Goal: Task Accomplishment & Management: Manage account settings

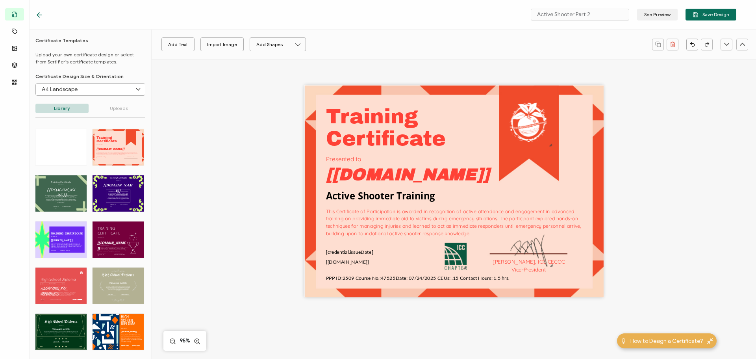
click at [240, 232] on div "Training This Certificate of Participation is awarded in recognition of active …" at bounding box center [454, 204] width 574 height 290
click at [702, 16] on span "Save Design" at bounding box center [710, 15] width 37 height 6
click at [202, 185] on div "Training This Certificate of Participation is awarded in recognition of active …" at bounding box center [454, 204] width 574 height 290
click at [41, 16] on icon at bounding box center [39, 15] width 8 height 8
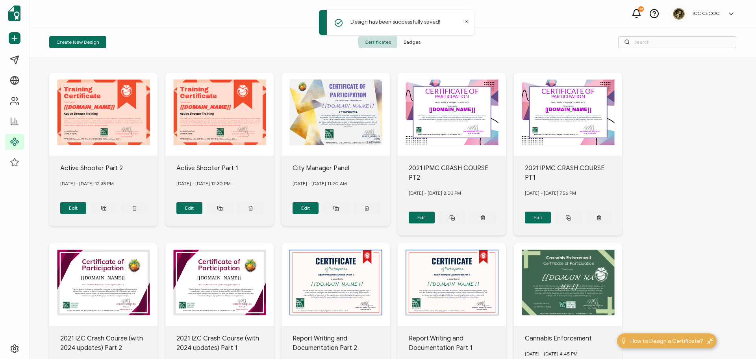
click at [409, 40] on span "Badges" at bounding box center [412, 42] width 30 height 12
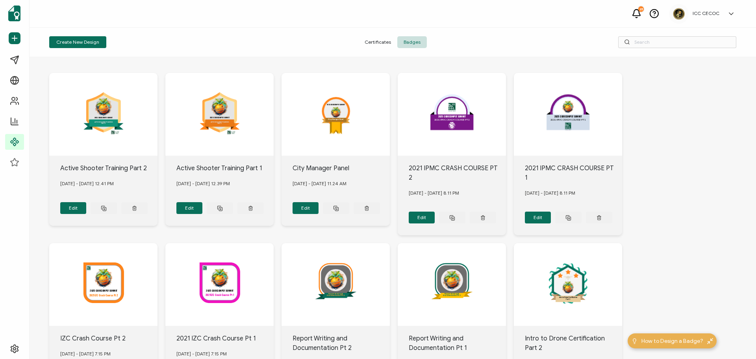
click at [145, 33] on div "Create New Design Certificates Badges" at bounding box center [393, 43] width 726 height 30
drag, startPoint x: 389, startPoint y: 43, endPoint x: 375, endPoint y: 40, distance: 13.7
click at [389, 43] on span "Certificates" at bounding box center [377, 42] width 39 height 12
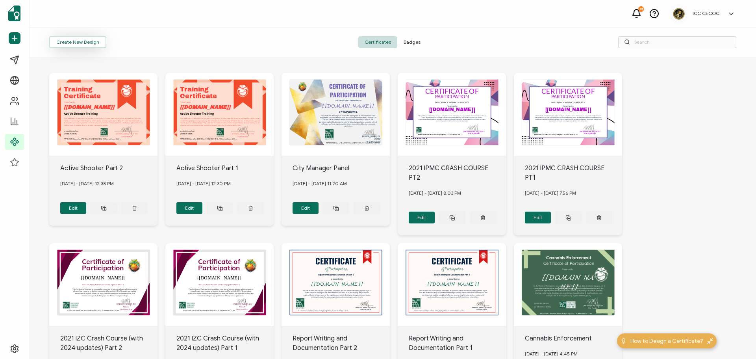
click at [74, 43] on button "Create New Design" at bounding box center [77, 42] width 57 height 12
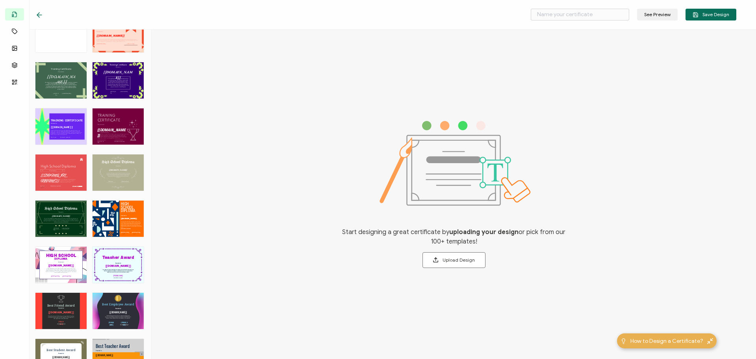
scroll to position [118, 0]
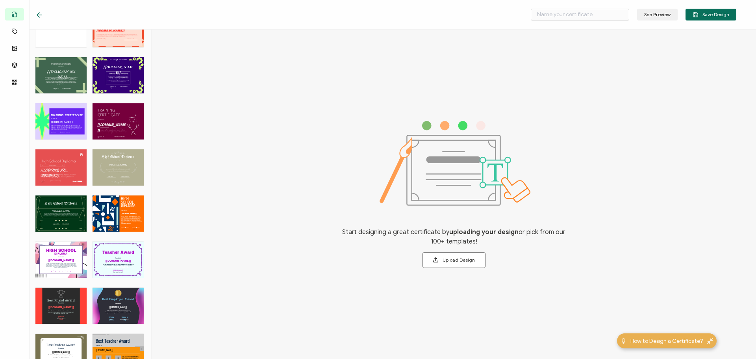
click at [104, 207] on div "HIGH The Orange Blue Modern High School Diploma template exudes professionalism…" at bounding box center [118, 213] width 51 height 36
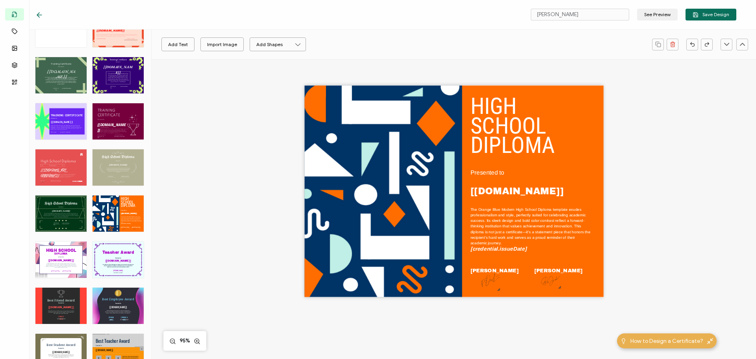
click at [449, 148] on div "HIGH The Orange Blue Modern High School Diploma template exudes professionalism…" at bounding box center [453, 191] width 299 height 212
click at [476, 164] on div "HIGH The Orange Blue Modern High School Diploma template exudes professionalism…" at bounding box center [453, 191] width 299 height 212
click at [113, 170] on div "High School Diploma The Light Green Old-Style High School Diploma template offe…" at bounding box center [118, 167] width 51 height 36
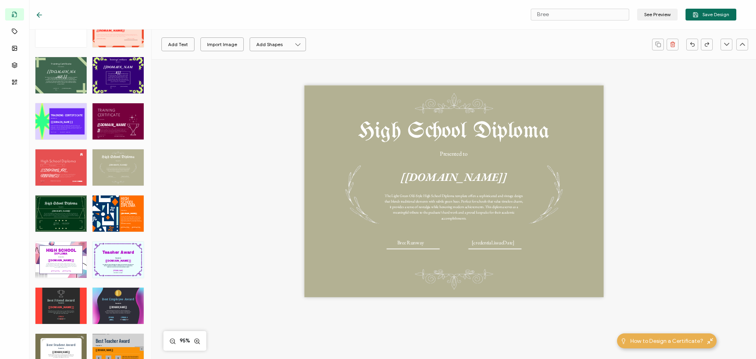
click at [57, 211] on div "High School Diploma The recipient’s full name, which will be automatically fill…" at bounding box center [60, 213] width 51 height 36
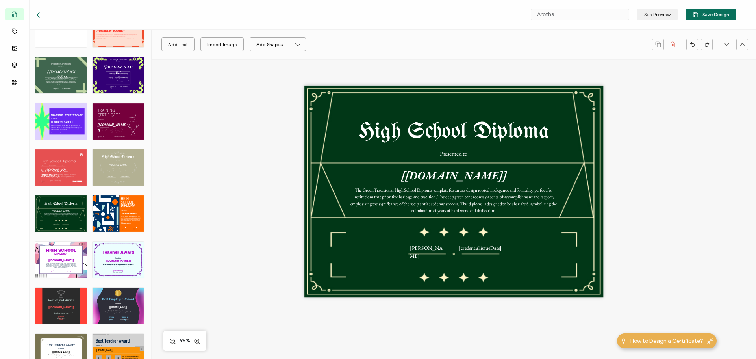
click at [131, 217] on div "HIGH The Orange Blue Modern High School Diploma template exudes professionalism…" at bounding box center [118, 213] width 51 height 36
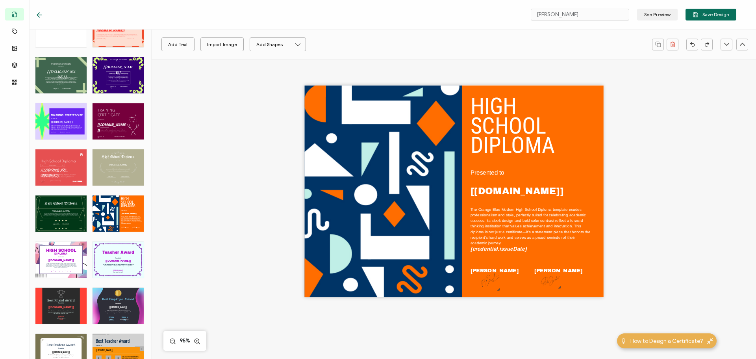
click at [66, 219] on div "High School Diploma The recipient’s full name, which will be automatically fill…" at bounding box center [60, 213] width 51 height 36
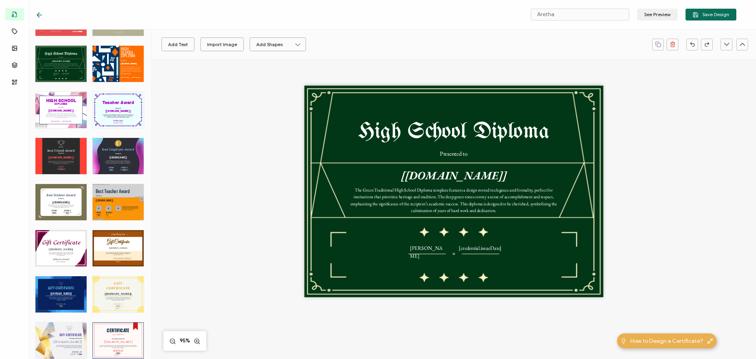
scroll to position [299, 0]
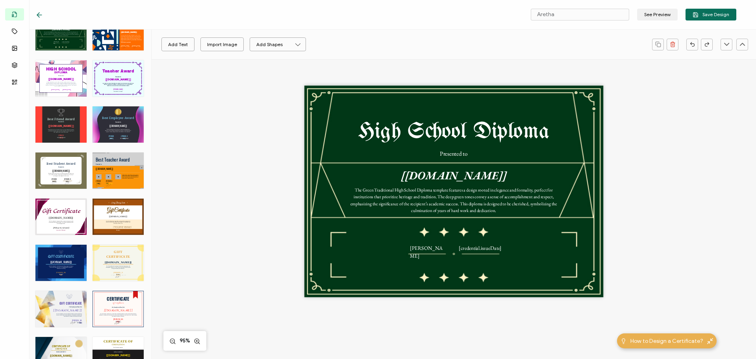
click at [121, 271] on div "GIFT CERTIFICATE The Gift Certificate for Travel opens the door to exciting jou…" at bounding box center [118, 262] width 51 height 36
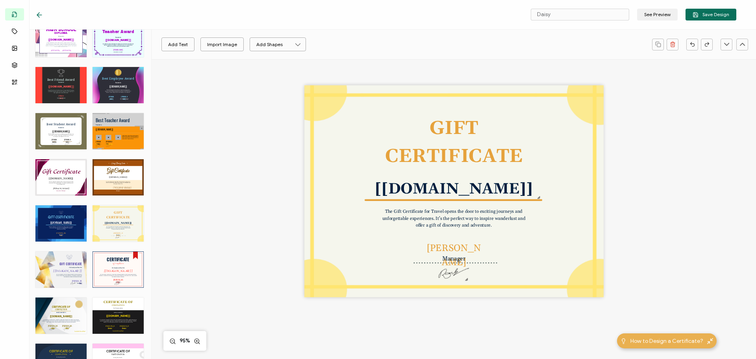
scroll to position [378, 0]
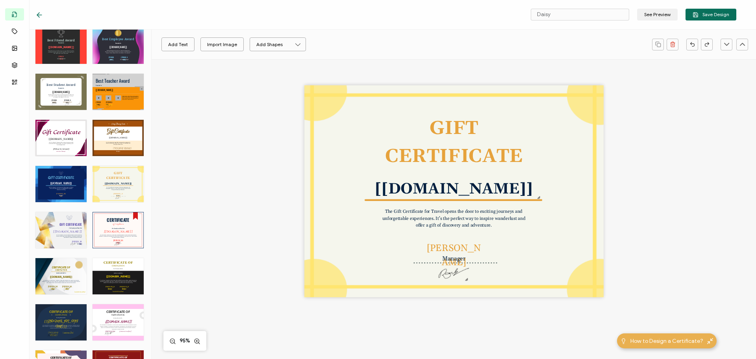
click at [63, 308] on div "CERTIFICATE OF The Certificate of Completion recognizes individuals who have su…" at bounding box center [60, 322] width 51 height 36
type input "Starry"
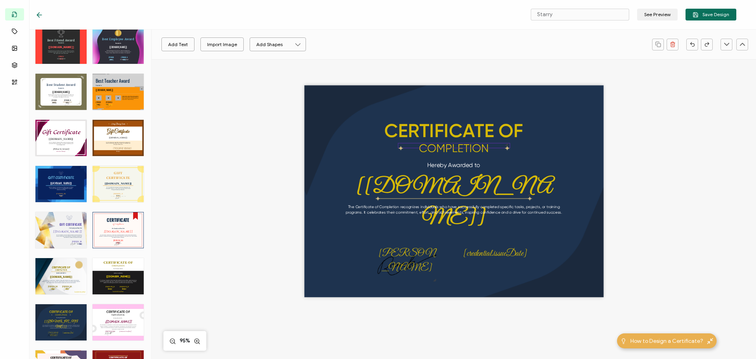
click at [455, 150] on img at bounding box center [453, 148] width 111 height 4
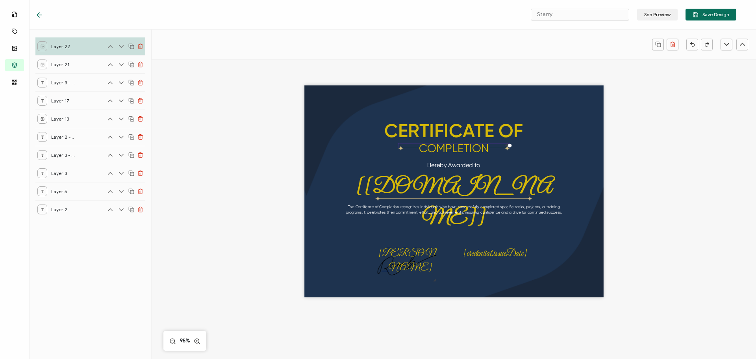
click at [668, 154] on div "CERTIFICATE OF The Certificate of Completion recognizes individuals who have su…" at bounding box center [454, 204] width 574 height 290
click at [476, 153] on pre "COMPLETION" at bounding box center [454, 147] width 70 height 13
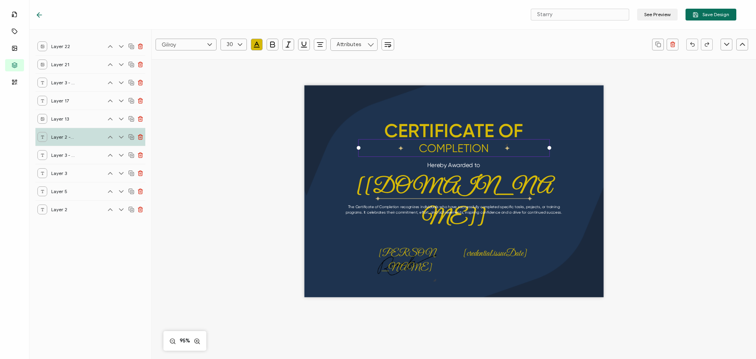
click at [476, 153] on pre "COMPLETION" at bounding box center [454, 147] width 70 height 13
click at [434, 189] on pre "[[DOMAIN_NAME]]" at bounding box center [454, 202] width 196 height 57
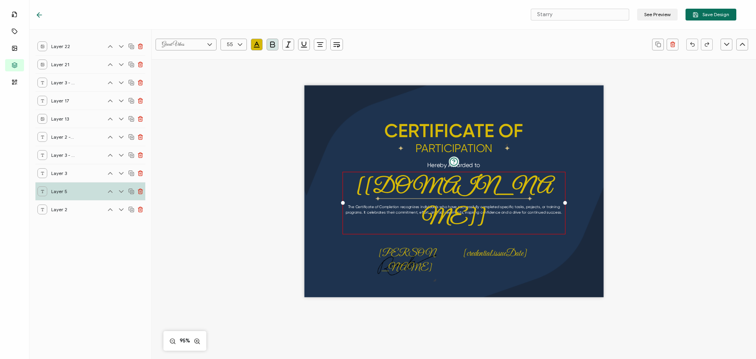
click at [672, 194] on div "CERTIFICATE OF The Certificate of Completion recognizes individuals who have su…" at bounding box center [454, 204] width 574 height 290
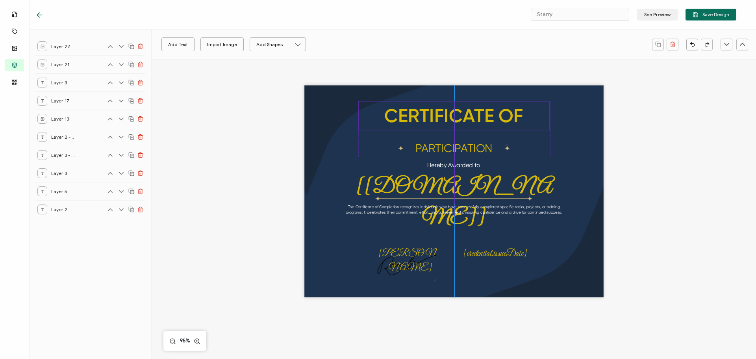
drag, startPoint x: 468, startPoint y: 129, endPoint x: 470, endPoint y: 114, distance: 15.0
click at [470, 114] on pre "CERTIFICATE OF" at bounding box center [453, 115] width 139 height 22
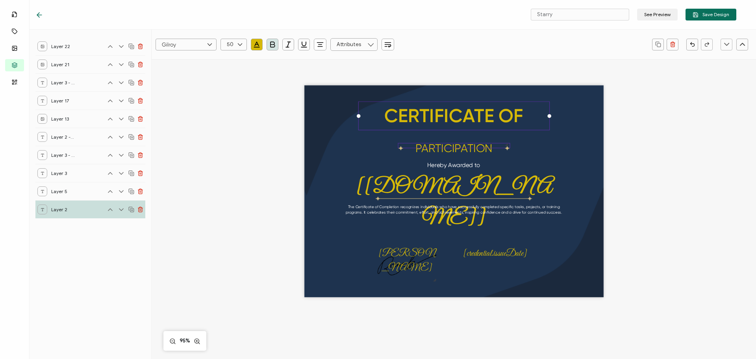
click at [463, 149] on div at bounding box center [453, 148] width 111 height 3
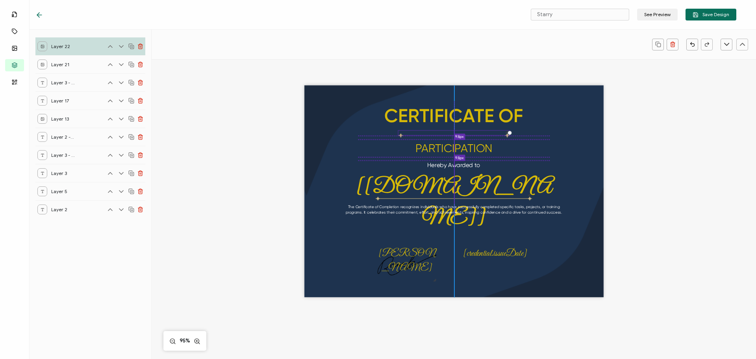
drag, startPoint x: 463, startPoint y: 146, endPoint x: 463, endPoint y: 131, distance: 14.2
click at [463, 131] on div at bounding box center [454, 132] width 112 height 5
drag, startPoint x: 461, startPoint y: 146, endPoint x: 463, endPoint y: 132, distance: 14.2
click at [463, 132] on div "CERTIFICATE OF The Certificate of Completion recognizes individuals who have su…" at bounding box center [453, 191] width 299 height 212
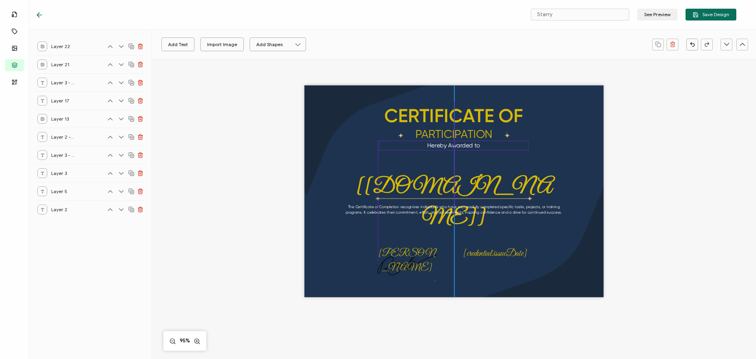
drag, startPoint x: 457, startPoint y: 165, endPoint x: 457, endPoint y: 145, distance: 19.7
click at [457, 145] on pre "Hereby Awarded to" at bounding box center [453, 145] width 53 height 7
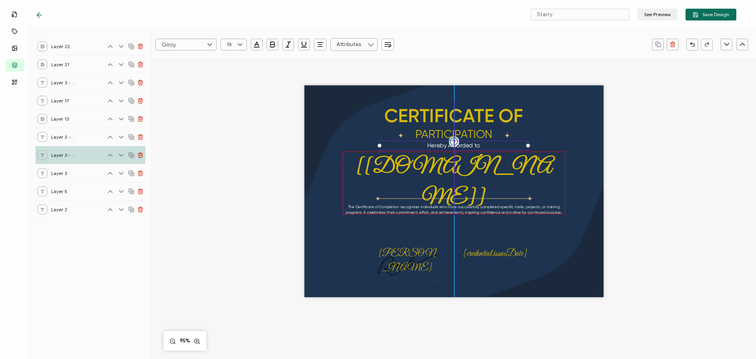
drag, startPoint x: 456, startPoint y: 181, endPoint x: 456, endPoint y: 161, distance: 20.1
click at [456, 161] on pre "[[DOMAIN_NAME]]" at bounding box center [454, 182] width 196 height 57
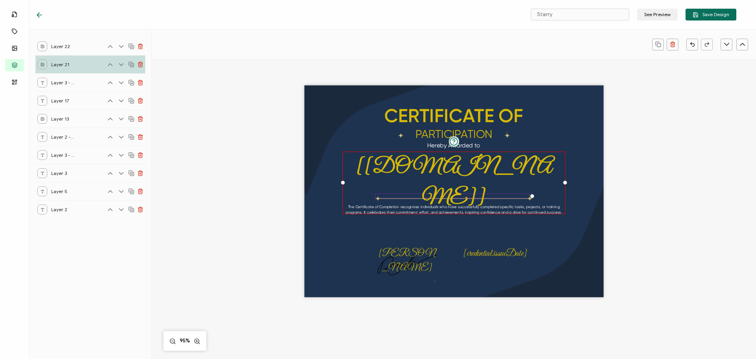
drag, startPoint x: 454, startPoint y: 198, endPoint x: 454, endPoint y: 193, distance: 4.3
click at [454, 193] on div at bounding box center [453, 195] width 157 height 5
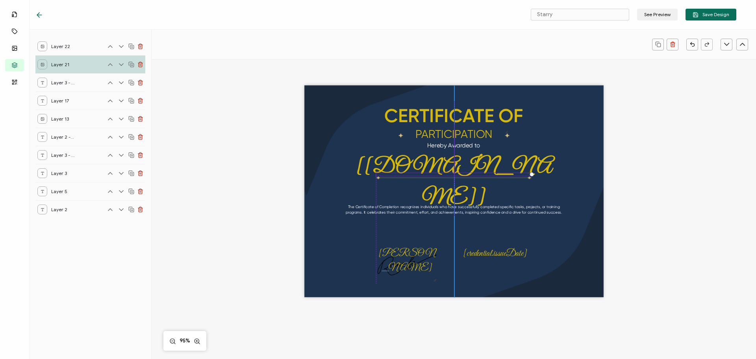
drag, startPoint x: 453, startPoint y: 195, endPoint x: 454, endPoint y: 174, distance: 20.9
click at [454, 174] on div at bounding box center [453, 174] width 157 height 4
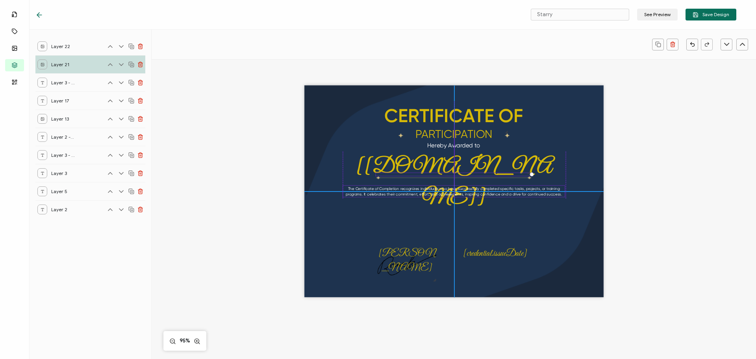
drag, startPoint x: 450, startPoint y: 205, endPoint x: 450, endPoint y: 188, distance: 17.3
click at [450, 188] on pre "The Certificate of Completion recognizes individuals who have successfully comp…" at bounding box center [454, 191] width 216 height 10
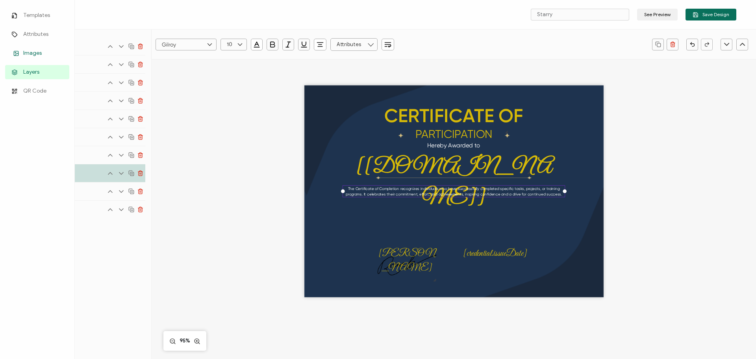
click at [19, 52] on icon at bounding box center [15, 53] width 9 height 6
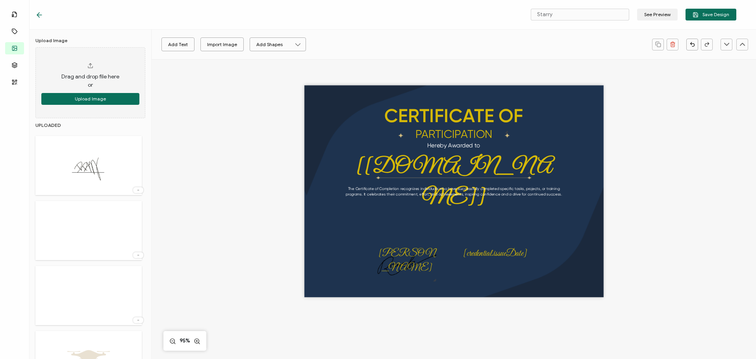
click at [82, 218] on div at bounding box center [88, 230] width 106 height 59
click at [94, 226] on img at bounding box center [88, 230] width 51 height 51
drag, startPoint x: 442, startPoint y: 196, endPoint x: 527, endPoint y: 227, distance: 90.5
click at [527, 227] on img at bounding box center [538, 221] width 111 height 111
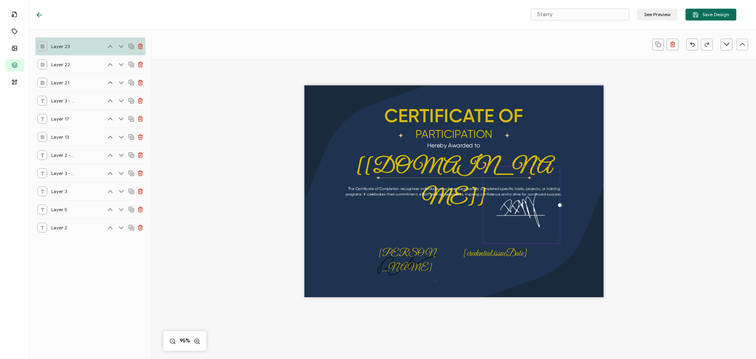
drag, startPoint x: 591, startPoint y: 274, endPoint x: 555, endPoint y: 254, distance: 41.5
click at [555, 254] on div "CERTIFICATE OF The Certificate of Completion recognizes individuals who have su…" at bounding box center [453, 191] width 299 height 212
drag, startPoint x: 530, startPoint y: 215, endPoint x: 555, endPoint y: 230, distance: 29.2
click at [555, 230] on img at bounding box center [546, 219] width 77 height 77
click at [397, 267] on img at bounding box center [407, 264] width 62 height 37
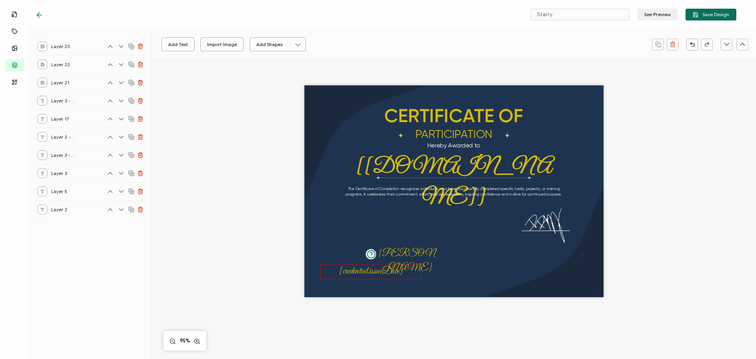
drag, startPoint x: 468, startPoint y: 255, endPoint x: 344, endPoint y: 273, distance: 125.3
click at [344, 273] on pre "[credential.issueDate]" at bounding box center [371, 271] width 64 height 11
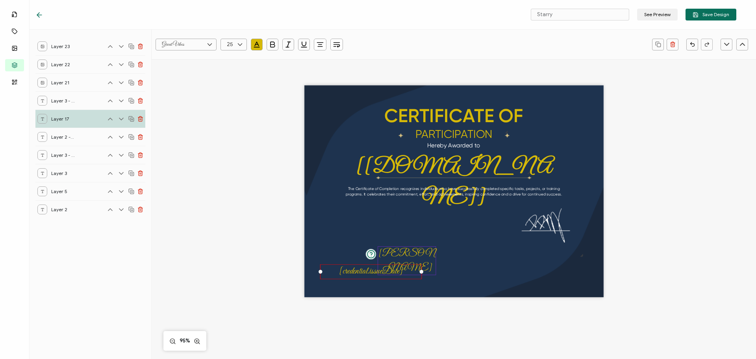
click at [395, 256] on pre "[PERSON_NAME]" at bounding box center [406, 261] width 57 height 26
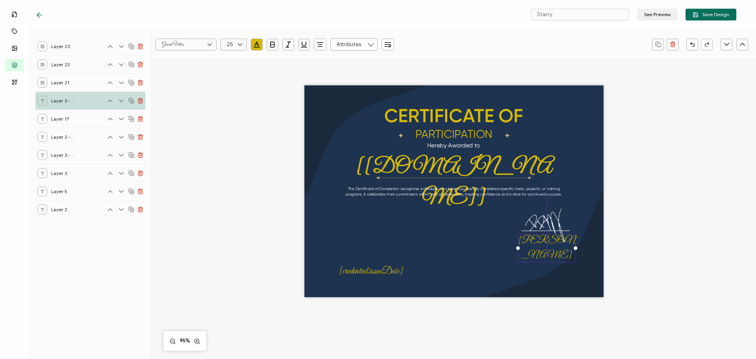
drag, startPoint x: 405, startPoint y: 254, endPoint x: 544, endPoint y: 241, distance: 139.5
click at [544, 241] on pre "[PERSON_NAME]" at bounding box center [546, 248] width 57 height 26
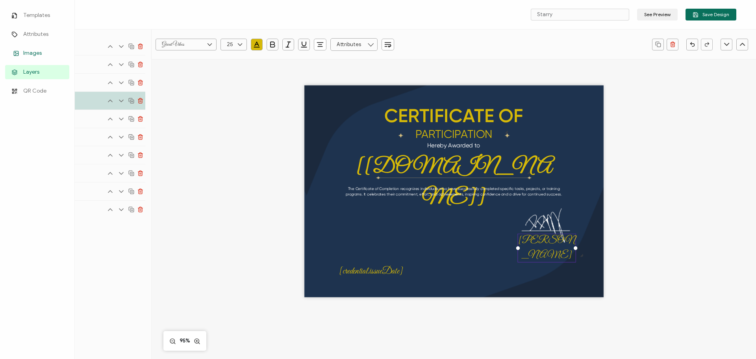
click at [33, 56] on span "Images" at bounding box center [32, 53] width 19 height 8
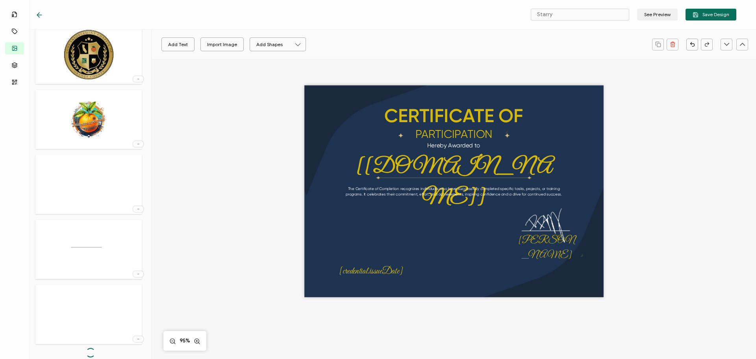
scroll to position [442, 0]
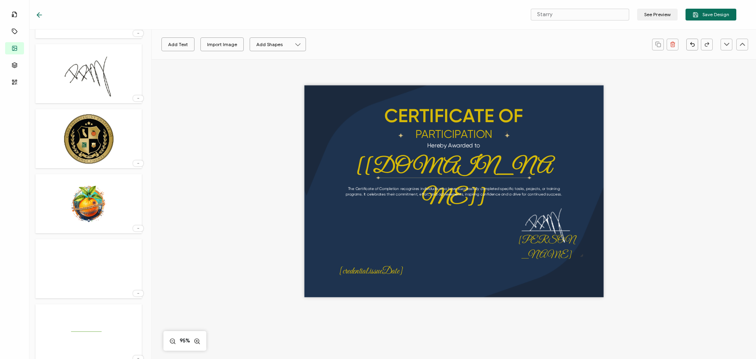
click at [78, 299] on div "Delete Image" at bounding box center [90, 330] width 110 height 65
click at [97, 266] on img at bounding box center [88, 268] width 51 height 51
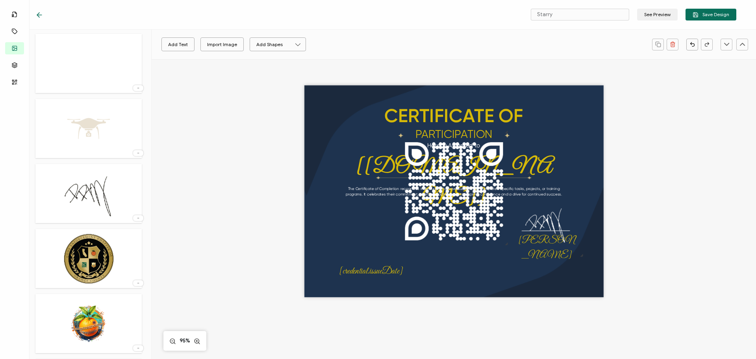
scroll to position [285, 0]
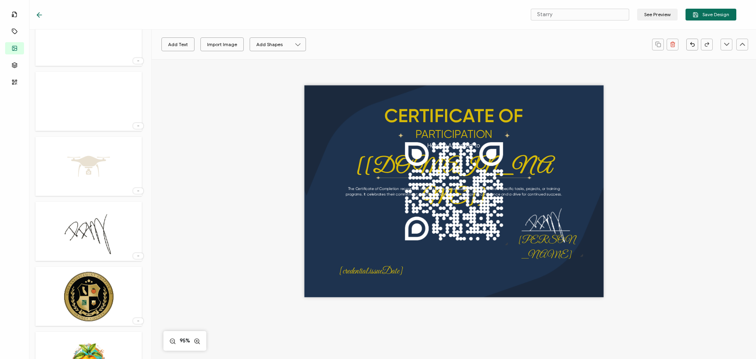
click at [99, 112] on img at bounding box center [88, 101] width 51 height 51
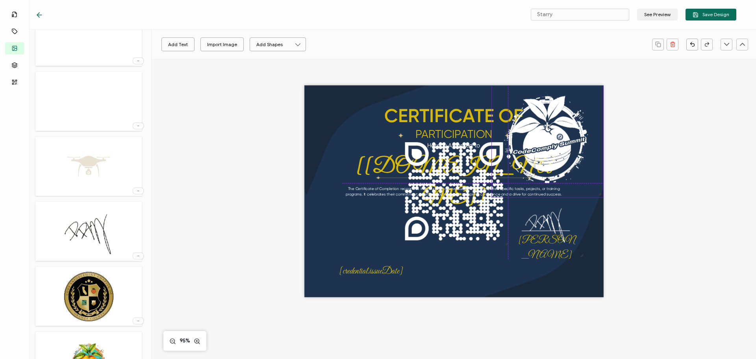
drag, startPoint x: 451, startPoint y: 198, endPoint x: 537, endPoint y: 155, distance: 96.0
click at [562, 137] on img at bounding box center [546, 140] width 111 height 111
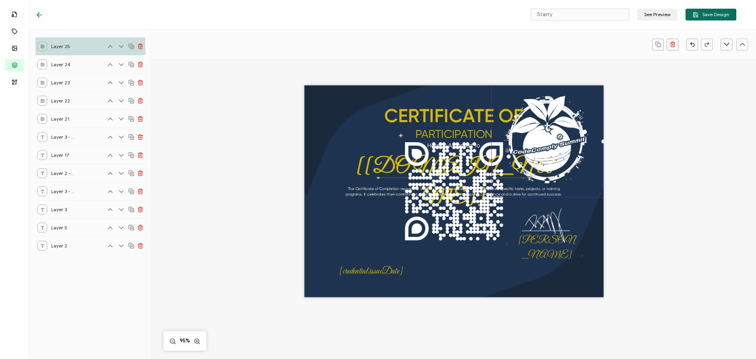
scroll to position [0, 0]
click at [470, 202] on img at bounding box center [453, 190] width 111 height 111
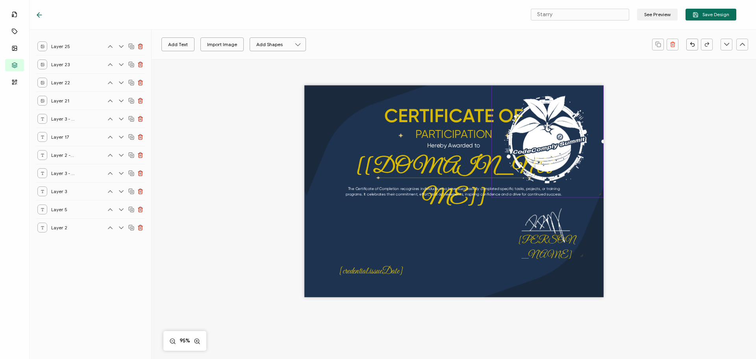
click at [526, 165] on img at bounding box center [546, 140] width 111 height 111
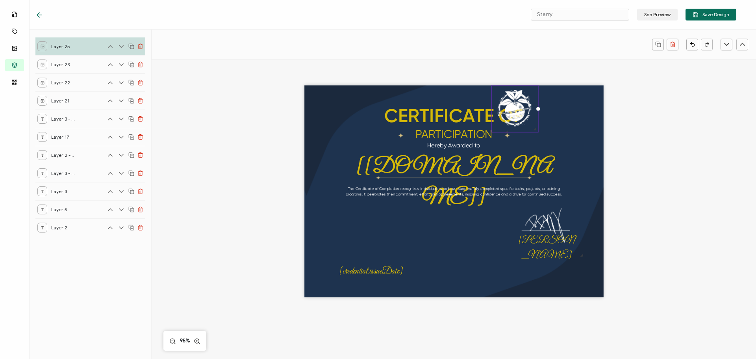
drag, startPoint x: 601, startPoint y: 194, endPoint x: 532, endPoint y: 133, distance: 92.0
click at [533, 133] on div at bounding box center [514, 108] width 47 height 47
drag, startPoint x: 421, startPoint y: 229, endPoint x: 417, endPoint y: 220, distance: 9.5
click at [417, 223] on div "CERTIFICATE OF The Certificate of Completion recognizes individuals who have su…" at bounding box center [453, 191] width 299 height 212
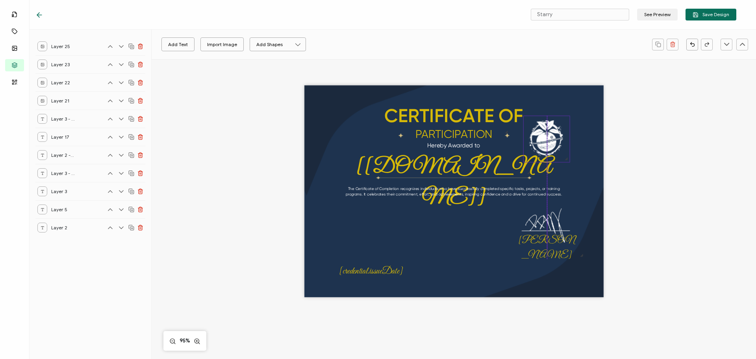
drag, startPoint x: 506, startPoint y: 109, endPoint x: 538, endPoint y: 139, distance: 44.0
click at [538, 139] on img at bounding box center [547, 139] width 46 height 46
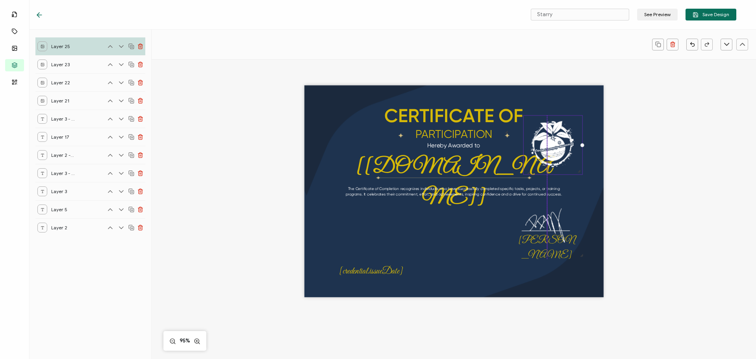
click at [579, 175] on div at bounding box center [552, 144] width 59 height 59
click at [561, 155] on img at bounding box center [555, 142] width 59 height 59
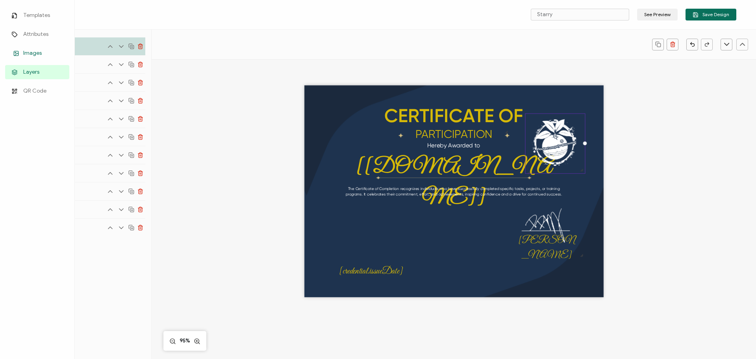
click at [28, 50] on span "Images" at bounding box center [32, 53] width 19 height 8
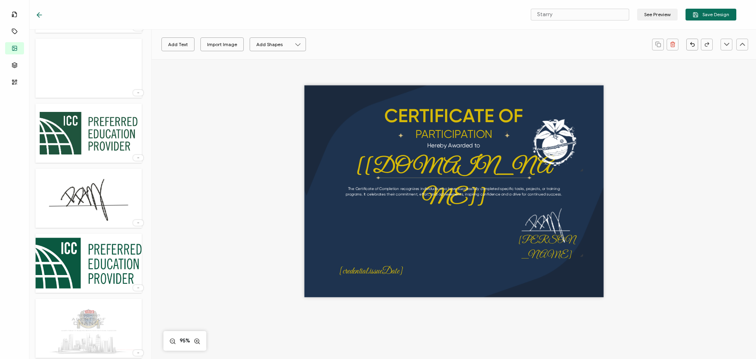
scroll to position [775, 0]
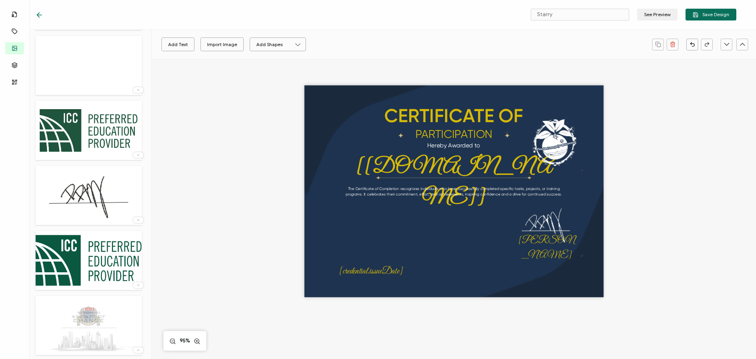
click at [89, 144] on img at bounding box center [88, 130] width 106 height 51
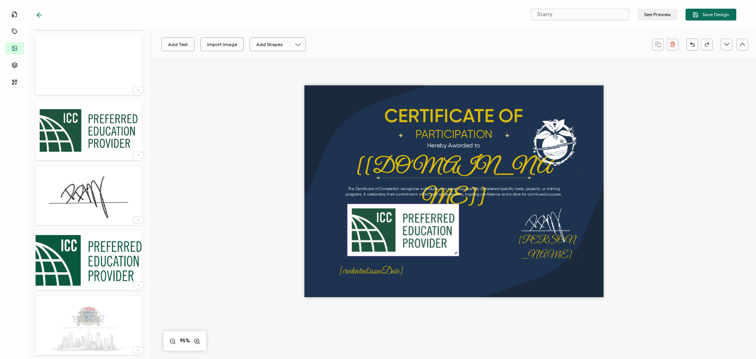
drag, startPoint x: 418, startPoint y: 168, endPoint x: 366, endPoint y: 237, distance: 86.4
click at [366, 238] on img at bounding box center [402, 230] width 111 height 52
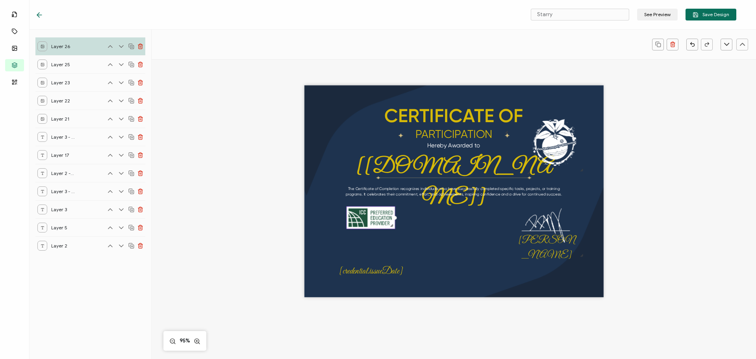
drag, startPoint x: 452, startPoint y: 256, endPoint x: 386, endPoint y: 214, distance: 78.3
click at [386, 214] on div at bounding box center [370, 217] width 49 height 23
drag, startPoint x: 367, startPoint y: 223, endPoint x: 340, endPoint y: 273, distance: 57.4
click at [340, 273] on img at bounding box center [344, 272] width 48 height 22
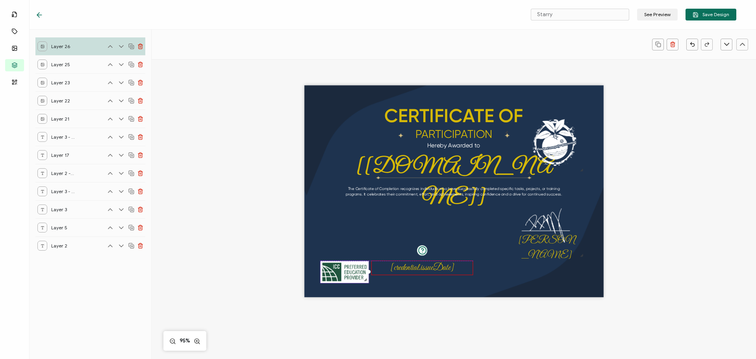
drag, startPoint x: 377, startPoint y: 272, endPoint x: 428, endPoint y: 266, distance: 51.5
click at [428, 266] on pre "[credential.issueDate]" at bounding box center [422, 267] width 64 height 11
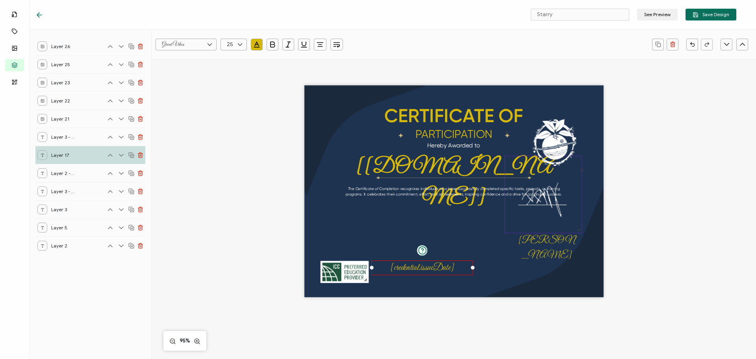
drag, startPoint x: 548, startPoint y: 241, endPoint x: 559, endPoint y: 236, distance: 12.7
click at [546, 217] on img at bounding box center [543, 194] width 77 height 77
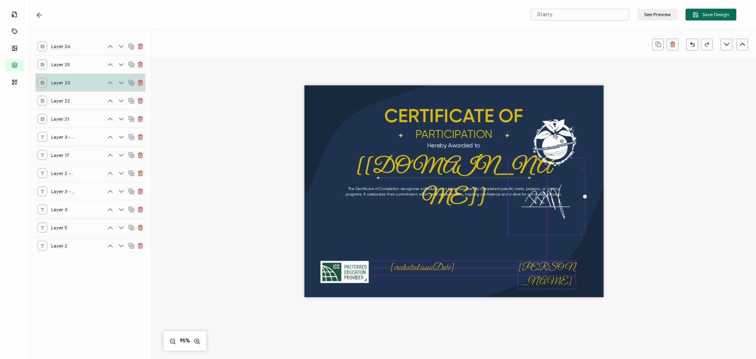
drag, startPoint x: 554, startPoint y: 239, endPoint x: 554, endPoint y: 263, distance: 24.4
click at [554, 264] on pre "[PERSON_NAME]" at bounding box center [546, 275] width 57 height 26
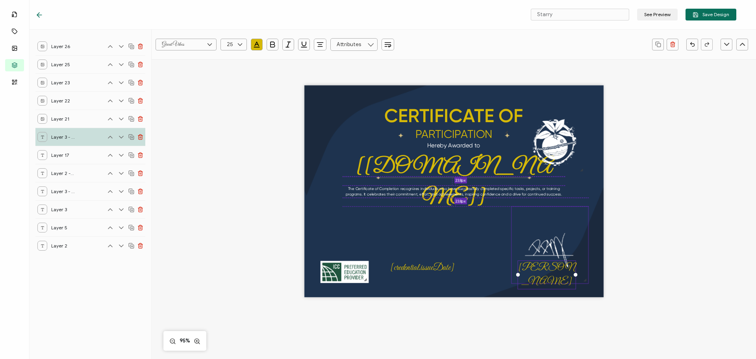
drag, startPoint x: 543, startPoint y: 204, endPoint x: 546, endPoint y: 253, distance: 48.9
click at [546, 253] on img at bounding box center [549, 244] width 77 height 77
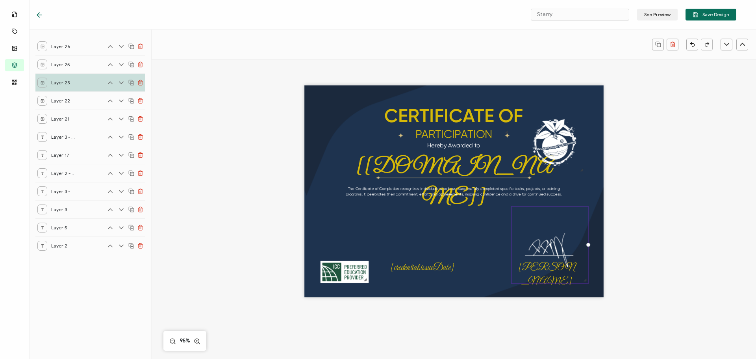
click at [493, 242] on div "CERTIFICATE OF The Certificate of Completion recognizes individuals who have su…" at bounding box center [453, 191] width 299 height 212
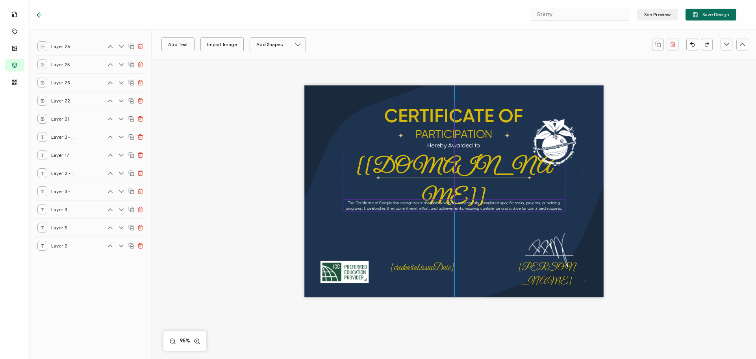
drag, startPoint x: 405, startPoint y: 193, endPoint x: 406, endPoint y: 207, distance: 14.2
click at [406, 207] on pre "The Certificate of Completion recognizes individuals who have successfully comp…" at bounding box center [454, 205] width 216 height 10
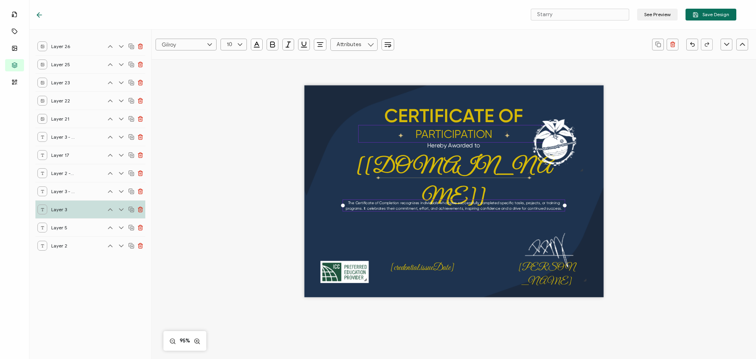
click at [435, 141] on div "PARTICIPATION" at bounding box center [453, 134] width 191 height 18
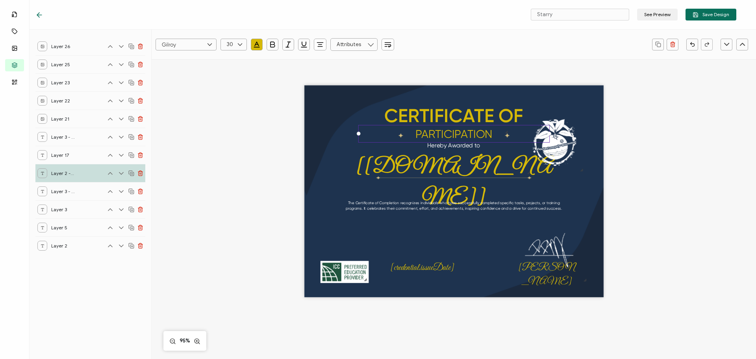
click at [131, 173] on icon at bounding box center [131, 173] width 6 height 6
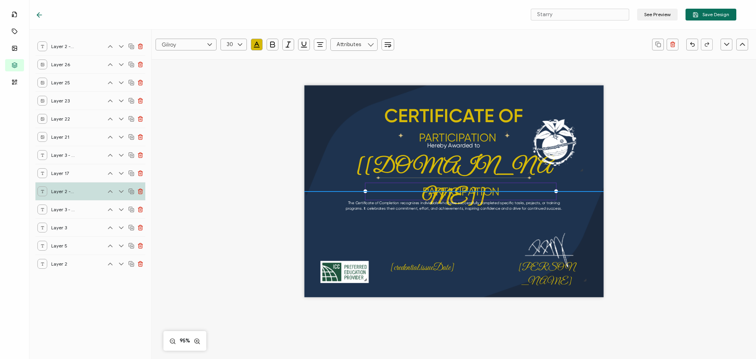
drag, startPoint x: 445, startPoint y: 139, endPoint x: 452, endPoint y: 196, distance: 58.3
click at [452, 196] on pre "PARTICIPATION" at bounding box center [460, 191] width 77 height 13
click at [479, 193] on pre "PARTICIPATION" at bounding box center [460, 191] width 77 height 13
click at [494, 191] on pre "PARTICIPATION" at bounding box center [460, 191] width 77 height 13
drag, startPoint x: 396, startPoint y: 285, endPoint x: 396, endPoint y: 280, distance: 5.5
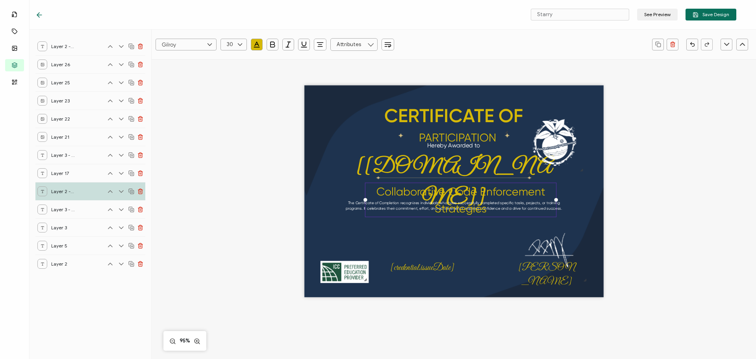
click at [396, 285] on div "CERTIFICATE OF The Certificate of Completion recognizes individuals who have su…" at bounding box center [453, 191] width 299 height 212
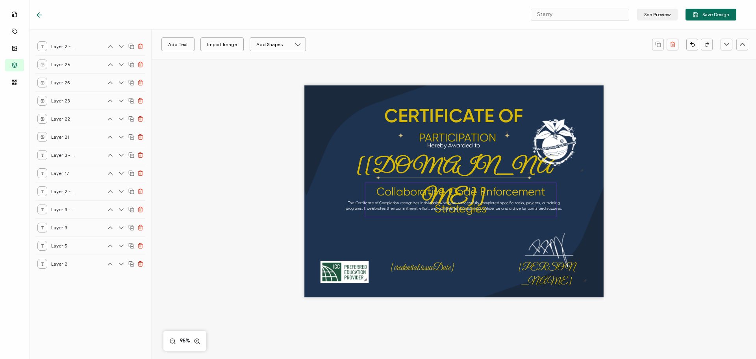
click at [416, 196] on pre "Collaborative Code Enforcement Strategies" at bounding box center [462, 200] width 172 height 30
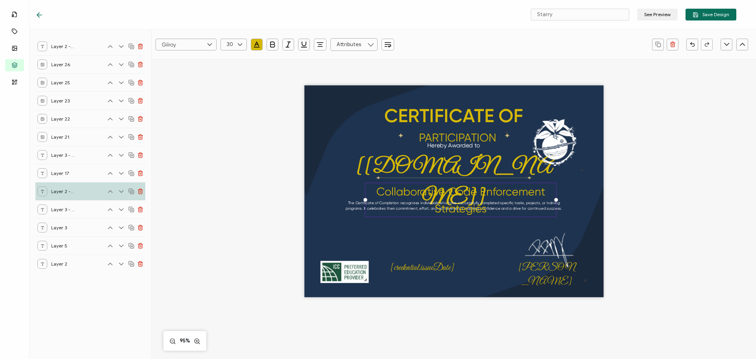
click at [416, 196] on pre "Collaborative Code Enforcement Strategies" at bounding box center [462, 200] width 172 height 30
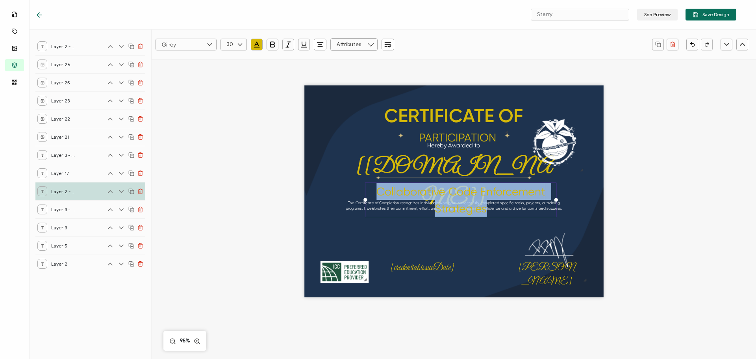
drag, startPoint x: 377, startPoint y: 193, endPoint x: 495, endPoint y: 218, distance: 121.1
click at [495, 218] on div "CERTIFICATE OF The Certificate of Completion recognizes individuals who have su…" at bounding box center [453, 191] width 299 height 212
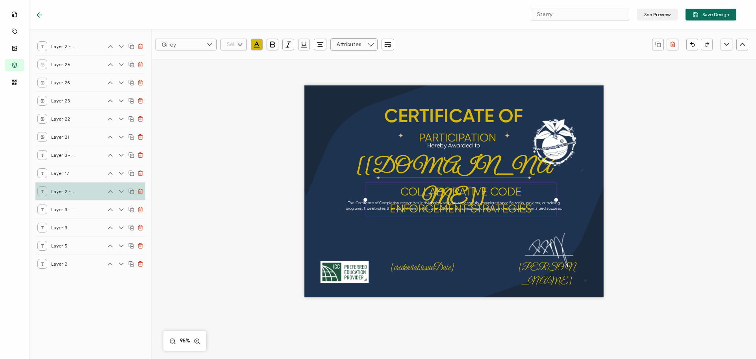
scroll to position [313, 0]
click at [231, 46] on input "text" at bounding box center [233, 45] width 26 height 12
click at [231, 73] on span "18" at bounding box center [231, 70] width 5 height 6
type input "18"
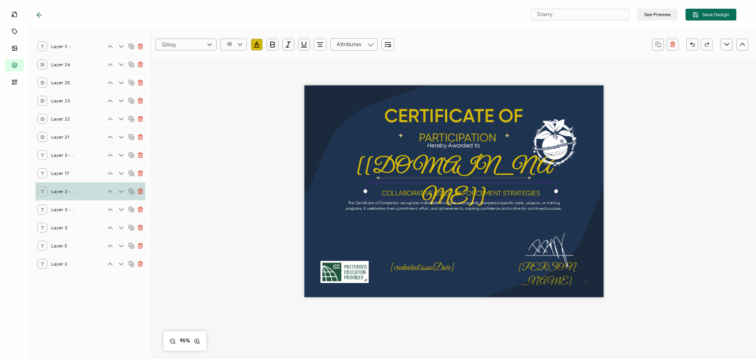
drag, startPoint x: 441, startPoint y: 241, endPoint x: 431, endPoint y: 217, distance: 26.8
click at [441, 241] on div "CERTIFICATE OF The Certificate of Completion recognizes individuals who have su…" at bounding box center [453, 191] width 299 height 212
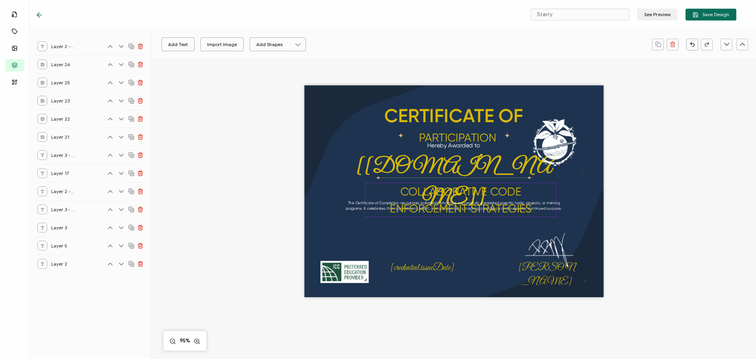
click at [405, 192] on pre "COLLABORATIVE CODE ENFORCEMENT STRATEGIES" at bounding box center [461, 200] width 142 height 30
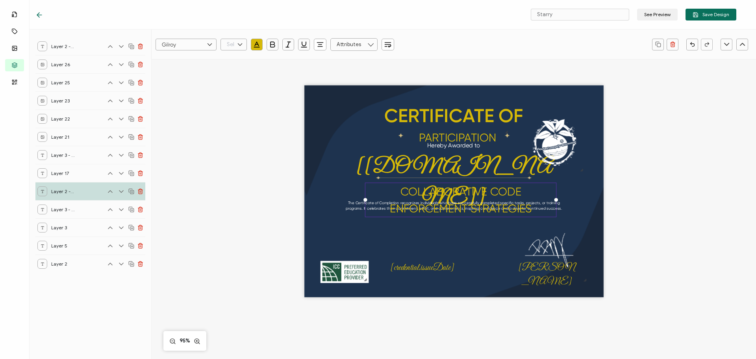
click at [228, 41] on input "text" at bounding box center [233, 45] width 26 height 12
click at [228, 69] on li "18" at bounding box center [235, 70] width 28 height 13
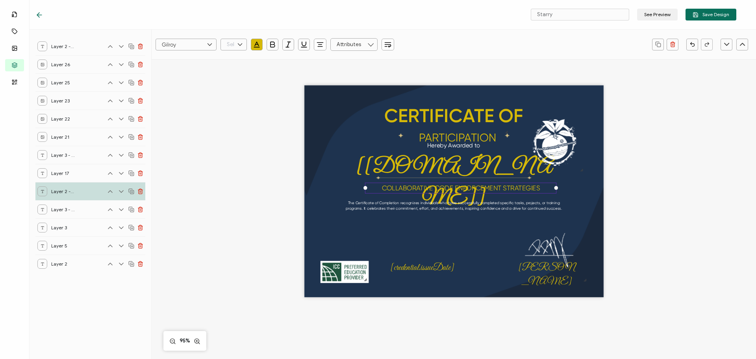
type input "18"
click at [343, 226] on div "CERTIFICATE OF The Certificate of Completion recognizes individuals who have su…" at bounding box center [453, 191] width 299 height 212
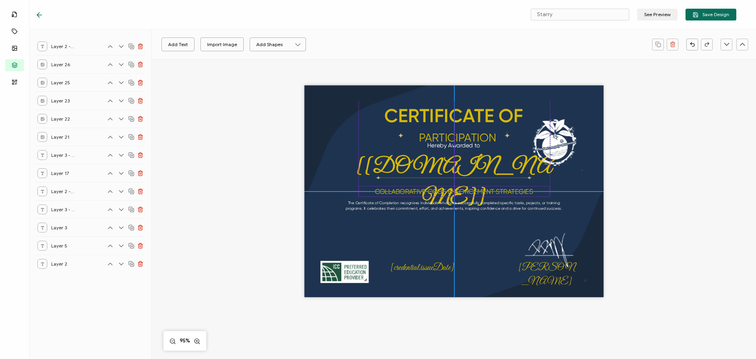
drag, startPoint x: 394, startPoint y: 186, endPoint x: 387, endPoint y: 187, distance: 6.9
click at [387, 187] on pre "COLLABORATIVE CODE ENFORCEMENT STRATEGIES" at bounding box center [454, 191] width 158 height 8
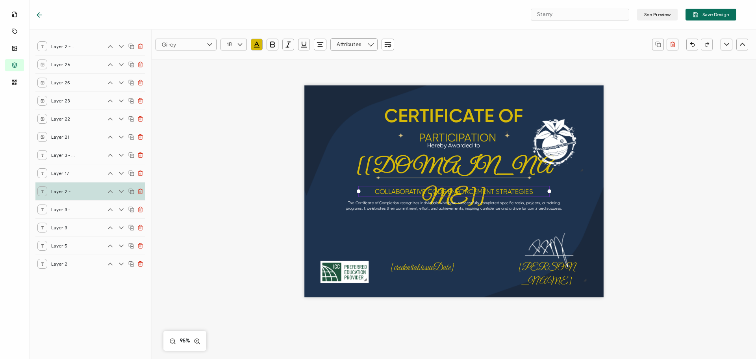
click at [433, 234] on div "CERTIFICATE OF The Certificate of Completion recognizes individuals who have su…" at bounding box center [453, 191] width 299 height 212
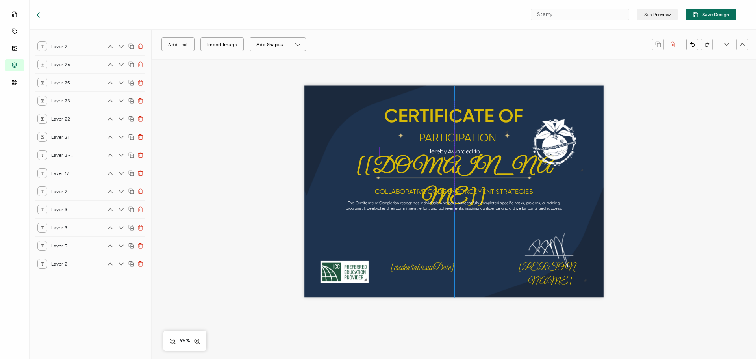
drag, startPoint x: 443, startPoint y: 148, endPoint x: 442, endPoint y: 154, distance: 6.5
click at [442, 154] on pre "Hereby Awarded to" at bounding box center [453, 151] width 53 height 7
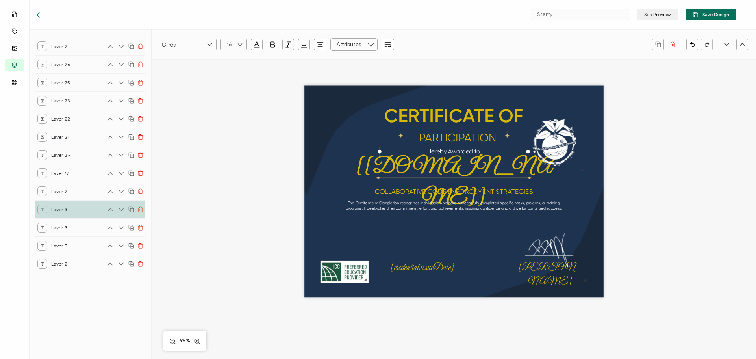
click at [434, 239] on div "CERTIFICATE OF The Certificate of Completion recognizes individuals who have su…" at bounding box center [453, 191] width 299 height 212
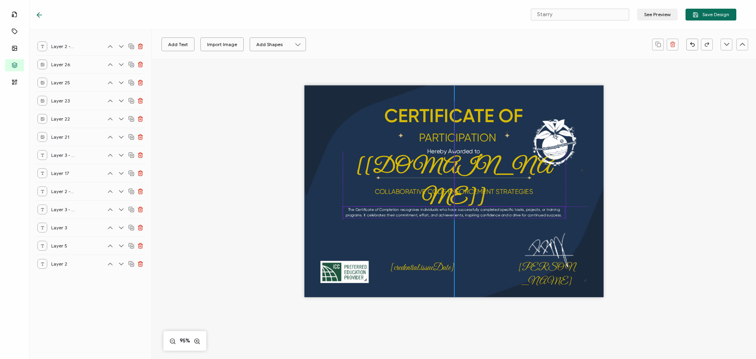
drag, startPoint x: 430, startPoint y: 209, endPoint x: 430, endPoint y: 217, distance: 7.9
click at [430, 217] on div "The Certificate of Completion recognizes individuals who have successfully comp…" at bounding box center [453, 212] width 222 height 12
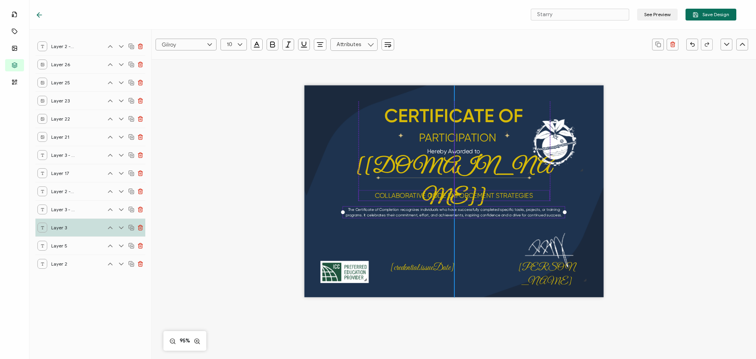
drag, startPoint x: 428, startPoint y: 188, endPoint x: 428, endPoint y: 192, distance: 4.3
click at [428, 192] on pre "COLLABORATIVE CODE ENFORCEMENT STRATEGIES" at bounding box center [454, 195] width 158 height 8
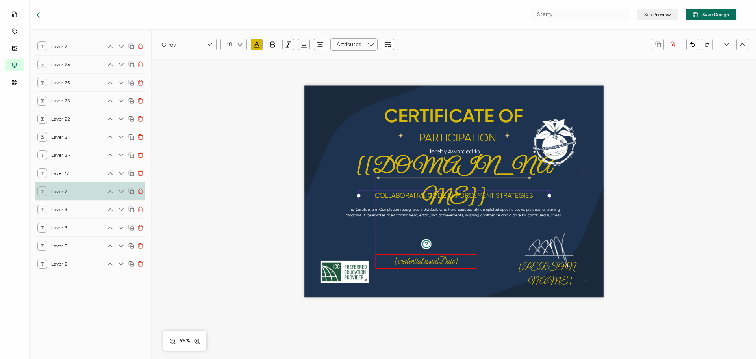
drag, startPoint x: 411, startPoint y: 265, endPoint x: 415, endPoint y: 259, distance: 7.9
click at [415, 259] on pre "[credential.issueDate]" at bounding box center [426, 260] width 64 height 11
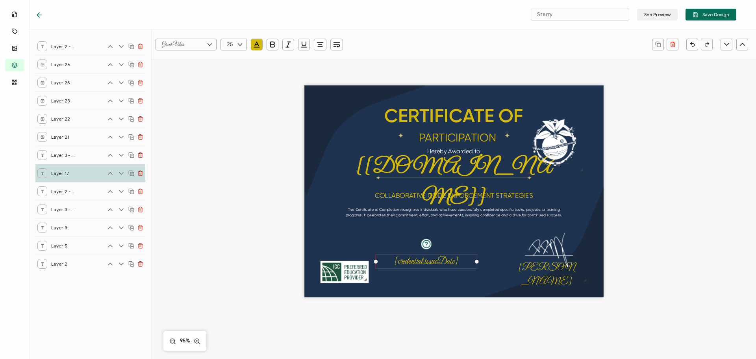
click at [413, 261] on pre "[credential.issueDate]" at bounding box center [426, 260] width 64 height 11
click at [448, 277] on div "CERTIFICATE OF The Certificate of Completion recognizes individuals who have su…" at bounding box center [453, 191] width 299 height 212
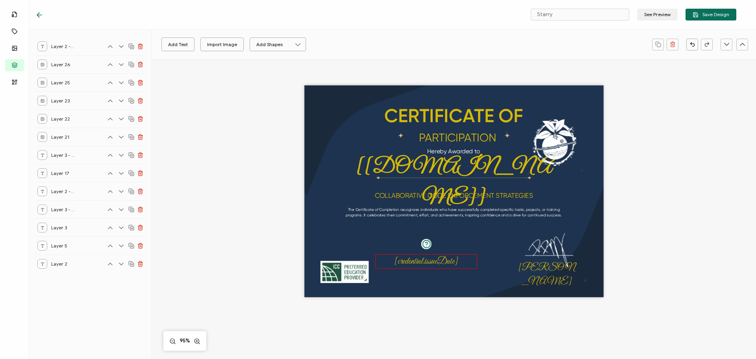
click at [433, 261] on pre "[credential.issueDate]" at bounding box center [426, 260] width 64 height 11
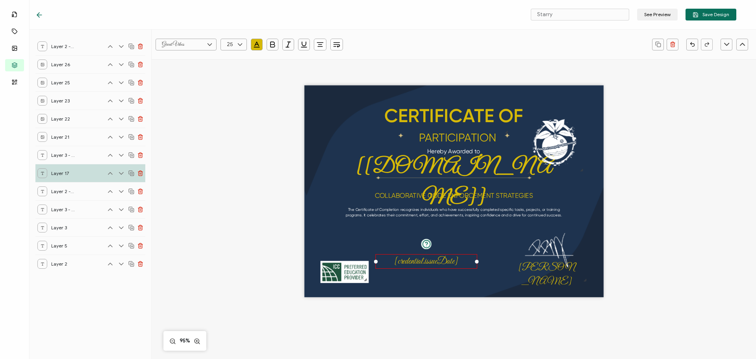
click at [438, 277] on div "CERTIFICATE OF The Certificate of Completion recognizes individuals who have su…" at bounding box center [453, 191] width 299 height 212
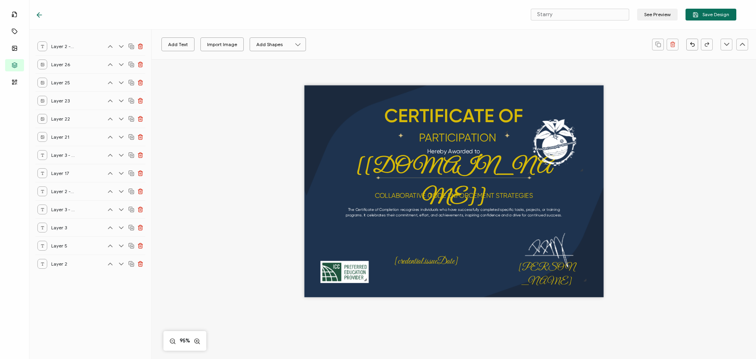
click at [407, 286] on div "CERTIFICATE OF The Certificate of Completion recognizes individuals who have su…" at bounding box center [453, 191] width 299 height 212
click at [174, 44] on button "Add Text" at bounding box center [177, 44] width 33 height 14
drag, startPoint x: 439, startPoint y: 192, endPoint x: 412, endPoint y: 238, distance: 53.7
click at [412, 238] on pre "Edit this text" at bounding box center [426, 237] width 54 height 13
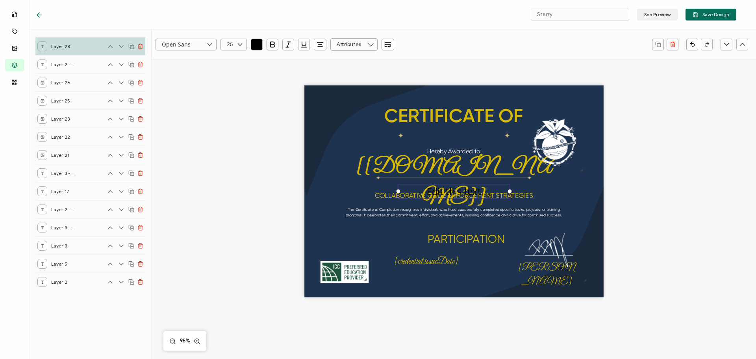
click at [361, 42] on input "text" at bounding box center [353, 44] width 47 height 13
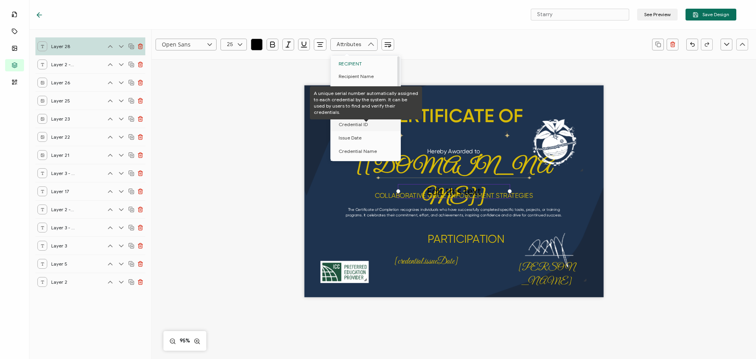
click at [346, 130] on span "Credential ID" at bounding box center [353, 124] width 29 height 13
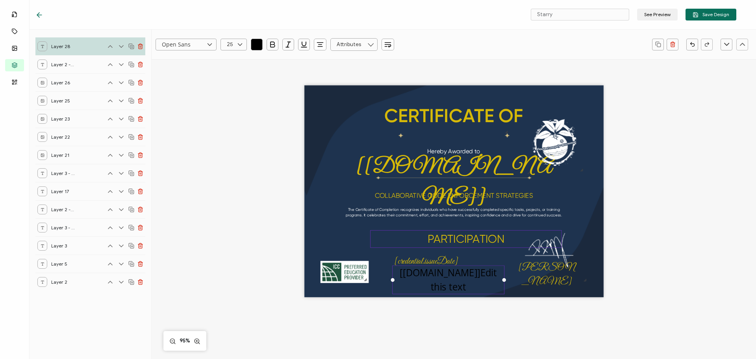
drag, startPoint x: 442, startPoint y: 193, endPoint x: 436, endPoint y: 274, distance: 80.9
click at [436, 274] on pre "[[DOMAIN_NAME]]Edit this text" at bounding box center [450, 279] width 100 height 27
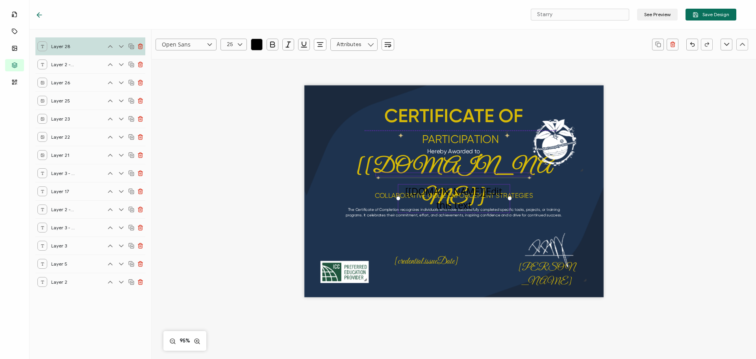
click at [471, 175] on div at bounding box center [453, 174] width 157 height 4
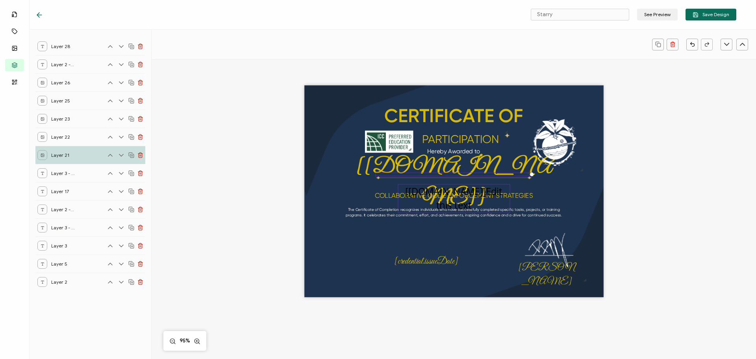
click at [449, 189] on pre "[[DOMAIN_NAME]]Edit this text" at bounding box center [455, 198] width 100 height 27
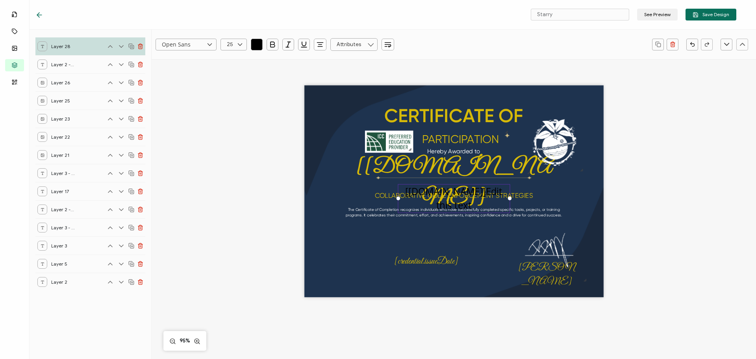
drag, startPoint x: 450, startPoint y: 189, endPoint x: 456, endPoint y: 227, distance: 38.0
click at [456, 227] on div "CERTIFICATE OF The Certificate of Completion recognizes individuals who have su…" at bounding box center [453, 191] width 299 height 212
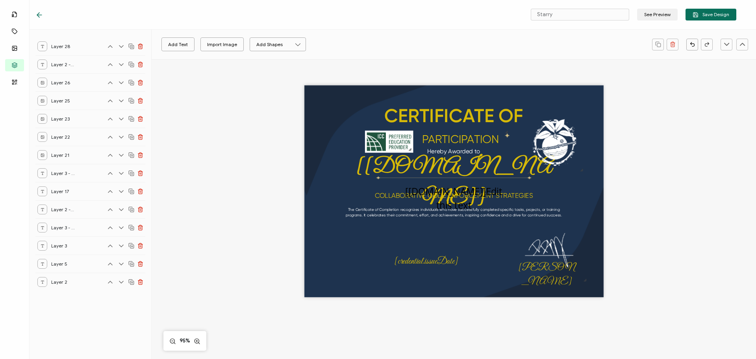
drag, startPoint x: 499, startPoint y: 243, endPoint x: 476, endPoint y: 230, distance: 25.7
click at [498, 243] on div "CERTIFICATE OF The Certificate of Completion recognizes individuals who have su…" at bounding box center [453, 191] width 299 height 212
drag, startPoint x: 449, startPoint y: 195, endPoint x: 450, endPoint y: 215, distance: 19.7
click at [450, 215] on div "CERTIFICATE OF The Certificate of Completion recognizes individuals who have su…" at bounding box center [453, 191] width 299 height 212
drag, startPoint x: 493, startPoint y: 254, endPoint x: 483, endPoint y: 250, distance: 10.1
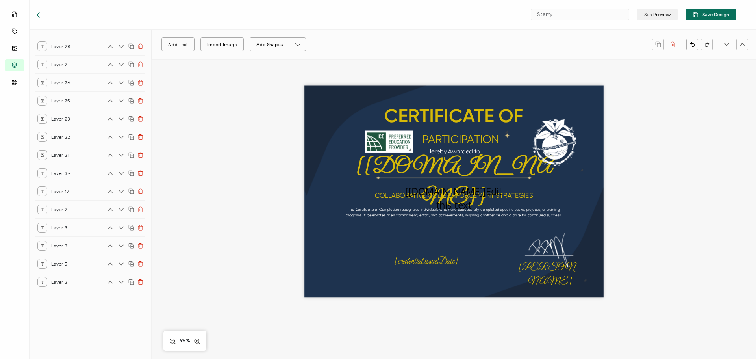
click at [493, 254] on div "CERTIFICATE OF The Certificate of Completion recognizes individuals who have su…" at bounding box center [453, 191] width 299 height 212
drag, startPoint x: 370, startPoint y: 150, endPoint x: 330, endPoint y: 273, distance: 129.4
click at [330, 273] on img at bounding box center [350, 265] width 48 height 22
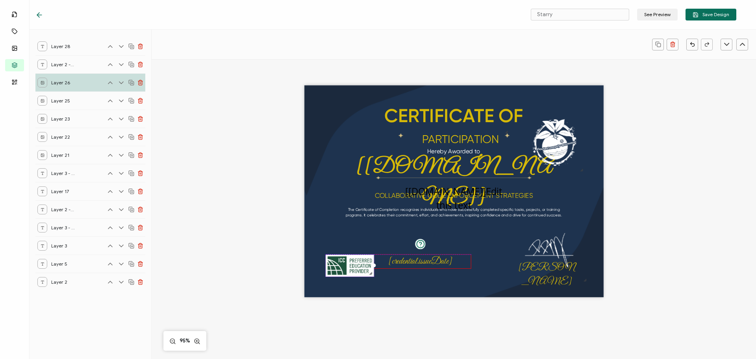
drag, startPoint x: 403, startPoint y: 267, endPoint x: 398, endPoint y: 266, distance: 5.6
click at [398, 266] on pre "[credential.issueDate]" at bounding box center [420, 260] width 64 height 11
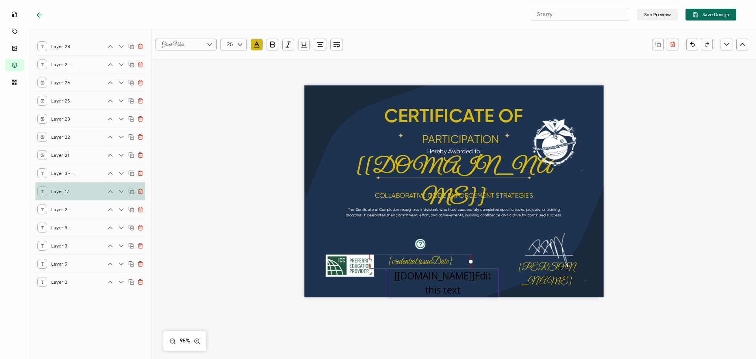
drag, startPoint x: 426, startPoint y: 187, endPoint x: 415, endPoint y: 275, distance: 88.5
click at [415, 275] on pre "[[DOMAIN_NAME]]Edit this text" at bounding box center [444, 282] width 100 height 27
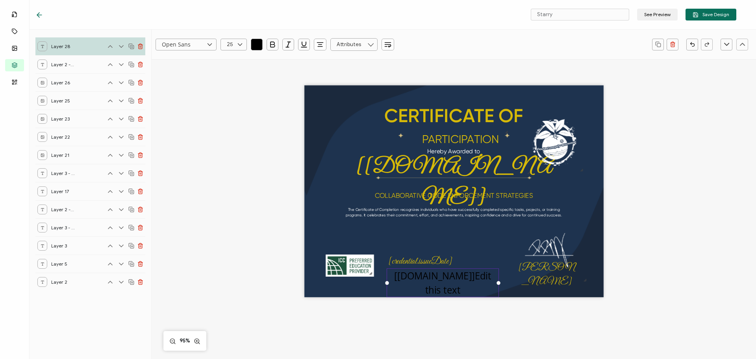
click at [415, 275] on pre "[[DOMAIN_NAME]]Edit this text" at bounding box center [444, 282] width 100 height 27
click at [422, 281] on pre "[[DOMAIN_NAME]]Edit this text" at bounding box center [444, 282] width 100 height 27
click at [414, 275] on pre "[[DOMAIN_NAME]]Edit this text" at bounding box center [444, 282] width 100 height 27
drag, startPoint x: 394, startPoint y: 276, endPoint x: 464, endPoint y: 292, distance: 71.7
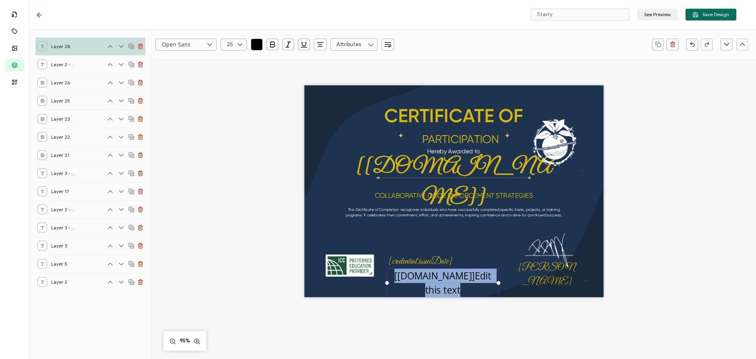
click at [464, 292] on div "[[DOMAIN_NAME]]Edit this text" at bounding box center [443, 282] width 112 height 29
click at [256, 41] on icon "button" at bounding box center [257, 45] width 8 height 8
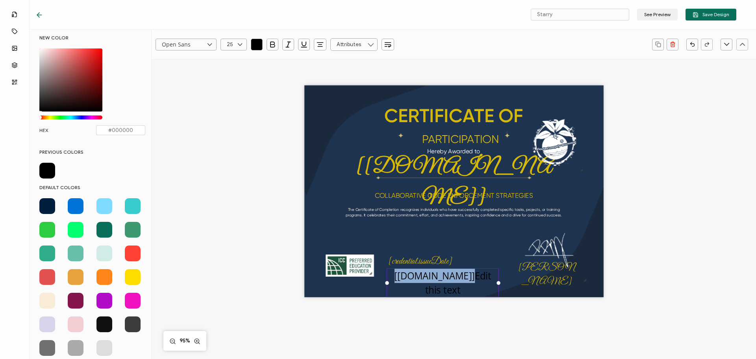
scroll to position [4, 0]
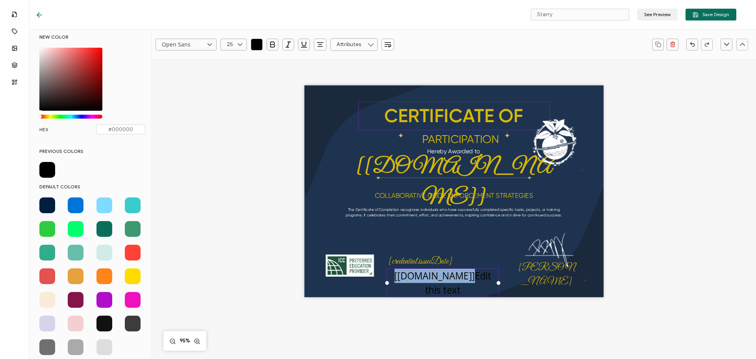
click at [423, 112] on pre "CERTIFICATE OF" at bounding box center [453, 115] width 139 height 22
click at [256, 43] on icon "button" at bounding box center [257, 45] width 8 height 8
type input "#d6b908"
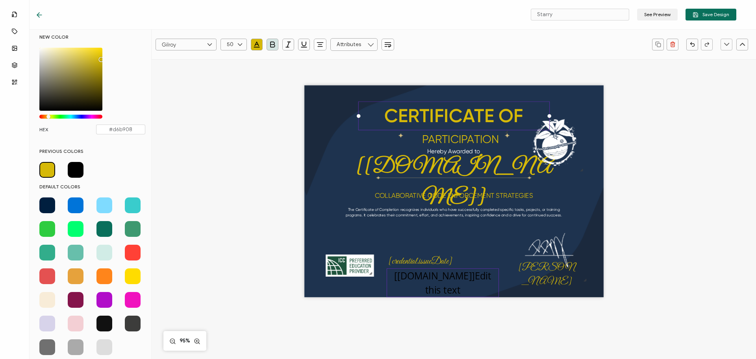
click at [457, 280] on pre "[[DOMAIN_NAME]]Edit this text" at bounding box center [444, 282] width 100 height 27
click at [452, 293] on div "[[DOMAIN_NAME]]Edit this text" at bounding box center [443, 282] width 112 height 29
click at [49, 175] on span at bounding box center [47, 170] width 16 height 16
click at [406, 275] on pre "[[DOMAIN_NAME]]Edit this text" at bounding box center [444, 282] width 100 height 27
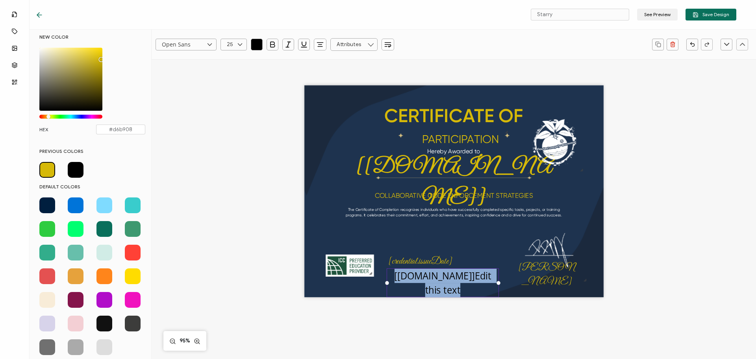
drag, startPoint x: 394, startPoint y: 277, endPoint x: 465, endPoint y: 294, distance: 72.5
click at [465, 294] on div "[[DOMAIN_NAME]]Edit this text" at bounding box center [443, 282] width 112 height 29
click at [48, 168] on span at bounding box center [47, 170] width 16 height 16
click at [53, 168] on span at bounding box center [47, 170] width 16 height 16
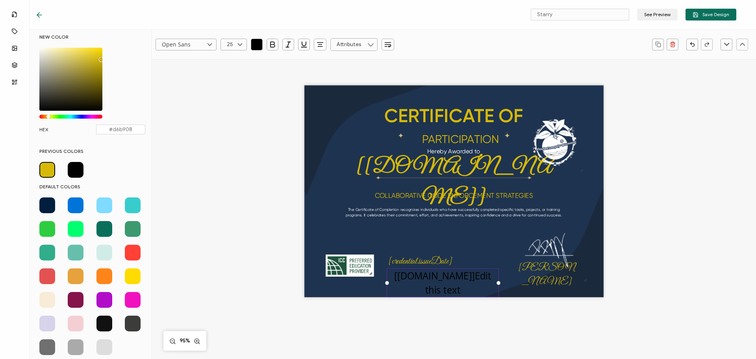
click at [180, 44] on input "Open Sans" at bounding box center [186, 45] width 61 height 12
click at [174, 95] on span "Great Vibes" at bounding box center [173, 95] width 18 height 6
click at [475, 272] on span "Edit this text" at bounding box center [467, 284] width 59 height 27
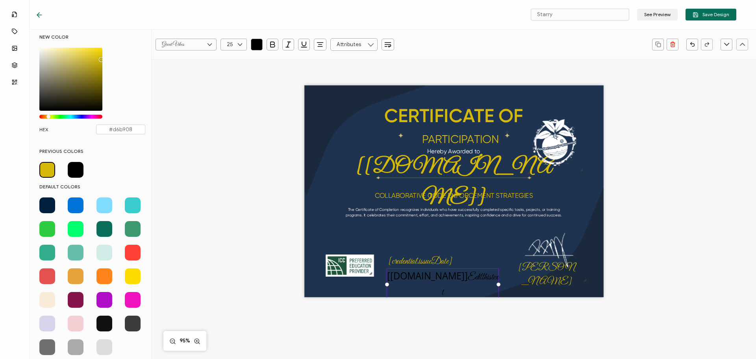
type input "Open Sans"
click at [432, 274] on pre "[[DOMAIN_NAME]] Edit this text" at bounding box center [442, 283] width 111 height 28
drag, startPoint x: 453, startPoint y: 275, endPoint x: 495, endPoint y: 280, distance: 42.0
click at [495, 280] on div "[[DOMAIN_NAME]] Edit this text" at bounding box center [443, 284] width 112 height 32
click at [692, 43] on icon "button" at bounding box center [692, 44] width 6 height 6
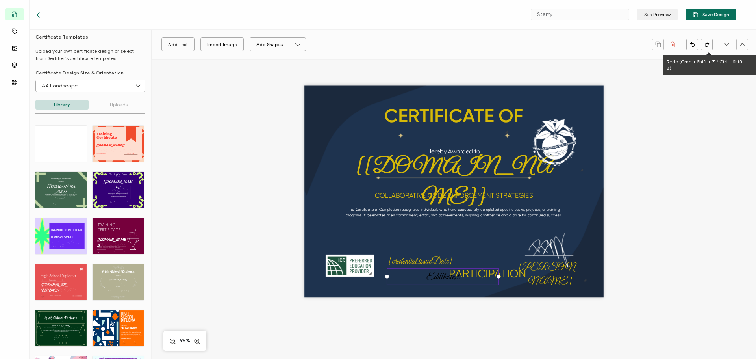
click at [705, 43] on icon "button" at bounding box center [707, 44] width 6 height 6
click at [580, 188] on div "CERTIFICATE OF The Certificate of Completion recognizes individuals who have su…" at bounding box center [453, 191] width 299 height 212
drag, startPoint x: 474, startPoint y: 273, endPoint x: 465, endPoint y: 236, distance: 38.6
click at [465, 236] on div "Edit this text" at bounding box center [435, 239] width 112 height 16
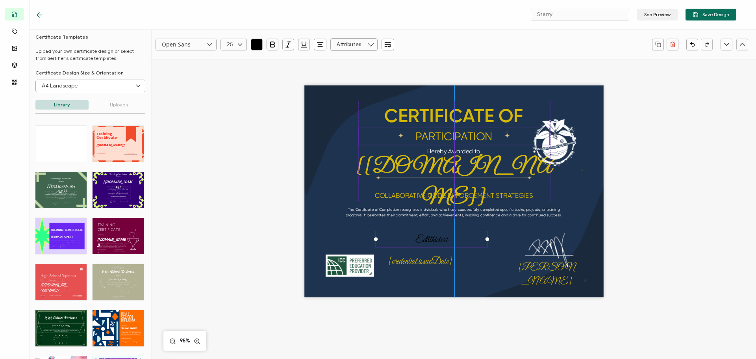
drag, startPoint x: 482, startPoint y: 275, endPoint x: 447, endPoint y: 138, distance: 141.4
click at [447, 138] on pre "PARTICIPATION" at bounding box center [453, 136] width 77 height 13
click at [495, 250] on div "CERTIFICATE OF The Certificate of Completion recognizes individuals who have su…" at bounding box center [453, 191] width 299 height 212
click at [439, 237] on span "this" at bounding box center [434, 239] width 7 height 11
click at [350, 44] on input "text" at bounding box center [353, 44] width 47 height 13
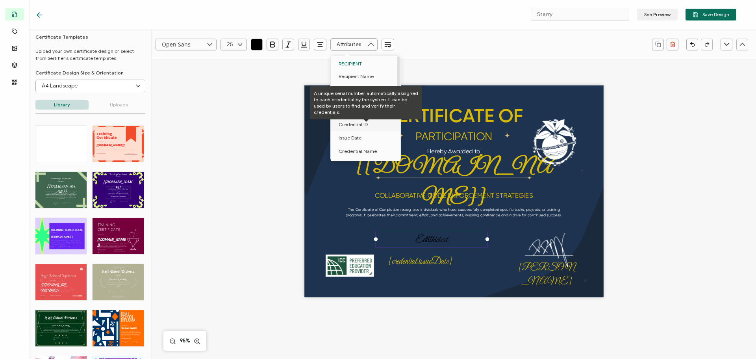
click at [355, 123] on span "Credential ID" at bounding box center [353, 124] width 29 height 13
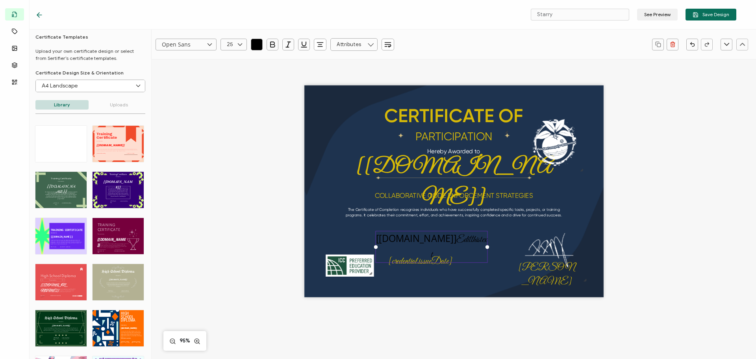
click at [429, 241] on pre "[[DOMAIN_NAME]] Edit this text" at bounding box center [431, 245] width 111 height 28
click at [261, 46] on button "button" at bounding box center [257, 45] width 12 height 12
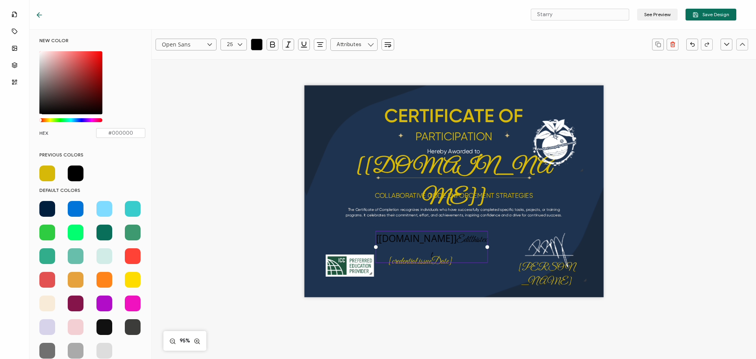
click at [43, 171] on span at bounding box center [47, 173] width 16 height 16
type input "#d6b908"
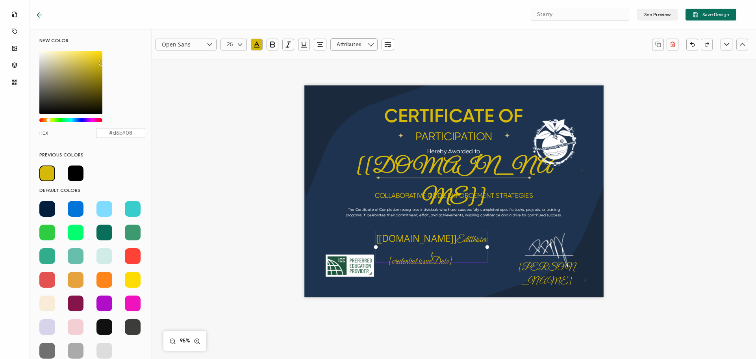
click at [199, 44] on input "Open Sans" at bounding box center [186, 45] width 61 height 12
click at [180, 133] on span "Great Vibes" at bounding box center [173, 134] width 18 height 6
type input "Great Vibes"
click at [440, 248] on span "Edit this text" at bounding box center [435, 253] width 33 height 11
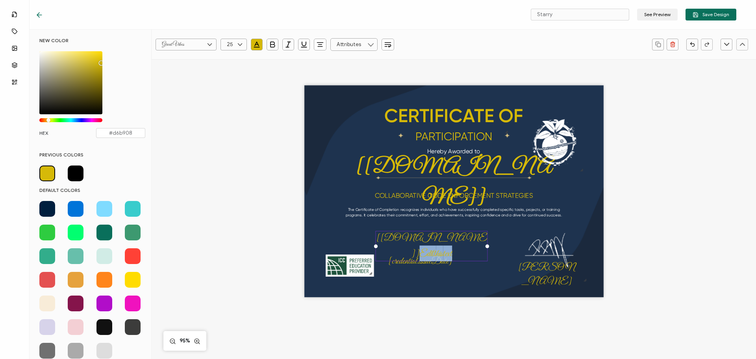
drag, startPoint x: 434, startPoint y: 240, endPoint x: 489, endPoint y: 239, distance: 54.3
click at [489, 239] on div "CERTIFICATE OF The Certificate of Completion recognizes individuals who have su…" at bounding box center [453, 191] width 299 height 212
click at [474, 274] on div "CERTIFICATE OF The Certificate of Completion recognizes individuals who have su…" at bounding box center [453, 191] width 299 height 212
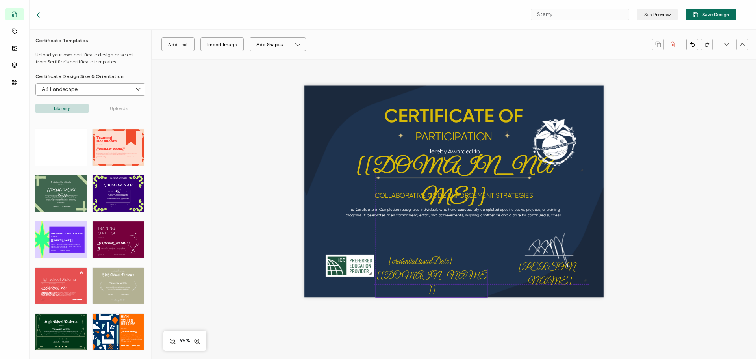
drag, startPoint x: 426, startPoint y: 238, endPoint x: 425, endPoint y: 276, distance: 37.4
click at [425, 276] on pre "[[DOMAIN_NAME]]" at bounding box center [431, 283] width 110 height 26
click at [320, 47] on icon "button" at bounding box center [320, 45] width 8 height 8
click at [320, 61] on li at bounding box center [320, 65] width 19 height 13
click at [425, 260] on pre "[credential.issueDate]" at bounding box center [420, 260] width 64 height 11
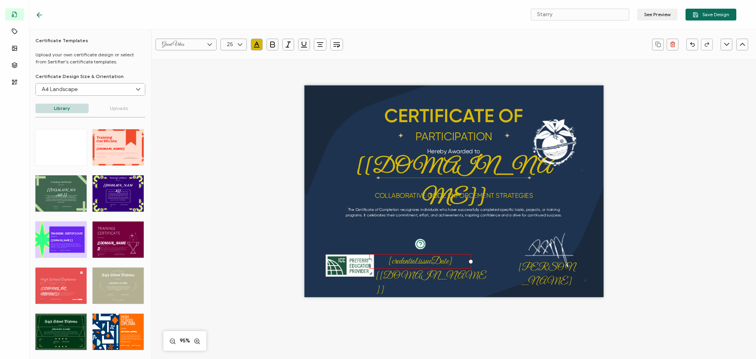
click at [320, 44] on icon "button" at bounding box center [319, 44] width 3 height 0
click at [320, 63] on icon at bounding box center [321, 66] width 6 height 6
drag, startPoint x: 408, startPoint y: 262, endPoint x: 422, endPoint y: 261, distance: 14.2
click at [422, 261] on pre "[credential.issueDate]" at bounding box center [416, 260] width 64 height 11
drag, startPoint x: 396, startPoint y: 276, endPoint x: 404, endPoint y: 277, distance: 8.3
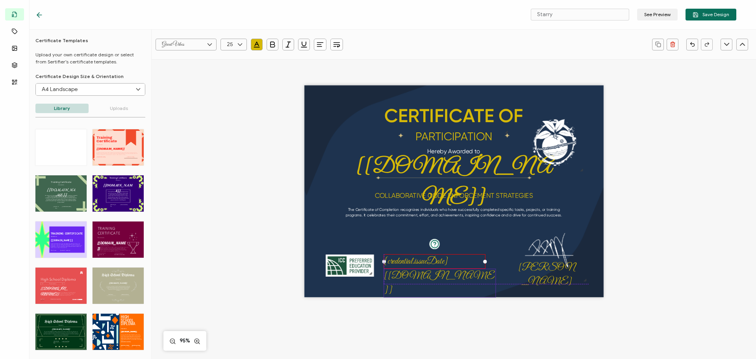
click at [404, 277] on pre "[[DOMAIN_NAME]]" at bounding box center [439, 283] width 110 height 26
drag, startPoint x: 412, startPoint y: 260, endPoint x: 412, endPoint y: 252, distance: 7.5
click at [412, 252] on pre "[credential.issueDate]" at bounding box center [416, 253] width 64 height 11
drag, startPoint x: 406, startPoint y: 275, endPoint x: 406, endPoint y: 269, distance: 5.9
click at [406, 269] on pre "[[DOMAIN_NAME]]" at bounding box center [439, 276] width 110 height 26
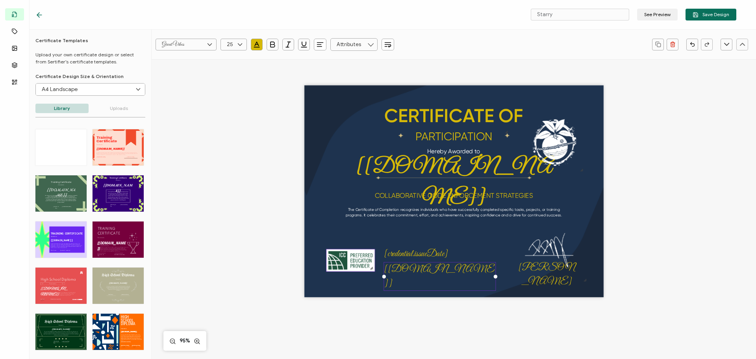
drag, startPoint x: 350, startPoint y: 267, endPoint x: 350, endPoint y: 262, distance: 5.2
click at [350, 262] on img at bounding box center [350, 260] width 48 height 22
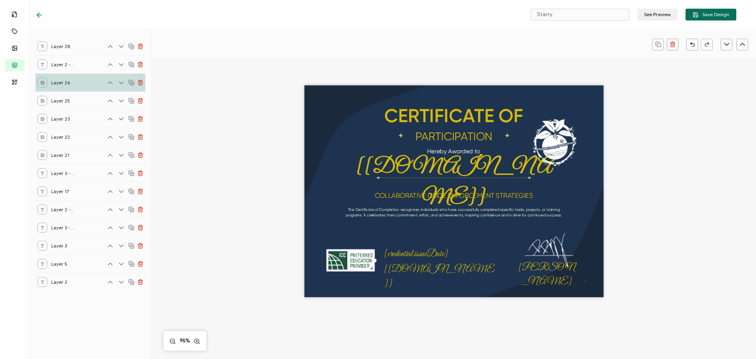
click at [333, 291] on div "CERTIFICATE OF The Certificate of Completion recognizes individuals who have su…" at bounding box center [453, 191] width 299 height 212
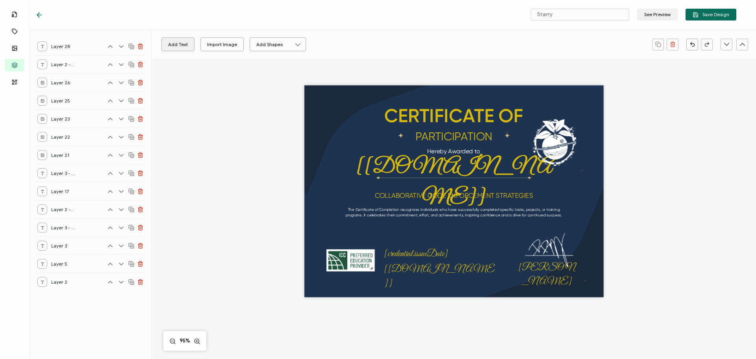
click at [180, 48] on button "Add Text" at bounding box center [177, 44] width 33 height 14
drag, startPoint x: 438, startPoint y: 193, endPoint x: 399, endPoint y: 285, distance: 99.8
click at [399, 285] on pre "Edit this text" at bounding box center [414, 282] width 54 height 13
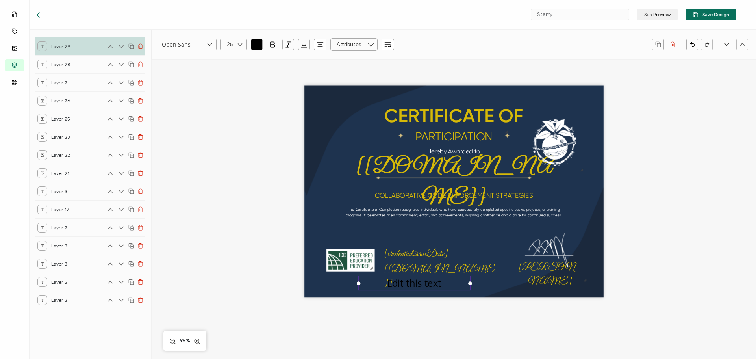
click at [399, 286] on pre "Edit this text" at bounding box center [414, 282] width 54 height 13
paste pre
click at [193, 39] on input "Open Sans" at bounding box center [186, 45] width 61 height 12
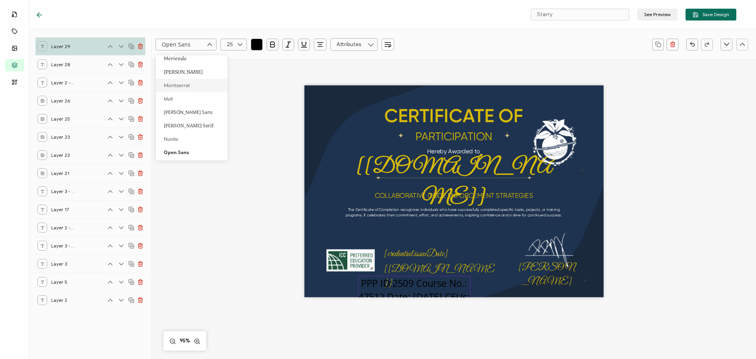
click at [271, 174] on div "CERTIFICATE OF The Certificate of Completion recognizes individuals who have su…" at bounding box center [454, 204] width 574 height 290
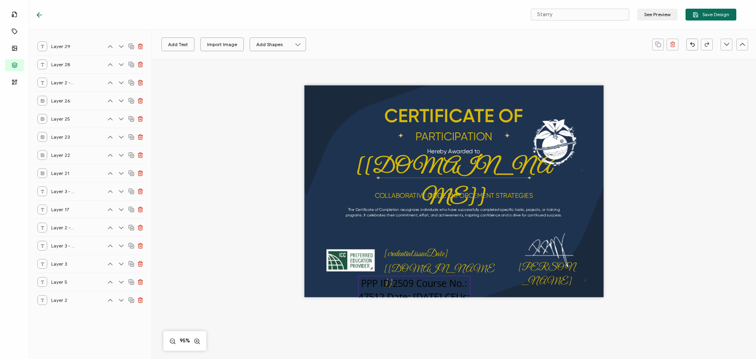
click at [407, 286] on pre "PPP ID:2509 Course No.: 47512 Date: [DATE] CEUs: .15 Contact Hours: 1.5 hrs." at bounding box center [415, 303] width 114 height 55
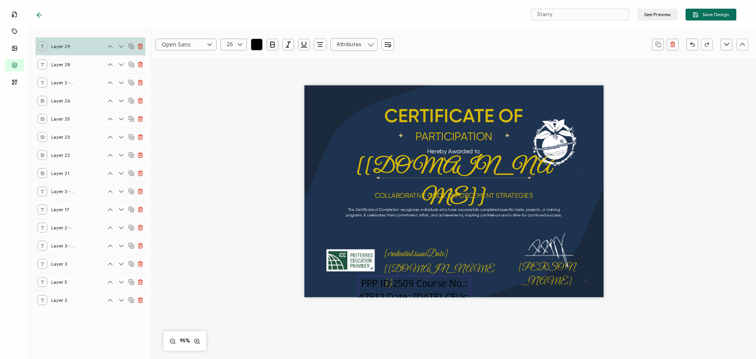
click at [455, 289] on div "PPP ID:2509 Course No.: 47512 Date: [DATE] CEUs: .15 Contact Hours: 1.5 hrs." at bounding box center [414, 304] width 112 height 57
click at [255, 44] on icon "button" at bounding box center [257, 44] width 4 height 4
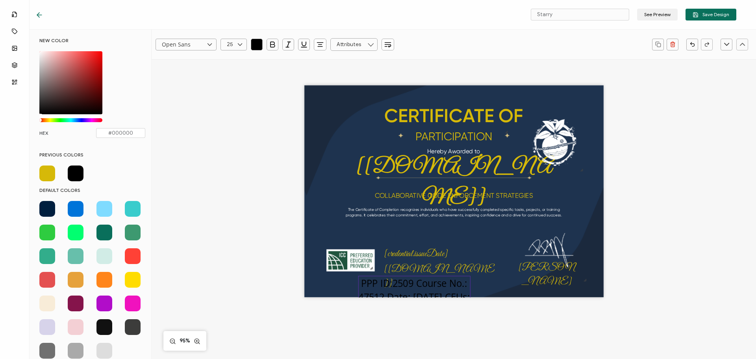
click at [43, 174] on span at bounding box center [47, 173] width 16 height 16
type input "#d6b908"
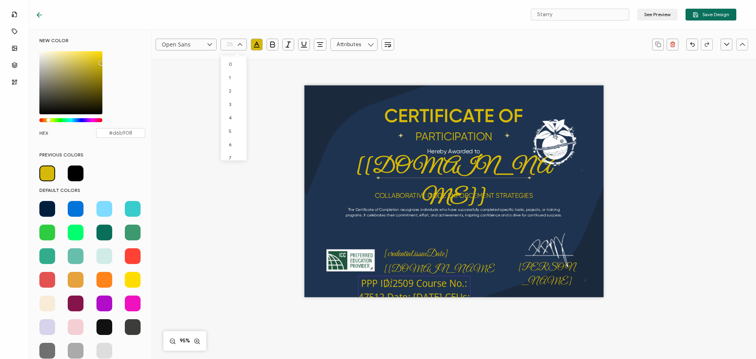
click at [229, 41] on input "text" at bounding box center [233, 45] width 26 height 12
click at [233, 62] on li "18" at bounding box center [235, 58] width 28 height 13
type input "18"
click at [232, 45] on input "18" at bounding box center [233, 45] width 26 height 12
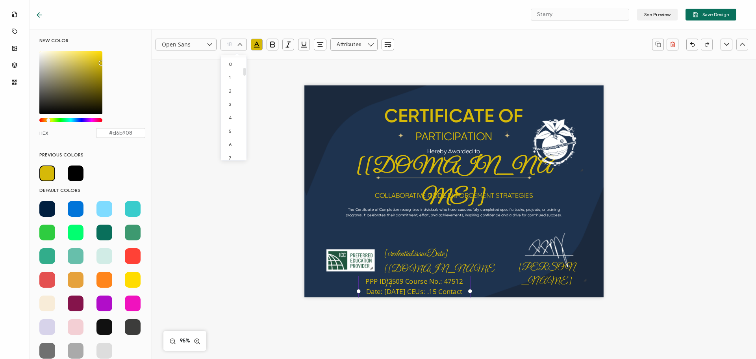
scroll to position [153, 0]
click at [231, 86] on span "13" at bounding box center [231, 85] width 4 height 6
type input "13"
click at [188, 47] on input "Open Sans" at bounding box center [186, 45] width 61 height 12
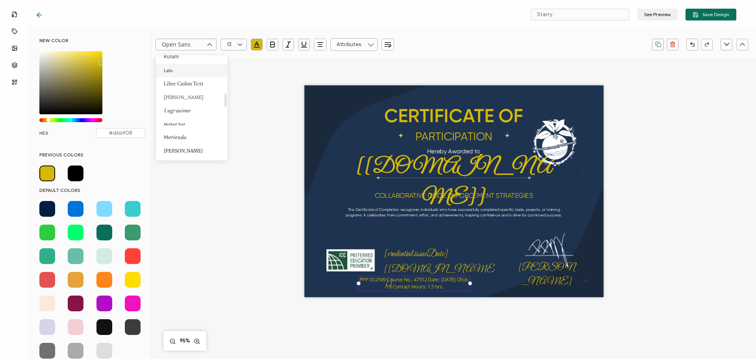
click at [173, 68] on li "Lato" at bounding box center [193, 70] width 74 height 13
type input "Lato"
drag, startPoint x: 467, startPoint y: 283, endPoint x: 561, endPoint y: 280, distance: 94.5
click at [561, 280] on div "CERTIFICATE OF The Certificate of Completion recognizes individuals who have su…" at bounding box center [453, 191] width 299 height 212
click at [491, 243] on div "CERTIFICATE OF The Certificate of Completion recognizes individuals who have su…" at bounding box center [453, 191] width 299 height 212
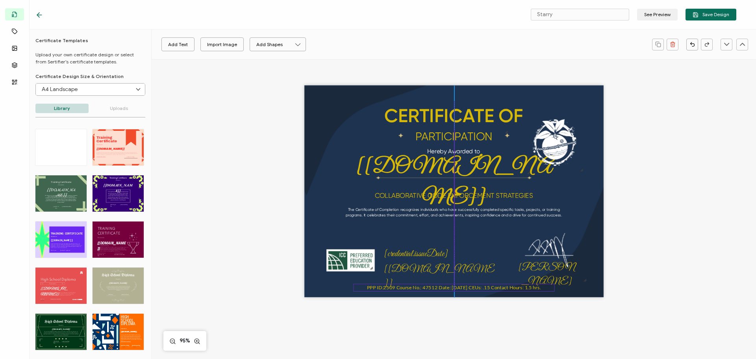
drag, startPoint x: 463, startPoint y: 280, endPoint x: 456, endPoint y: 288, distance: 10.3
click at [456, 288] on pre "PPP ID:2509 Course No.: 47512 Date: [DATE] CEUs: .15 Contact Hours: 1.5 hrs." at bounding box center [454, 287] width 174 height 6
click at [458, 213] on pre "The Certificate of Completion recognizes individuals who have successfully comp…" at bounding box center [454, 212] width 216 height 10
drag, startPoint x: 564, startPoint y: 213, endPoint x: 578, endPoint y: 213, distance: 13.4
click at [578, 213] on div "CERTIFICATE OF The Certificate of Completion recognizes individuals who have su…" at bounding box center [453, 191] width 299 height 212
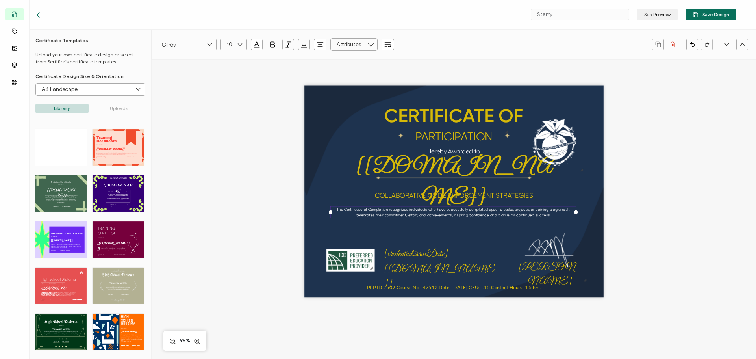
drag, startPoint x: 342, startPoint y: 212, endPoint x: 329, endPoint y: 212, distance: 13.0
click at [329, 212] on div at bounding box center [331, 212] width 4 height 4
click at [484, 214] on pre "The Certificate of Completion recognizes individuals who have successfully comp…" at bounding box center [466, 212] width 234 height 10
click at [483, 214] on pre "The Certificate of Completion recognizes individuals who have successfully comp…" at bounding box center [466, 212] width 234 height 10
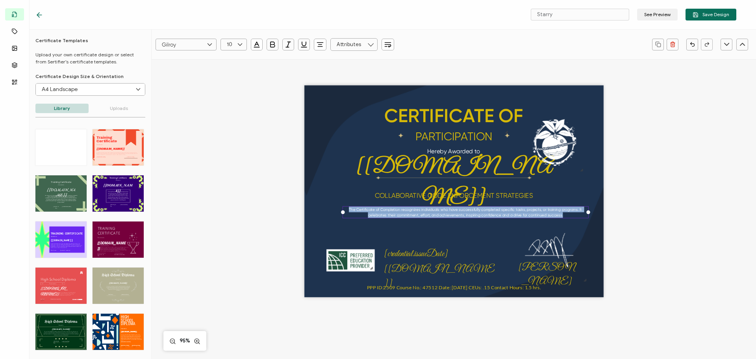
drag, startPoint x: 558, startPoint y: 215, endPoint x: 348, endPoint y: 207, distance: 210.4
click at [348, 207] on div "The Certificate of Completion recognizes individuals who have successfully comp…" at bounding box center [465, 212] width 246 height 12
paste pre
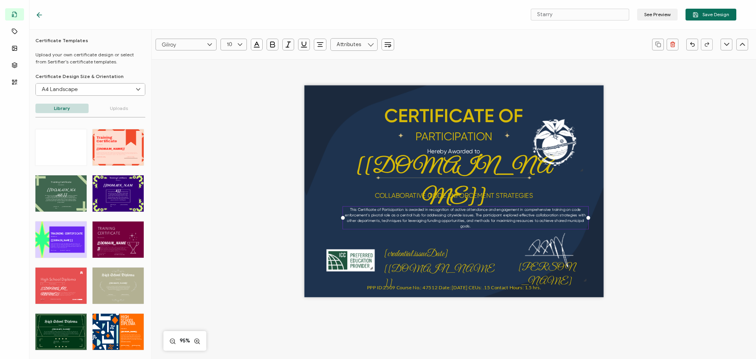
click at [239, 46] on icon at bounding box center [240, 45] width 10 height 12
click at [237, 140] on li "12" at bounding box center [235, 139] width 28 height 13
type input "12"
click at [697, 263] on div "CERTIFICATE OF This Certificate of Participation is awarded in recognition of a…" at bounding box center [454, 204] width 574 height 290
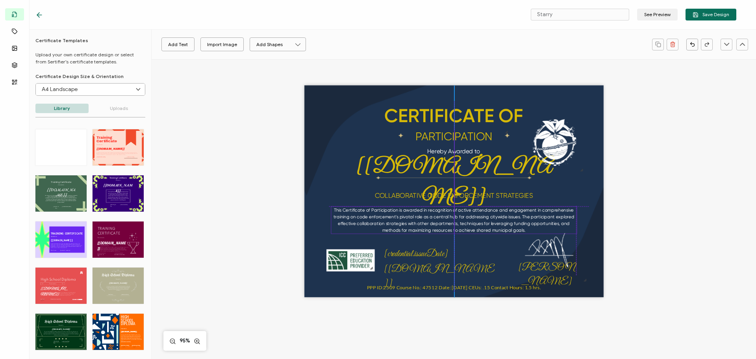
drag, startPoint x: 471, startPoint y: 221, endPoint x: 457, endPoint y: 221, distance: 13.4
click at [457, 221] on pre "This Certificate of Participation is awarded in recognition of active attendanc…" at bounding box center [454, 220] width 242 height 26
click at [689, 235] on div "CERTIFICATE OF This Certificate of Participation is awarded in recognition of a…" at bounding box center [454, 204] width 574 height 290
click at [540, 270] on img at bounding box center [549, 244] width 77 height 77
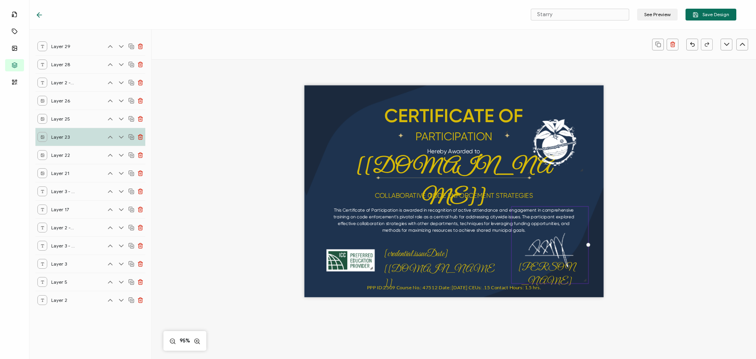
click at [537, 268] on img at bounding box center [549, 244] width 77 height 77
click at [541, 267] on img at bounding box center [549, 244] width 77 height 77
click at [692, 257] on div "CERTIFICATE OF This Certificate of Participation is awarded in recognition of a…" at bounding box center [454, 204] width 574 height 290
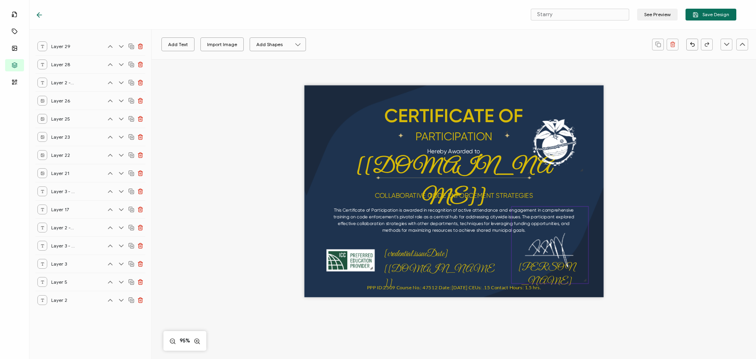
click at [542, 269] on img at bounding box center [549, 244] width 77 height 77
click at [696, 257] on div "CERTIFICATE OF This Certificate of Participation is awarded in recognition of a…" at bounding box center [454, 204] width 574 height 290
drag, startPoint x: 552, startPoint y: 250, endPoint x: 478, endPoint y: 244, distance: 75.1
click at [478, 244] on img at bounding box center [475, 238] width 77 height 77
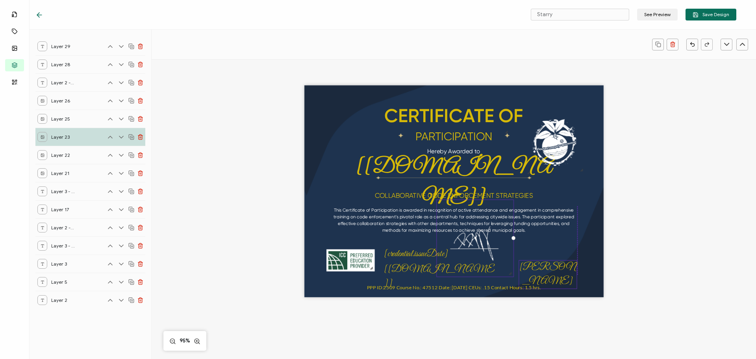
click at [539, 261] on pre "[PERSON_NAME]" at bounding box center [547, 274] width 57 height 26
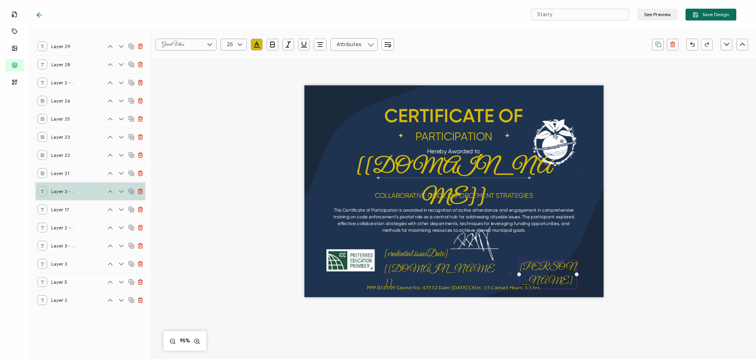
click at [132, 190] on icon at bounding box center [131, 191] width 6 height 6
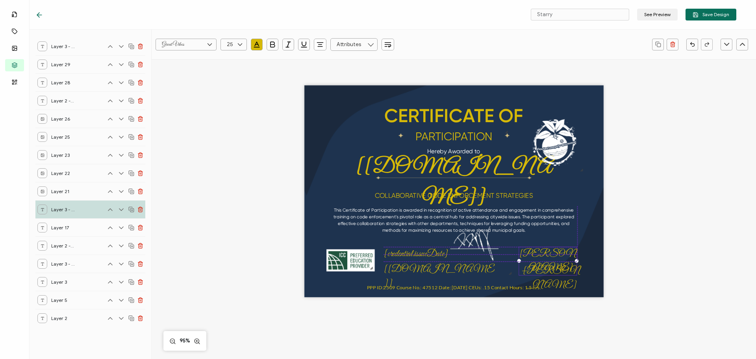
drag, startPoint x: 537, startPoint y: 263, endPoint x: 537, endPoint y: 249, distance: 14.2
click at [537, 249] on pre "[PERSON_NAME]" at bounding box center [547, 261] width 57 height 26
click at [538, 251] on pre "[PERSON_NAME]" at bounding box center [547, 261] width 57 height 26
click at [537, 251] on pre "[PERSON_NAME]" at bounding box center [547, 261] width 57 height 26
drag, startPoint x: 524, startPoint y: 253, endPoint x: 570, endPoint y: 253, distance: 46.1
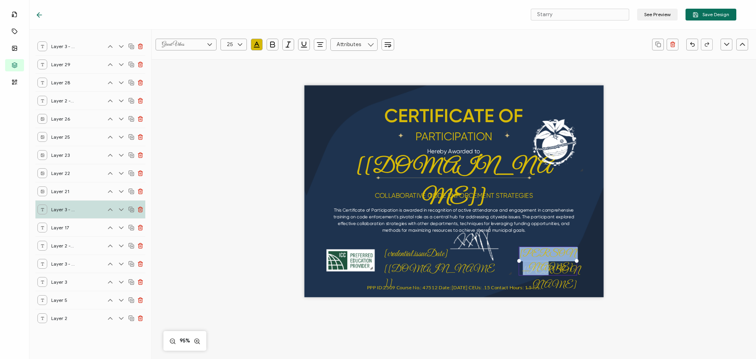
click at [570, 253] on div "[PERSON_NAME]" at bounding box center [547, 260] width 58 height 29
click at [559, 251] on pre "[PERSON_NAME], iCC CECOC" at bounding box center [547, 268] width 57 height 40
click at [187, 46] on input "Great Vibes" at bounding box center [186, 45] width 61 height 12
click at [165, 124] on li "Lato" at bounding box center [193, 127] width 74 height 13
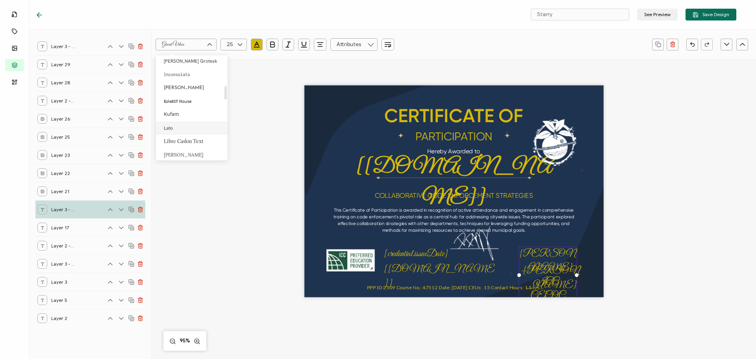
type input "Lato"
click at [229, 48] on input "text" at bounding box center [233, 45] width 26 height 12
click at [229, 71] on span "13" at bounding box center [231, 70] width 4 height 6
type input "13"
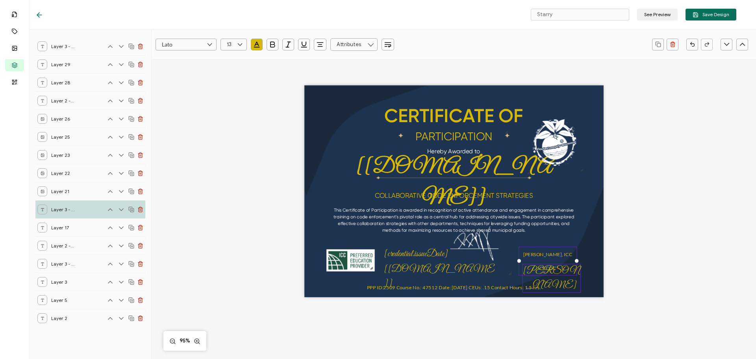
click at [552, 271] on pre "[PERSON_NAME]" at bounding box center [551, 278] width 57 height 26
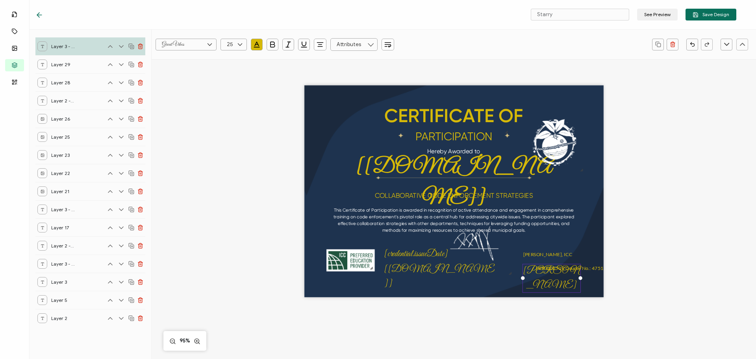
click at [685, 286] on div "CERTIFICATE OF This Certificate of Participation is awarded in recognition of a…" at bounding box center [454, 204] width 574 height 290
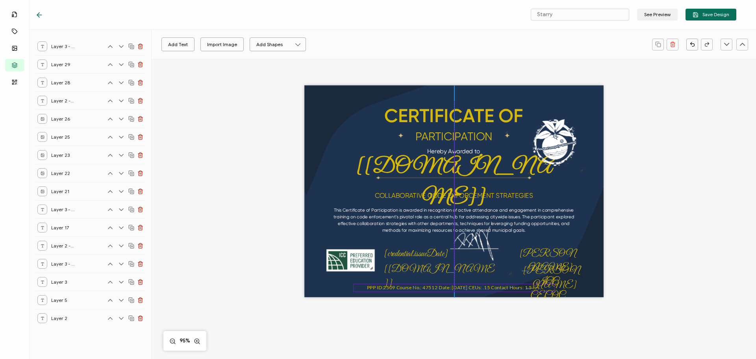
drag, startPoint x: 589, startPoint y: 266, endPoint x: 421, endPoint y: 286, distance: 169.6
click at [421, 286] on pre "PPP ID:2509 Course No.: 47512 Date: [DATE] CEUs: .15 Contact Hours: 1.5 hrs." at bounding box center [454, 287] width 174 height 6
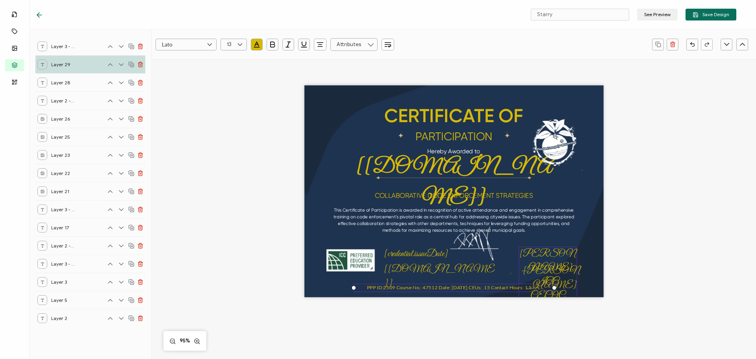
click at [542, 254] on pre "[PERSON_NAME], ICC CECOC" at bounding box center [547, 275] width 57 height 54
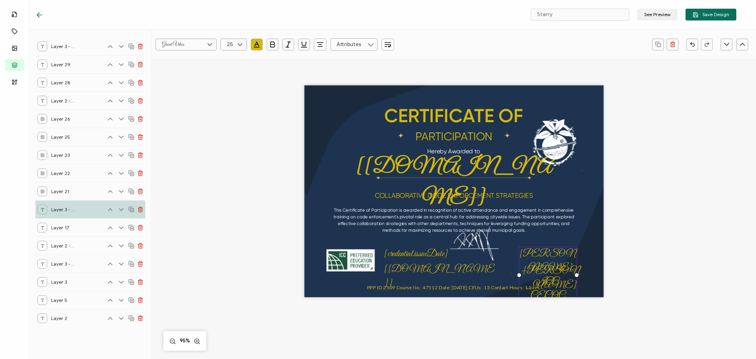
click at [542, 254] on pre "[PERSON_NAME], ICC CECOC" at bounding box center [547, 275] width 57 height 54
click at [239, 45] on icon at bounding box center [240, 45] width 10 height 12
click at [188, 46] on input "Great Vibes" at bounding box center [186, 45] width 61 height 12
type input "25"
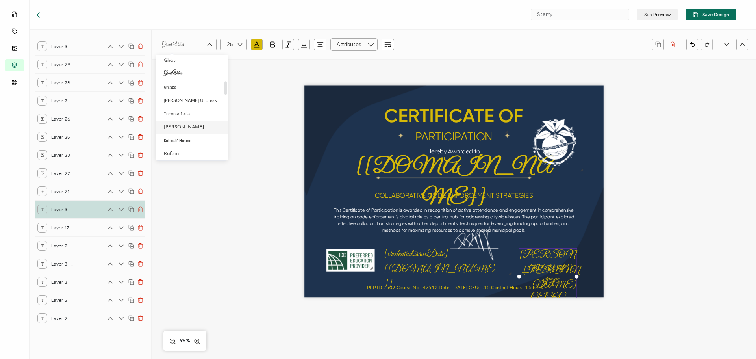
scroll to position [270, 0]
click at [168, 88] on span "Lato" at bounding box center [168, 88] width 9 height 6
type input "Lato"
click at [229, 45] on input "text" at bounding box center [233, 45] width 26 height 12
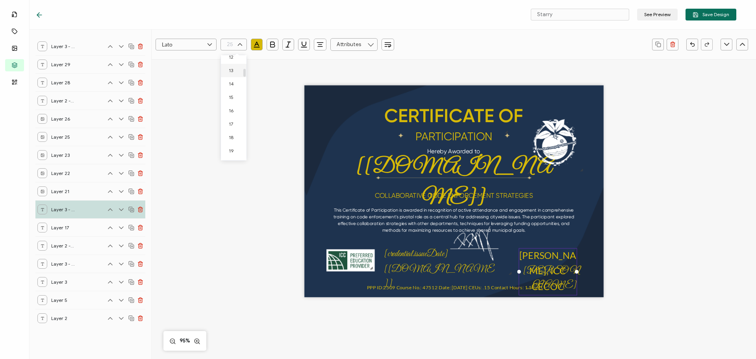
click at [228, 70] on li "13" at bounding box center [235, 70] width 28 height 13
type input "13"
click at [532, 274] on pre "[PERSON_NAME]" at bounding box center [551, 278] width 57 height 26
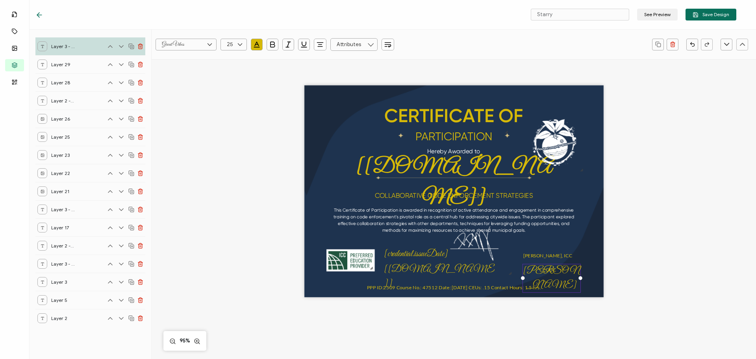
click at [198, 44] on input "Great Vibes" at bounding box center [186, 45] width 61 height 12
drag, startPoint x: 177, startPoint y: 127, endPoint x: 191, endPoint y: 96, distance: 34.4
click at [177, 128] on li "Lato" at bounding box center [193, 127] width 74 height 13
type input "Lato"
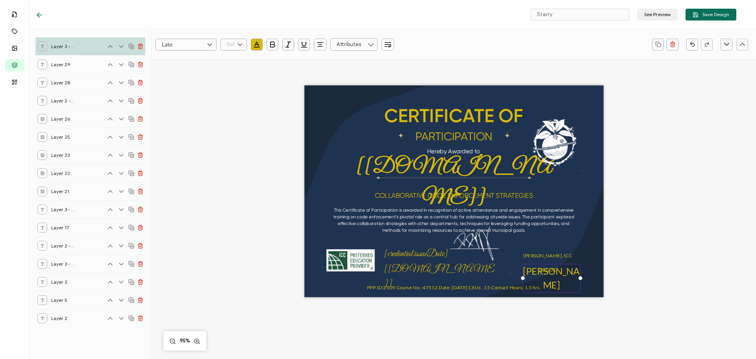
scroll to position [246, 0]
click at [225, 46] on input "text" at bounding box center [233, 45] width 26 height 12
click at [230, 74] on li "13" at bounding box center [235, 70] width 28 height 13
type input "13"
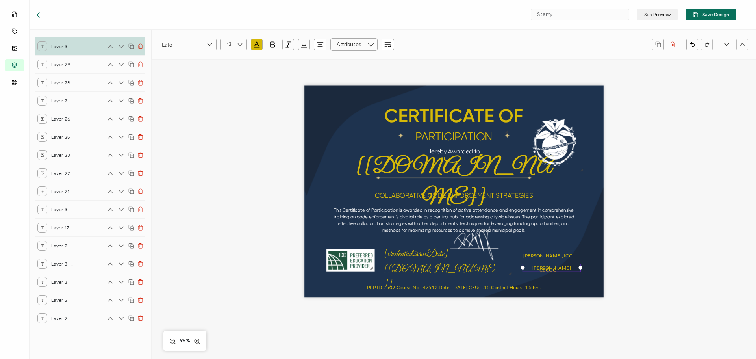
click at [537, 268] on pre "[PERSON_NAME]" at bounding box center [551, 267] width 39 height 6
click at [537, 268] on div "[PERSON_NAME]" at bounding box center [551, 267] width 58 height 8
drag, startPoint x: 537, startPoint y: 268, endPoint x: 566, endPoint y: 269, distance: 29.6
click at [566, 269] on div "[PERSON_NAME]" at bounding box center [551, 267] width 58 height 8
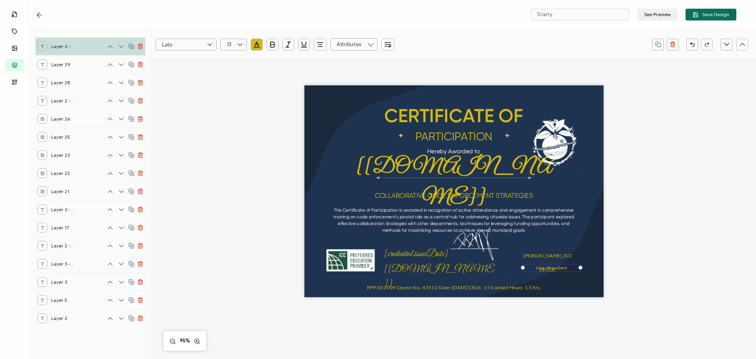
click at [662, 265] on div "CERTIFICATE OF This Certificate of Participation is awarded in recognition of a…" at bounding box center [454, 204] width 574 height 290
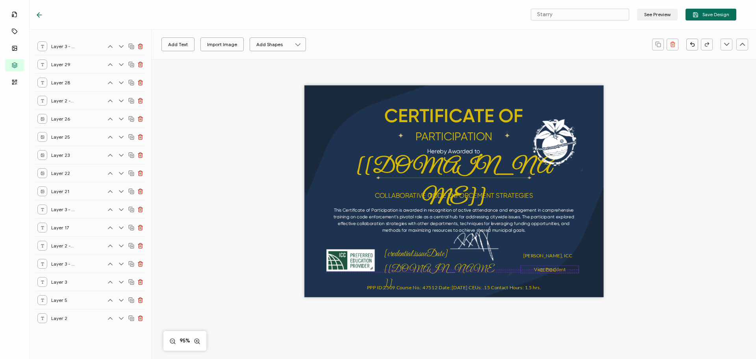
click at [543, 268] on pre "Vice-President" at bounding box center [550, 269] width 32 height 6
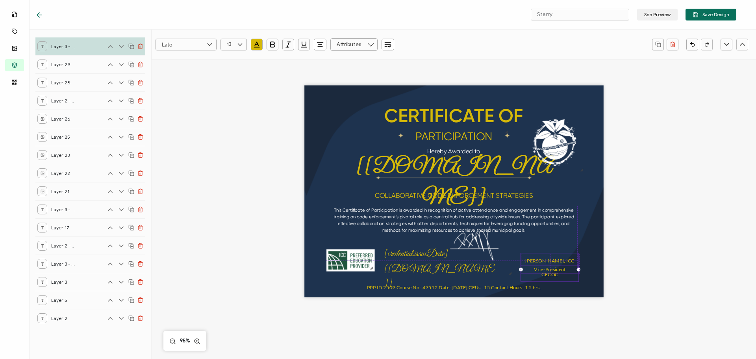
drag, startPoint x: 545, startPoint y: 255, endPoint x: 546, endPoint y: 261, distance: 5.5
click at [546, 261] on span "[PERSON_NAME], ICC CECOC" at bounding box center [550, 267] width 50 height 20
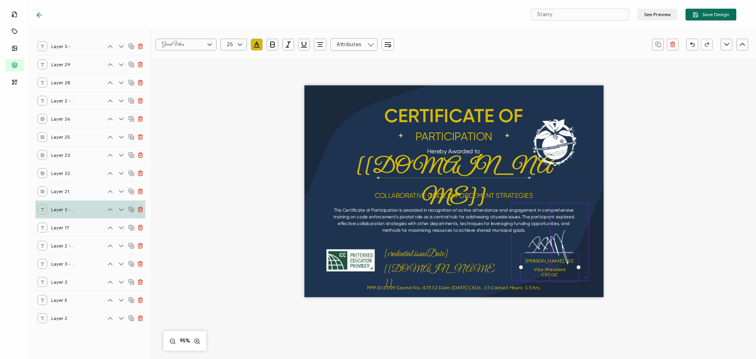
drag, startPoint x: 465, startPoint y: 246, endPoint x: 539, endPoint y: 250, distance: 73.7
click at [539, 250] on img at bounding box center [549, 242] width 77 height 77
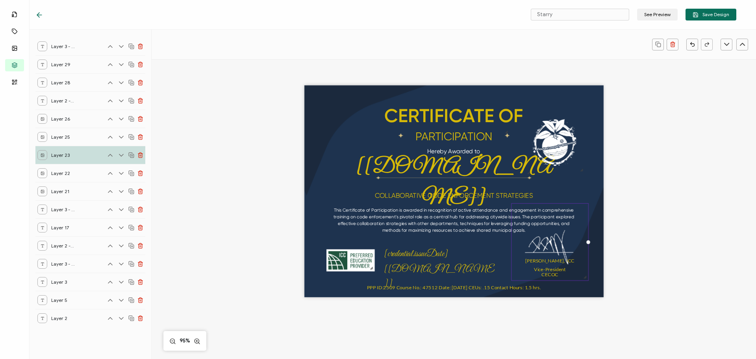
click at [675, 234] on div "CERTIFICATE OF This Certificate of Participation is awarded in recognition of a…" at bounding box center [454, 204] width 574 height 290
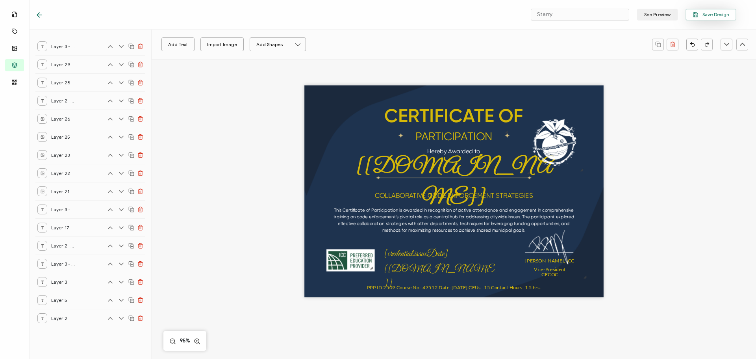
click at [709, 11] on button "Save Design" at bounding box center [710, 15] width 51 height 12
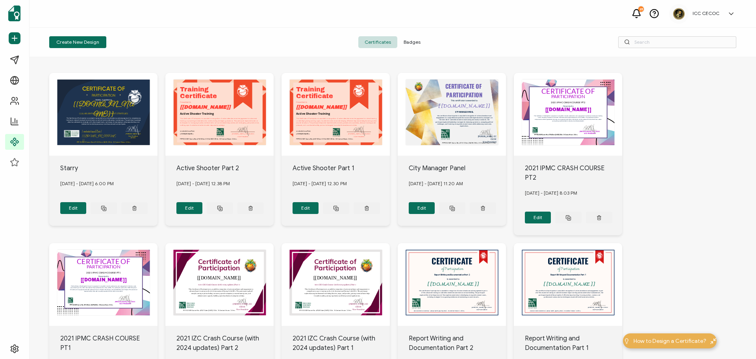
click at [407, 42] on span "Badges" at bounding box center [412, 42] width 30 height 12
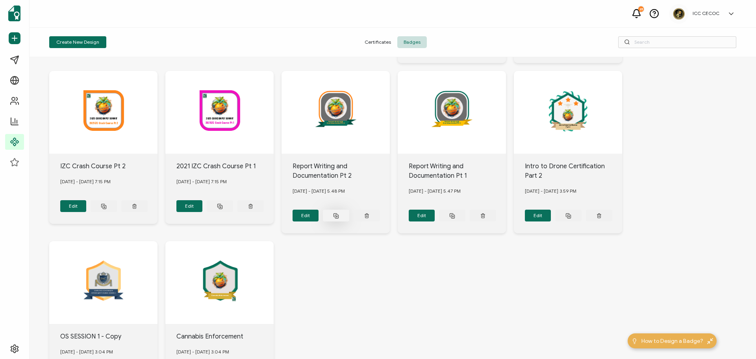
scroll to position [251, 0]
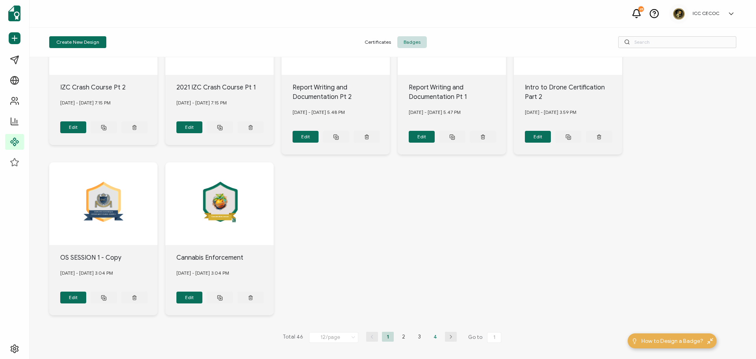
click at [430, 331] on li "4" at bounding box center [435, 336] width 12 height 10
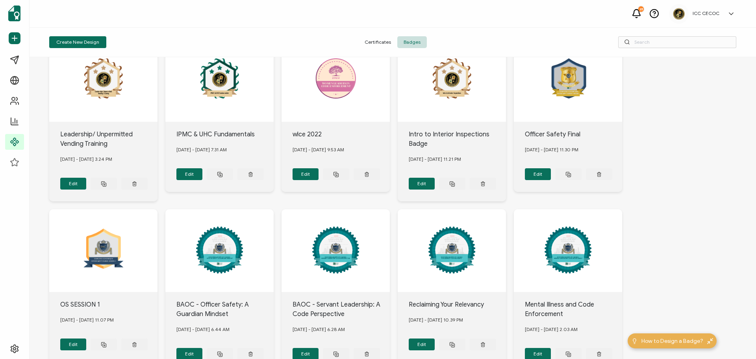
scroll to position [92, 0]
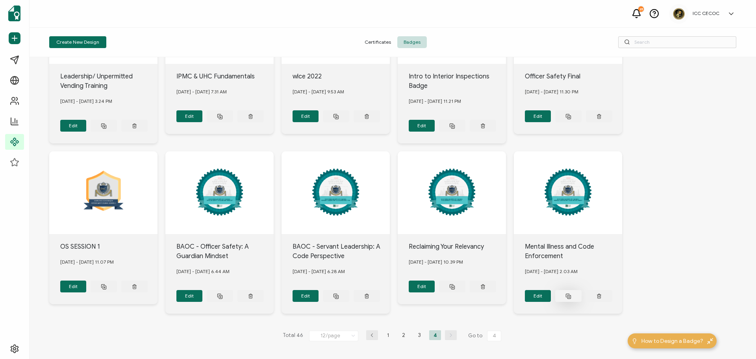
click at [107, 129] on icon at bounding box center [104, 126] width 6 height 6
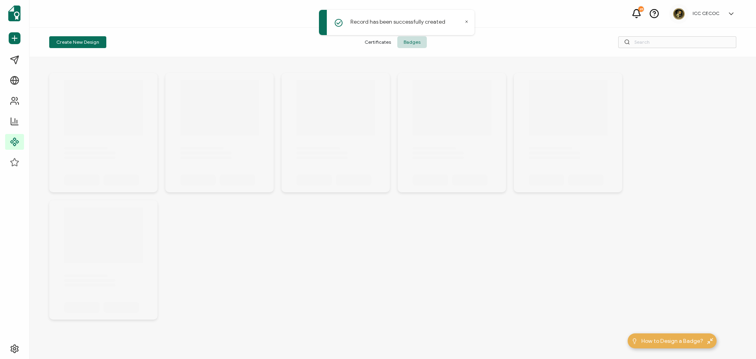
scroll to position [0, 0]
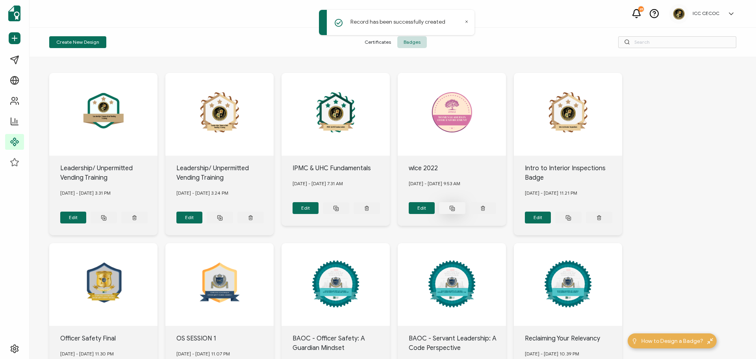
click at [107, 215] on icon at bounding box center [104, 218] width 6 height 6
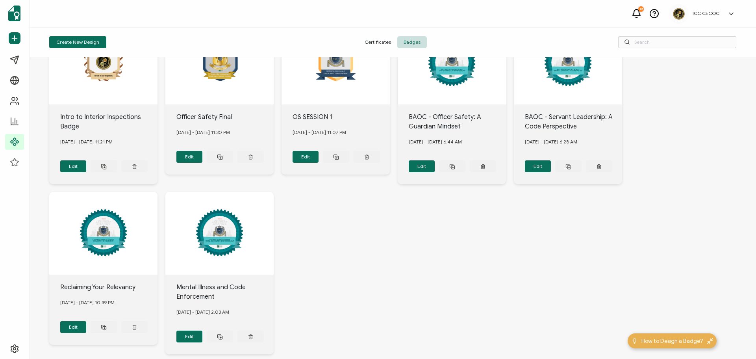
scroll to position [260, 0]
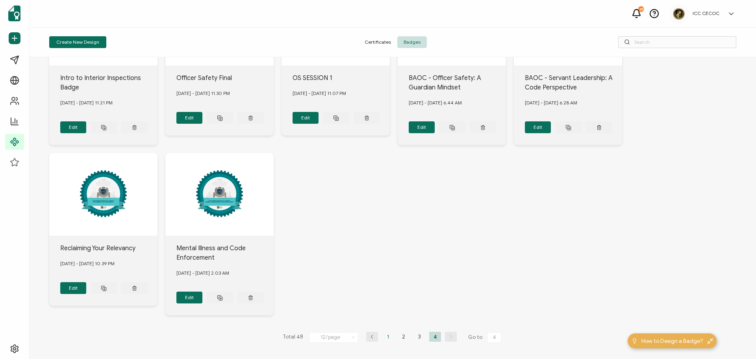
click at [388, 333] on li "1" at bounding box center [388, 336] width 12 height 10
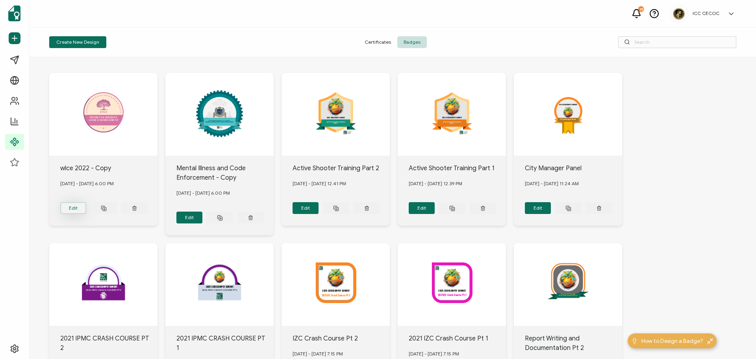
click at [76, 205] on button "Edit" at bounding box center [73, 208] width 26 height 12
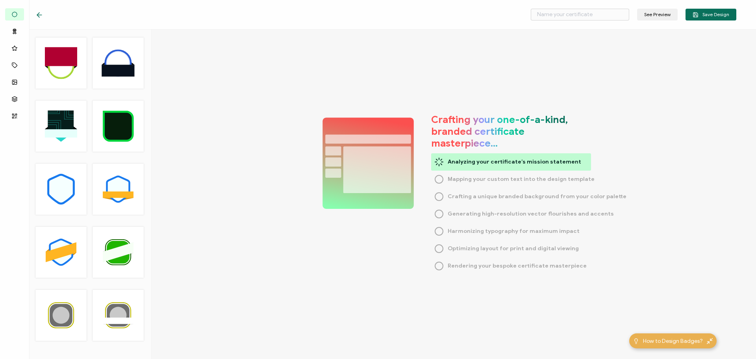
type input "wlce 2022 - Copy"
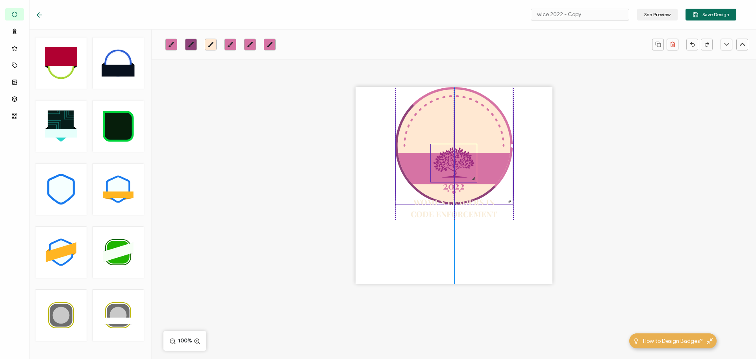
drag, startPoint x: 450, startPoint y: 115, endPoint x: 469, endPoint y: 174, distance: 62.0
click at [449, 169] on div "WOMEN LEADERS IN CODE ENFORCEMENT 2022" at bounding box center [453, 185] width 197 height 197
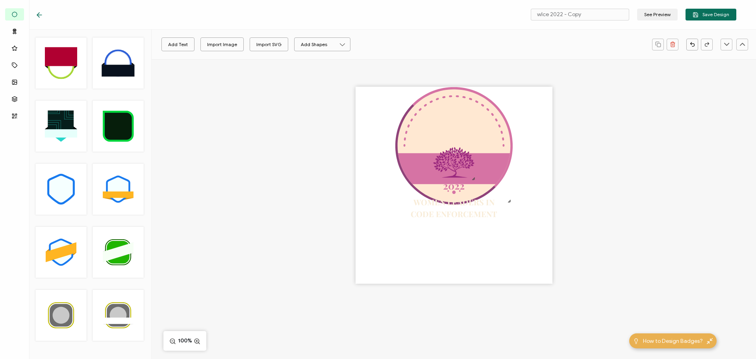
drag, startPoint x: 655, startPoint y: 193, endPoint x: 575, endPoint y: 194, distance: 79.9
click at [653, 193] on div "WOMEN LEADERS IN CODE ENFORCEMENT 2022" at bounding box center [454, 199] width 604 height 280
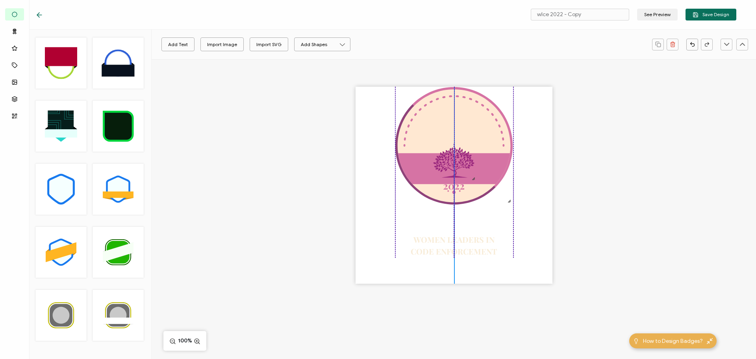
drag, startPoint x: 460, startPoint y: 210, endPoint x: 466, endPoint y: 228, distance: 18.4
click at [461, 247] on pre "WOMEN LEADERS IN CODE ENFORCEMENT" at bounding box center [454, 245] width 86 height 22
drag, startPoint x: 453, startPoint y: 188, endPoint x: 455, endPoint y: 194, distance: 6.5
click at [454, 220] on pre "2022" at bounding box center [454, 218] width 22 height 13
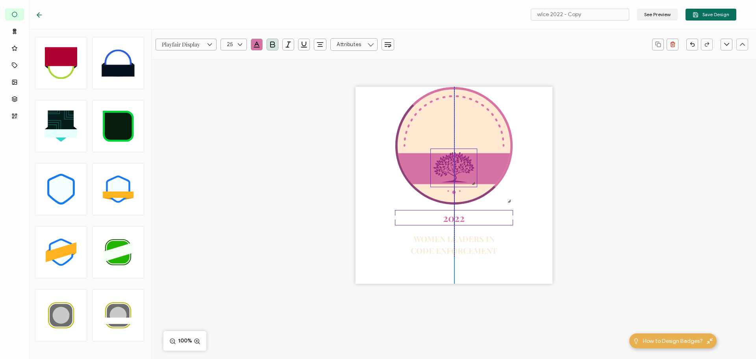
drag, startPoint x: 451, startPoint y: 172, endPoint x: 450, endPoint y: 176, distance: 4.4
click at [450, 176] on img at bounding box center [454, 168] width 46 height 38
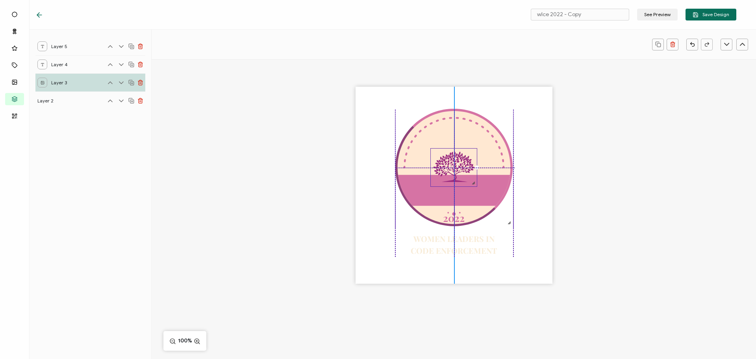
drag, startPoint x: 441, startPoint y: 132, endPoint x: 442, endPoint y: 155, distance: 22.9
click at [442, 155] on div "WOMEN LEADERS IN CODE ENFORCEMENT 2022" at bounding box center [453, 185] width 197 height 197
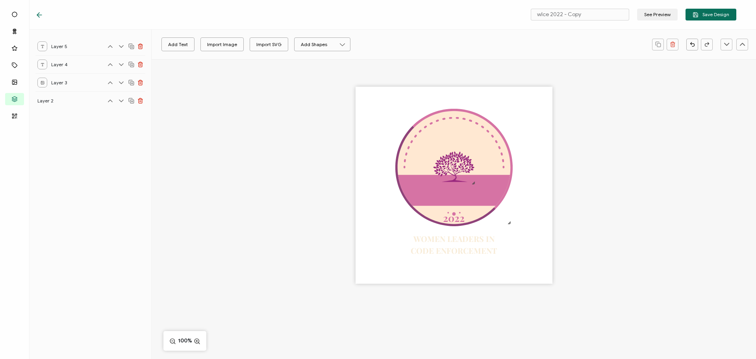
click at [582, 167] on div "WOMEN LEADERS IN CODE ENFORCEMENT 2022" at bounding box center [454, 199] width 604 height 280
click at [460, 168] on img at bounding box center [454, 167] width 46 height 38
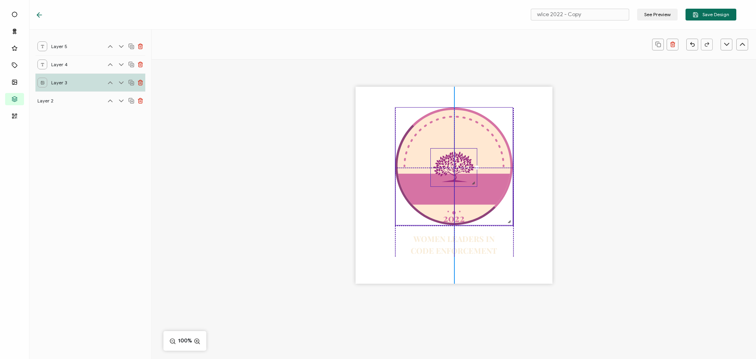
click at [423, 192] on icon at bounding box center [454, 189] width 112 height 31
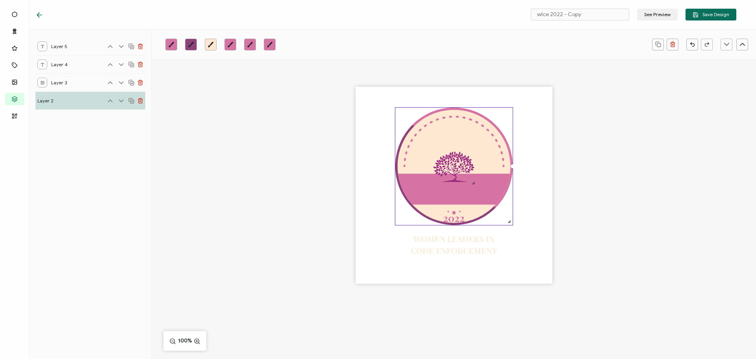
click at [169, 41] on icon "brush" at bounding box center [171, 44] width 6 height 6
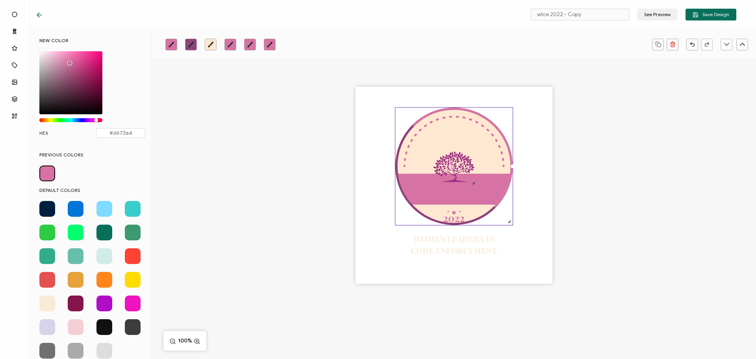
click at [103, 277] on span at bounding box center [104, 280] width 16 height 16
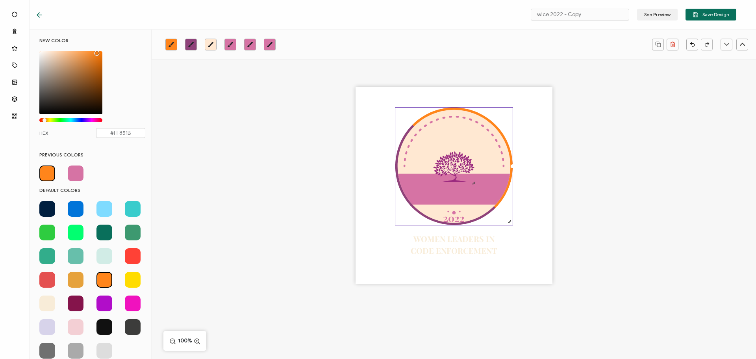
click at [191, 43] on icon "brush" at bounding box center [191, 44] width 6 height 6
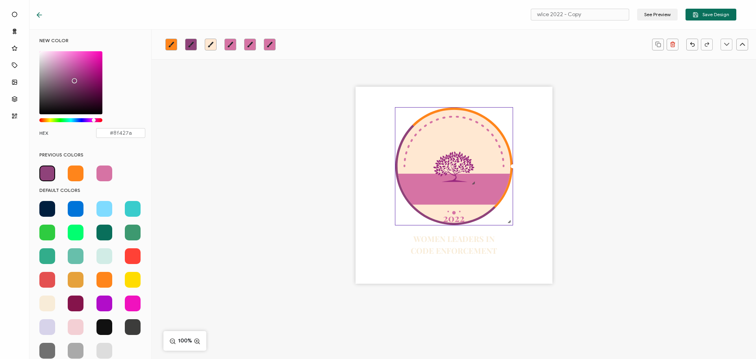
click at [104, 278] on span at bounding box center [104, 280] width 16 height 16
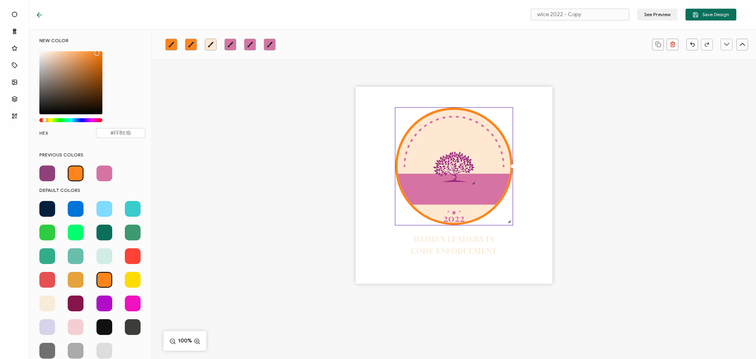
click at [228, 47] on icon "brush" at bounding box center [230, 44] width 6 height 6
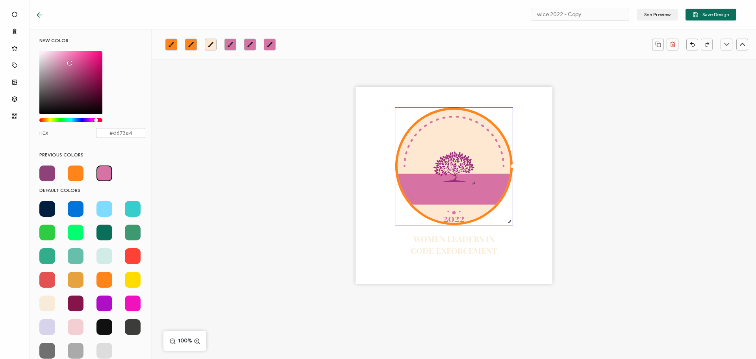
click at [104, 278] on span at bounding box center [104, 280] width 16 height 16
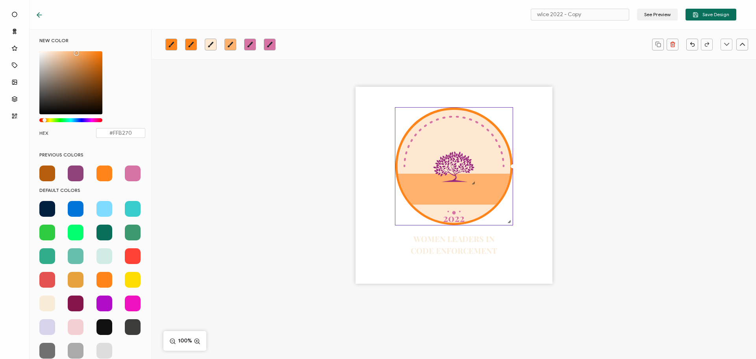
type input "#FFB371"
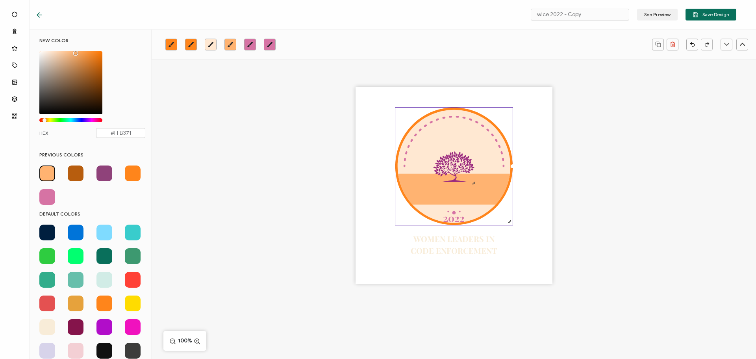
drag, startPoint x: 95, startPoint y: 52, endPoint x: 74, endPoint y: 49, distance: 20.8
click at [74, 49] on div "NEW COLOR #FFB371 hex 255 r 179 g 113 b 1 a 28 h 100% s 72% l 1 a HEX #FFB371" at bounding box center [92, 91] width 118 height 108
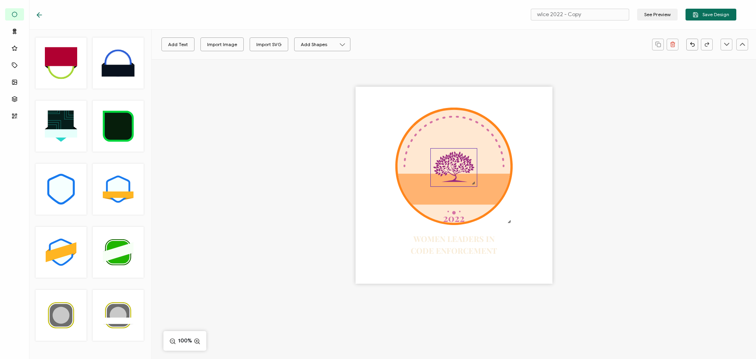
click at [460, 172] on img at bounding box center [454, 167] width 46 height 38
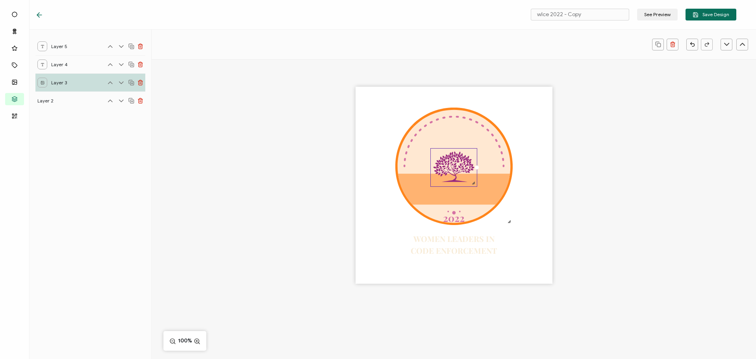
click at [455, 168] on img at bounding box center [454, 167] width 46 height 38
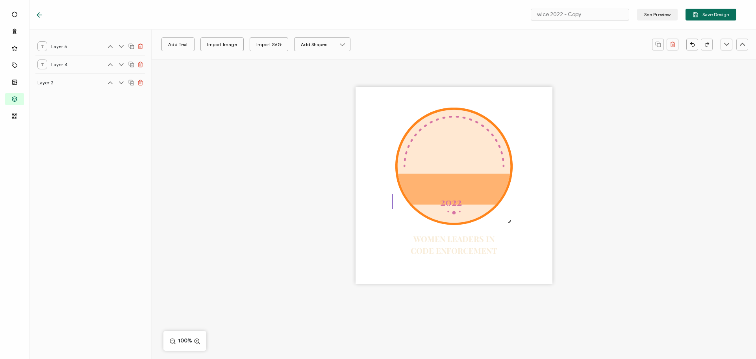
drag, startPoint x: 455, startPoint y: 211, endPoint x: 452, endPoint y: 194, distance: 16.4
click at [452, 195] on pre "2022" at bounding box center [451, 201] width 22 height 13
click at [454, 211] on icon at bounding box center [453, 213] width 13 height 4
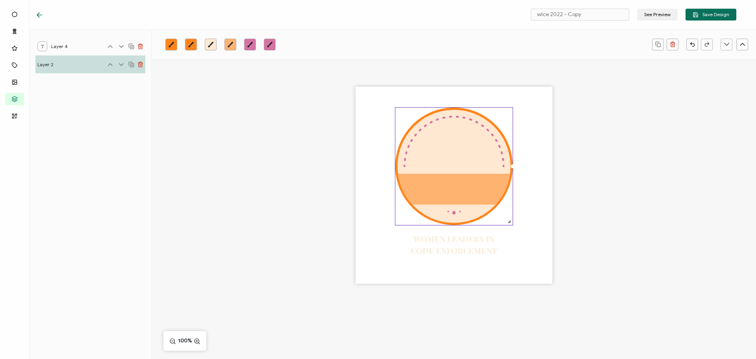
click at [247, 41] on link at bounding box center [250, 45] width 12 height 12
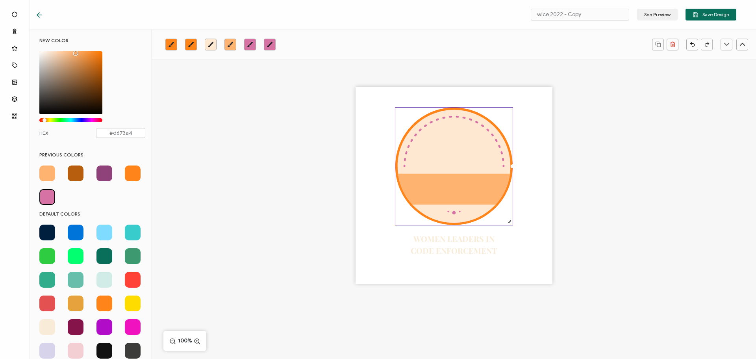
click at [135, 173] on span at bounding box center [133, 173] width 16 height 16
click at [270, 45] on icon "brush" at bounding box center [270, 44] width 6 height 6
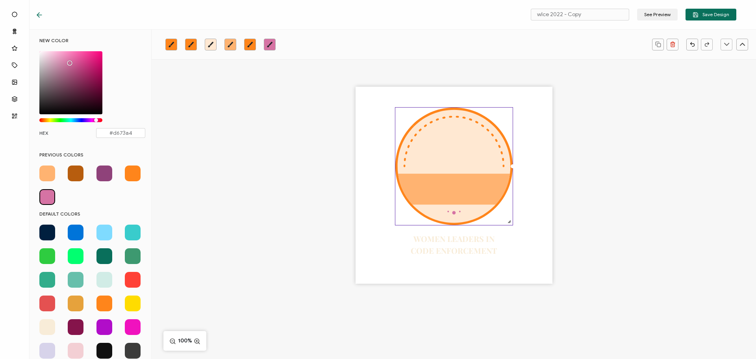
click at [129, 174] on span at bounding box center [133, 173] width 16 height 16
type input "#FF851B"
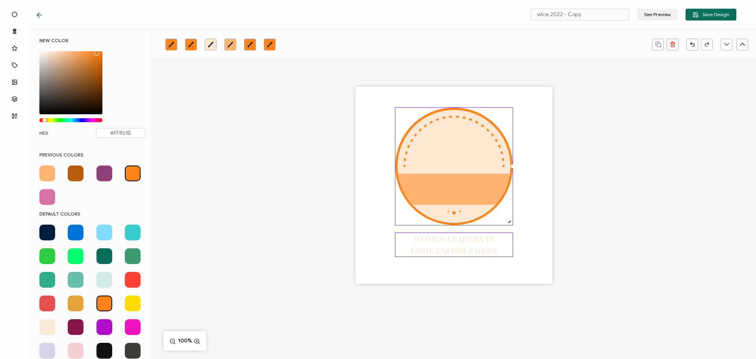
click at [453, 254] on pre "WOMEN LEADERS IN CODE ENFORCEMENT" at bounding box center [454, 244] width 86 height 22
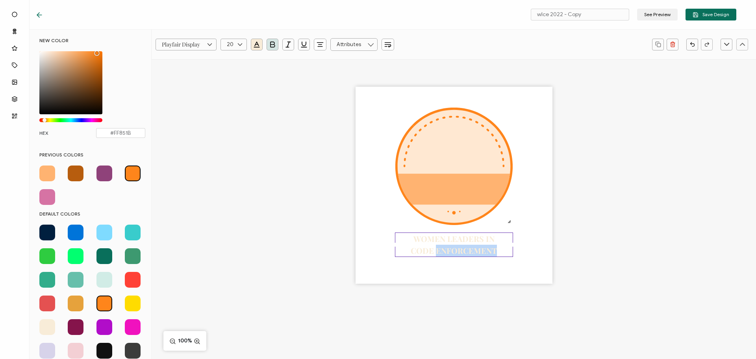
click at [453, 254] on pre "WOMEN LEADERS IN CODE ENFORCEMENT" at bounding box center [454, 244] width 86 height 22
drag, startPoint x: 415, startPoint y: 238, endPoint x: 500, endPoint y: 251, distance: 85.2
click at [500, 251] on div "WOMEN LEADERS IN CODE ENFORCEMENT" at bounding box center [454, 244] width 118 height 24
click at [679, 183] on div "WOMEN LEADERS IN CODE ENFORCEMENT" at bounding box center [454, 199] width 604 height 280
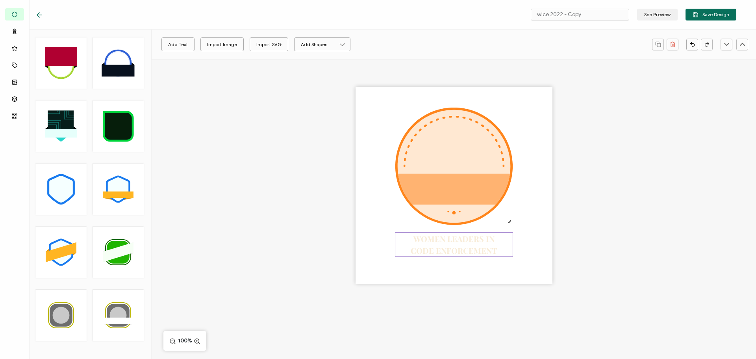
click at [453, 245] on pre "WOMEN LEADERS IN CODE ENFORCEMENT" at bounding box center [454, 244] width 86 height 22
click at [410, 237] on div "WOMEN LEADERS IN CODE ENFORCEMENT" at bounding box center [454, 244] width 118 height 24
drag, startPoint x: 415, startPoint y: 240, endPoint x: 495, endPoint y: 252, distance: 81.2
click at [501, 253] on div "WOMEN LEADERS IN CODE ENFORCEMENT" at bounding box center [454, 244] width 118 height 24
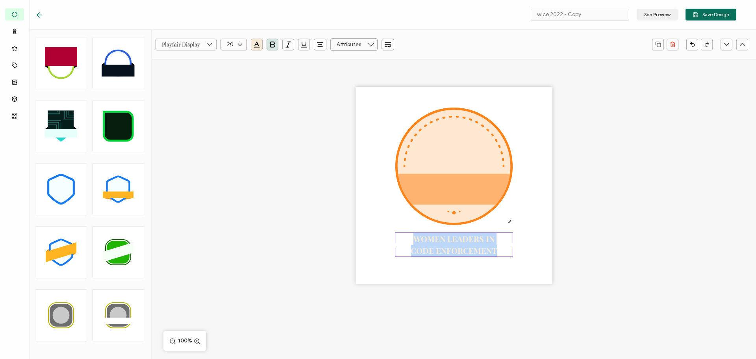
paste pre
click at [460, 240] on pre "COLLABORATIVE CODE ENFORCEMENT STRATEGIES" at bounding box center [454, 244] width 112 height 22
click at [255, 44] on icon "button" at bounding box center [256, 44] width 3 height 0
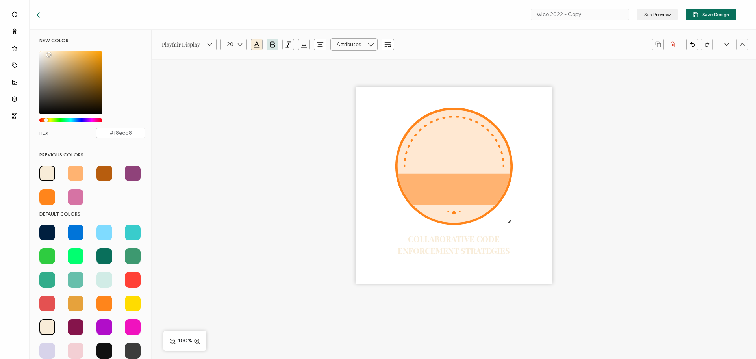
click at [103, 300] on span at bounding box center [104, 303] width 16 height 16
type input "#FF851B"
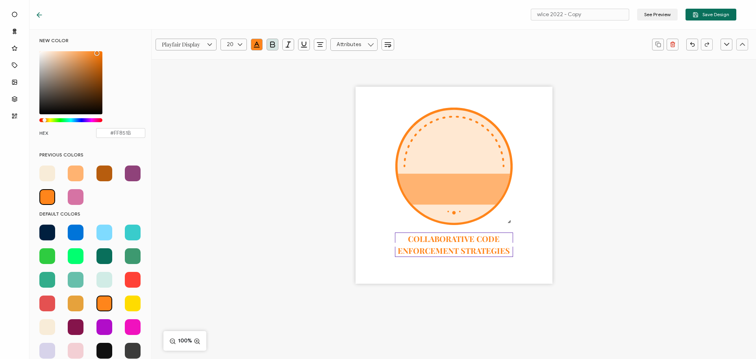
click at [205, 43] on icon at bounding box center [210, 45] width 10 height 12
click at [168, 57] on span "Lato" at bounding box center [168, 56] width 9 height 6
type input "Lato"
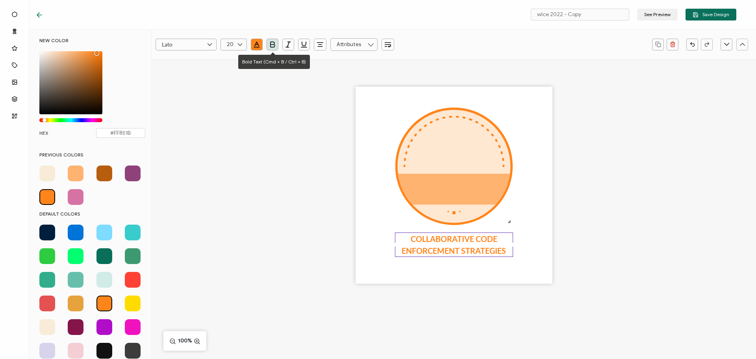
click at [275, 44] on icon "button" at bounding box center [272, 45] width 8 height 8
click at [235, 43] on div at bounding box center [233, 45] width 26 height 12
click at [230, 121] on li "18" at bounding box center [235, 125] width 28 height 13
type input "18"
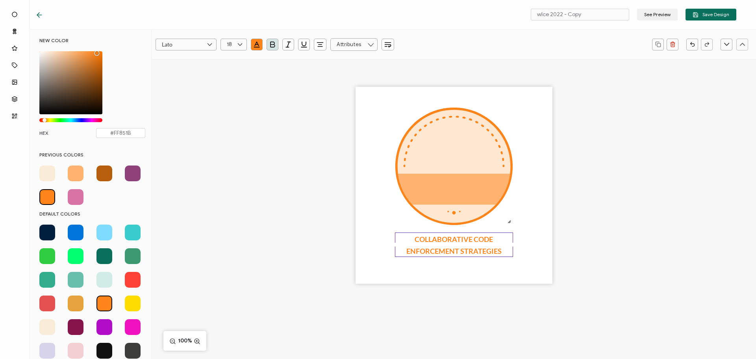
click at [235, 45] on icon at bounding box center [240, 45] width 10 height 12
click at [232, 125] on span "16" at bounding box center [231, 125] width 5 height 6
type input "16"
click at [490, 269] on div "COLLABORATIVE CODE ENFORCEMENT STRATEGIES" at bounding box center [453, 185] width 197 height 197
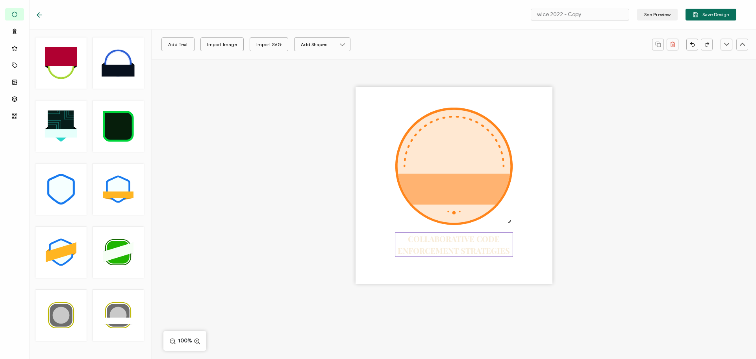
click at [472, 246] on pre "COLLABORATIVE CODE ENFORCEMENT STRATEGIES" at bounding box center [454, 244] width 112 height 22
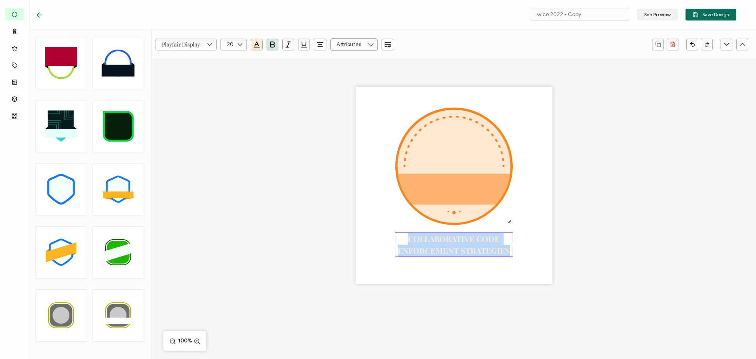
click at [472, 246] on pre "COLLABORATIVE CODE ENFORCEMENT STRATEGIES" at bounding box center [454, 244] width 112 height 22
click at [207, 39] on icon at bounding box center [210, 45] width 10 height 12
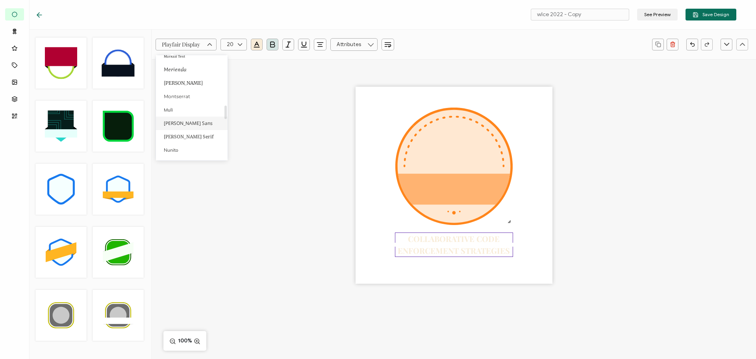
scroll to position [263, 0]
click at [180, 96] on li "Lato" at bounding box center [193, 95] width 74 height 13
type input "Lato"
click at [258, 44] on icon "button" at bounding box center [257, 44] width 4 height 4
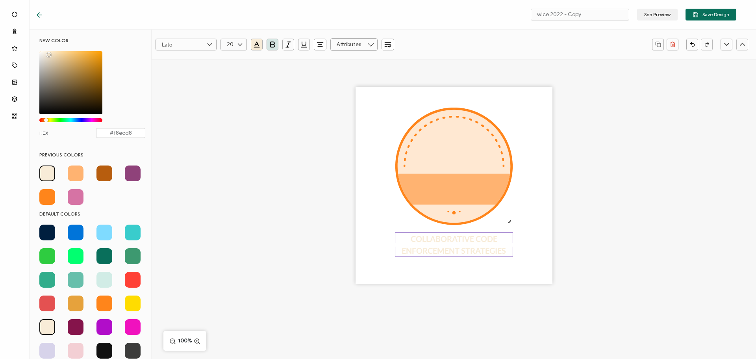
click at [100, 300] on span at bounding box center [104, 303] width 16 height 16
type input "#FF851B"
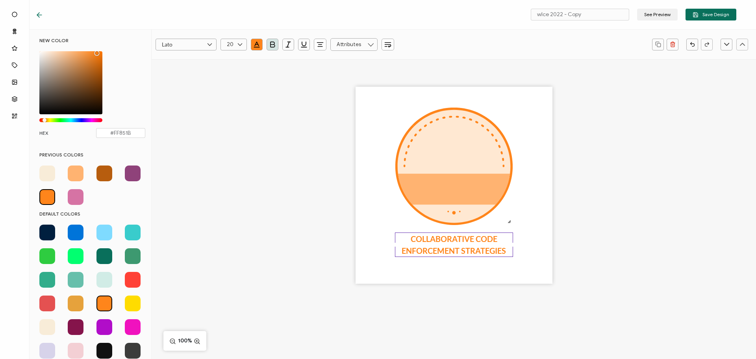
drag, startPoint x: 499, startPoint y: 308, endPoint x: 460, endPoint y: 266, distance: 57.1
click at [498, 308] on div "COLLABORATIVE CODE ENFORCEMENT STRATEGIES" at bounding box center [454, 199] width 604 height 280
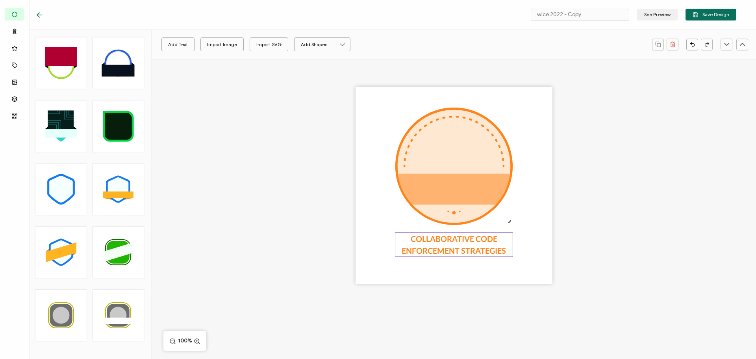
click at [442, 243] on div "COLLABORATIVE CODE ENFORCEMENT STRATEGIES" at bounding box center [454, 244] width 118 height 24
drag, startPoint x: 434, startPoint y: 247, endPoint x: 439, endPoint y: 248, distance: 5.0
click at [439, 248] on span "COLLABORATIVE CODE ENFORCEMENT STRATEGIES" at bounding box center [454, 244] width 104 height 21
drag, startPoint x: 417, startPoint y: 307, endPoint x: 392, endPoint y: 263, distance: 50.6
click at [417, 307] on div "COLLABORATIVE CODE ENFORCEMENT STRATEGIES" at bounding box center [454, 199] width 604 height 280
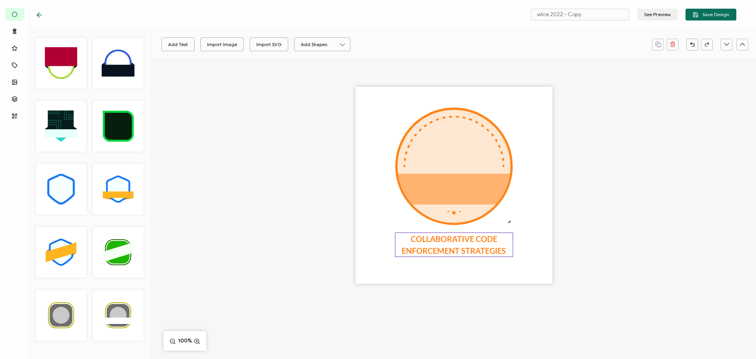
drag, startPoint x: 432, startPoint y: 246, endPoint x: 439, endPoint y: 248, distance: 7.0
click at [440, 248] on span "COLLABORATIVE CODE ENFORCEMENT STRATEGIES" at bounding box center [454, 244] width 104 height 21
click at [302, 191] on div "COLLABORATIVE CODE ENFORCEMENT STRATEGIES" at bounding box center [454, 199] width 604 height 280
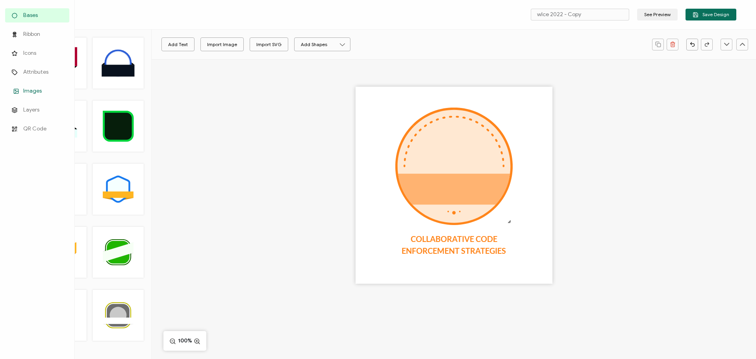
click at [22, 90] on link "Images" at bounding box center [37, 91] width 64 height 14
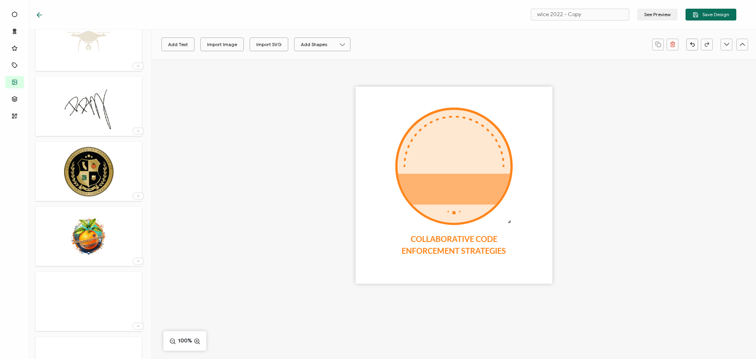
scroll to position [354, 0]
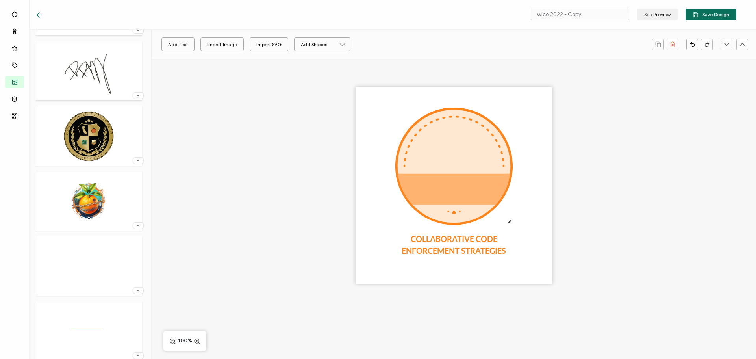
click at [87, 215] on img at bounding box center [88, 200] width 57 height 51
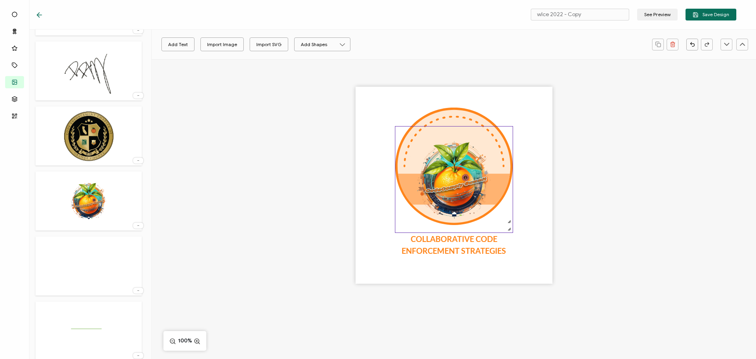
scroll to position [0, 0]
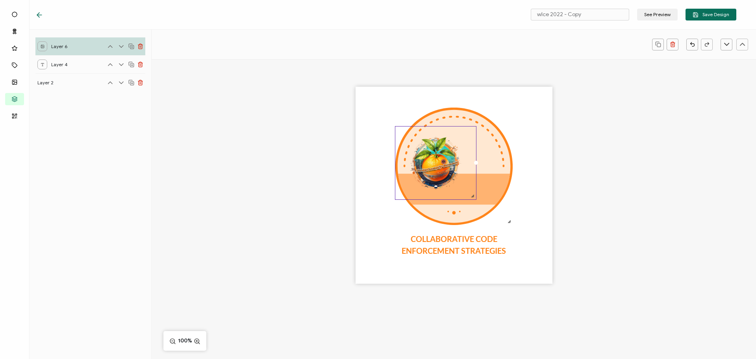
drag, startPoint x: 510, startPoint y: 231, endPoint x: 474, endPoint y: 201, distance: 46.7
click at [474, 201] on div "COLLABORATIVE CODE ENFORCEMENT STRATEGIES" at bounding box center [453, 185] width 197 height 197
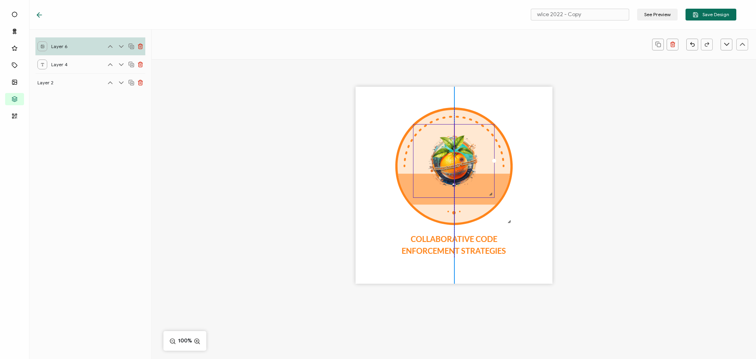
drag, startPoint x: 431, startPoint y: 167, endPoint x: 450, endPoint y: 165, distance: 18.6
click at [450, 165] on img at bounding box center [453, 160] width 81 height 73
drag, startPoint x: 492, startPoint y: 195, endPoint x: 496, endPoint y: 202, distance: 8.6
click at [496, 202] on div "COLLABORATIVE CODE ENFORCEMENT STRATEGIES" at bounding box center [453, 185] width 197 height 197
drag, startPoint x: 616, startPoint y: 216, endPoint x: 505, endPoint y: 189, distance: 114.4
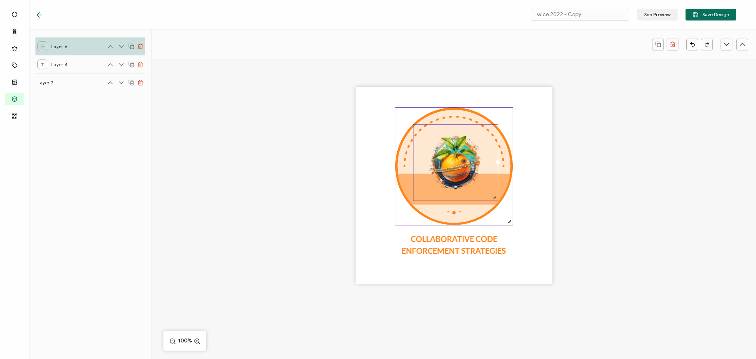
click at [616, 216] on div "COLLABORATIVE CODE ENFORCEMENT STRATEGIES" at bounding box center [454, 199] width 604 height 280
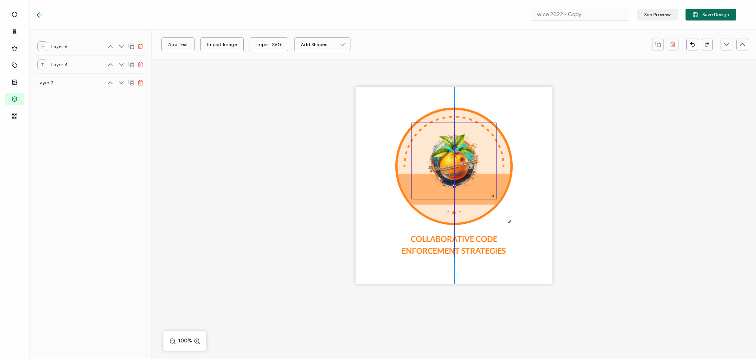
click at [451, 167] on img at bounding box center [454, 161] width 84 height 76
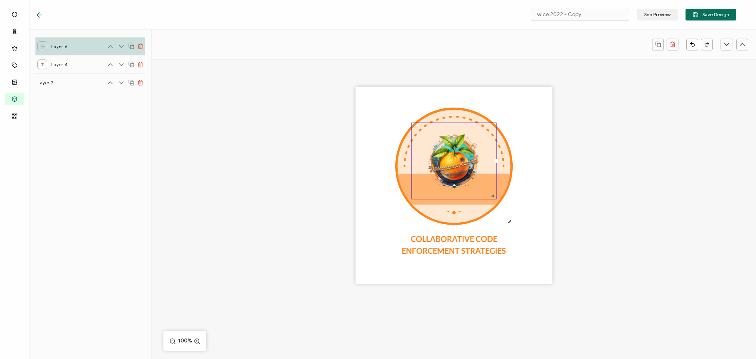
drag, startPoint x: 213, startPoint y: 208, endPoint x: 207, endPoint y: 205, distance: 6.2
click at [213, 208] on div "COLLABORATIVE CODE ENFORCEMENT STRATEGIES" at bounding box center [454, 199] width 604 height 280
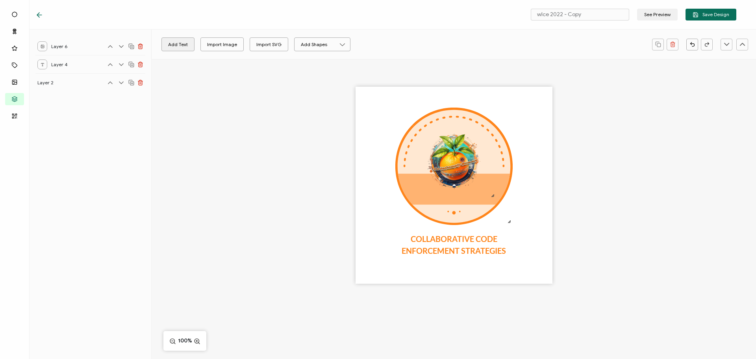
click at [167, 46] on button "Add Text" at bounding box center [177, 44] width 33 height 14
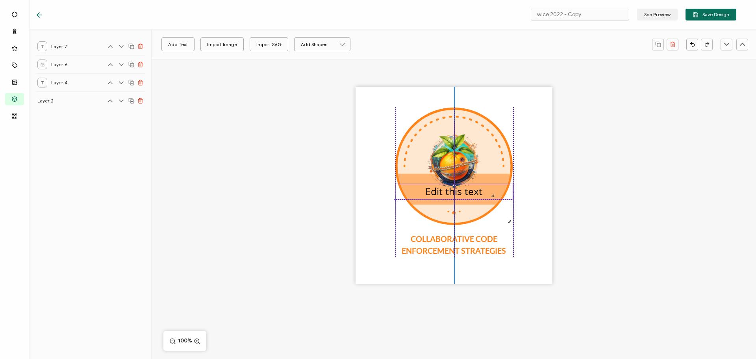
drag, startPoint x: 426, startPoint y: 189, endPoint x: 425, endPoint y: 195, distance: 6.8
click at [425, 195] on div "Edit this text" at bounding box center [454, 191] width 118 height 16
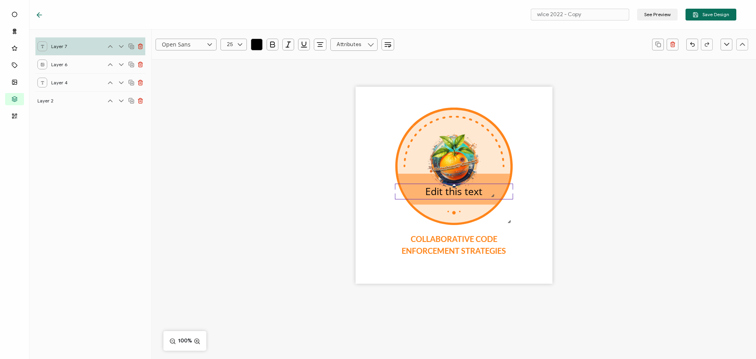
click at [425, 195] on pre "Edit this text" at bounding box center [453, 190] width 57 height 13
click at [425, 194] on pre "Edit this text" at bounding box center [453, 190] width 57 height 13
click at [199, 40] on input "Open Sans" at bounding box center [186, 45] width 61 height 12
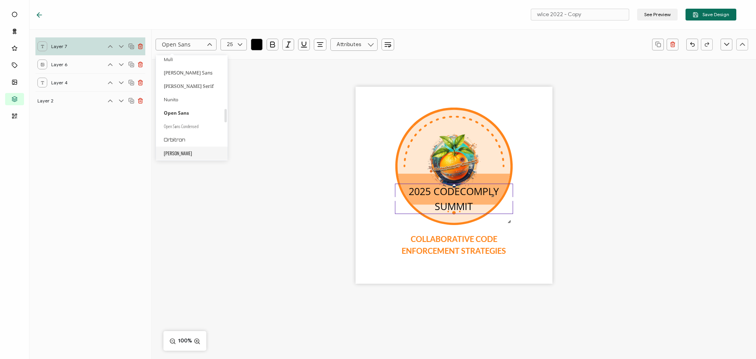
click at [172, 152] on span "[PERSON_NAME]" at bounding box center [178, 153] width 28 height 7
type input "[PERSON_NAME]"
click at [230, 45] on input "text" at bounding box center [233, 45] width 26 height 12
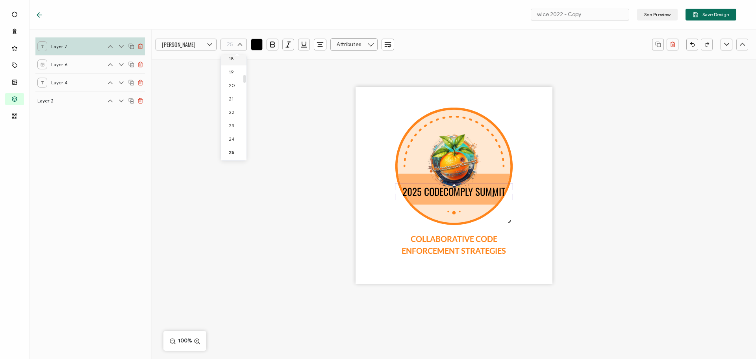
click at [232, 58] on span "18" at bounding box center [231, 59] width 5 height 6
type input "18"
drag, startPoint x: 270, startPoint y: 44, endPoint x: 259, endPoint y: 47, distance: 11.5
click at [270, 44] on icon "button" at bounding box center [272, 44] width 4 height 5
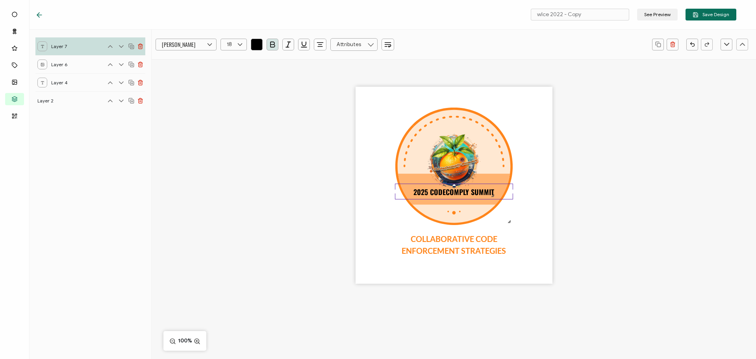
drag, startPoint x: 238, startPoint y: 47, endPoint x: 238, endPoint y: 53, distance: 5.5
click at [238, 48] on icon at bounding box center [240, 45] width 10 height 12
click at [230, 84] on span "13" at bounding box center [231, 85] width 4 height 6
type input "13"
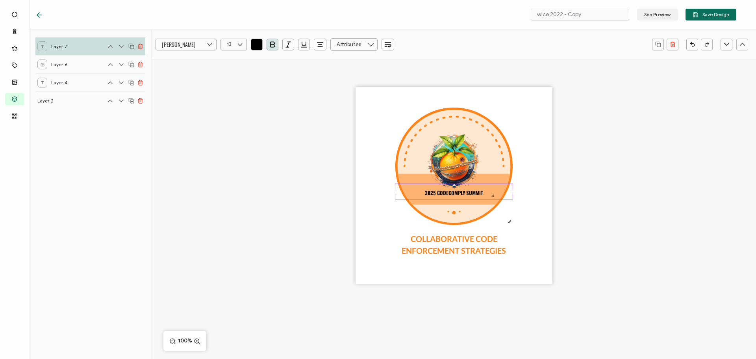
click at [238, 43] on icon at bounding box center [240, 45] width 10 height 12
click at [232, 125] on span "14" at bounding box center [231, 126] width 5 height 6
type input "14"
drag, startPoint x: 630, startPoint y: 216, endPoint x: 528, endPoint y: 203, distance: 102.8
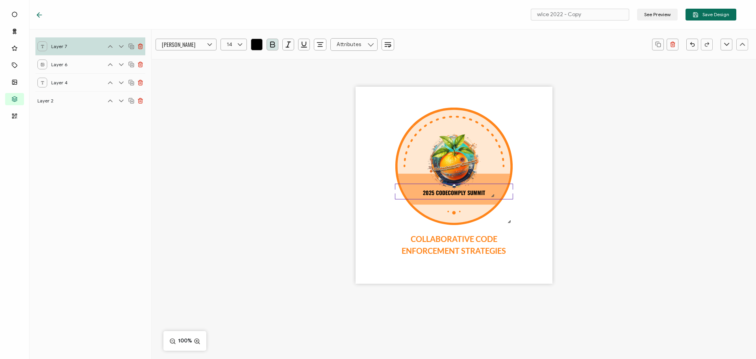
click at [630, 216] on div "COLLABORATIVE CODE ENFORCEMENT STRATEGIES 2025 CODECOMPLY SUMMIT" at bounding box center [454, 199] width 604 height 280
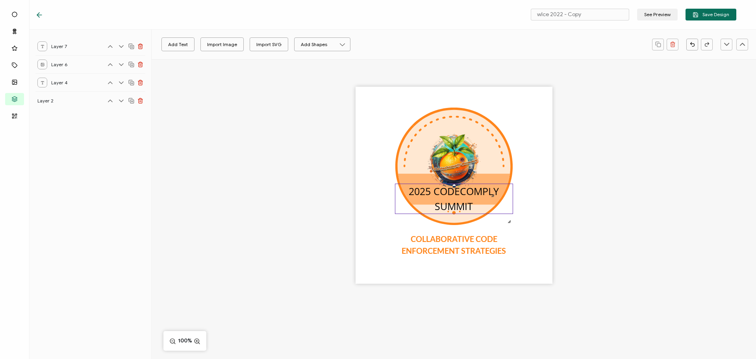
click at [450, 190] on pre "2025 CODECOMPLY SUMMIT" at bounding box center [455, 198] width 93 height 28
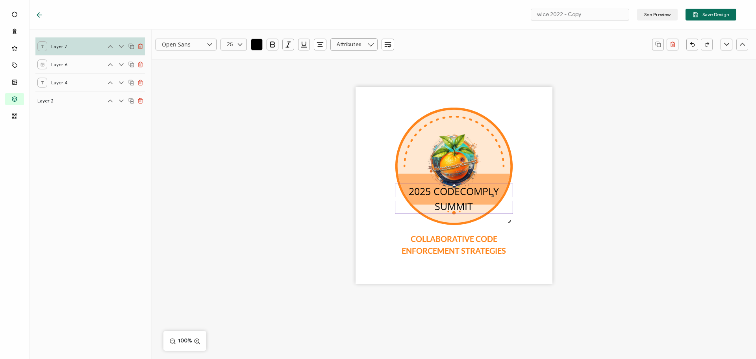
click at [235, 46] on icon at bounding box center [240, 45] width 10 height 12
click at [231, 83] on span "14" at bounding box center [231, 84] width 5 height 6
type input "14"
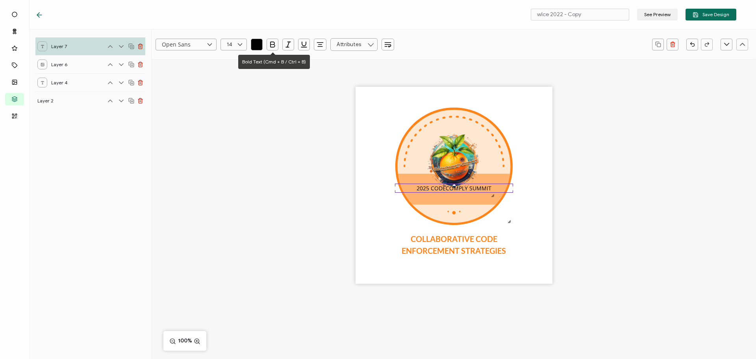
click at [268, 40] on button "button" at bounding box center [273, 45] width 12 height 12
click at [209, 47] on icon at bounding box center [210, 45] width 10 height 12
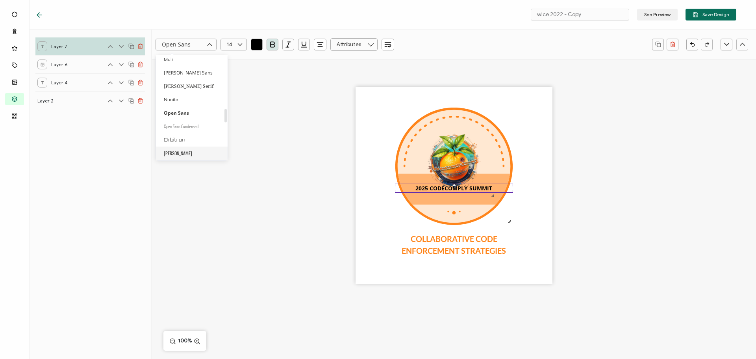
click at [181, 150] on li "[PERSON_NAME]" at bounding box center [193, 152] width 74 height 13
type input "[PERSON_NAME]"
drag, startPoint x: 613, startPoint y: 224, endPoint x: 599, endPoint y: 217, distance: 15.2
click at [613, 224] on div "COLLABORATIVE CODE ENFORCEMENT STRATEGIES 2025 CODECOMPLY SUMMIT" at bounding box center [454, 199] width 604 height 280
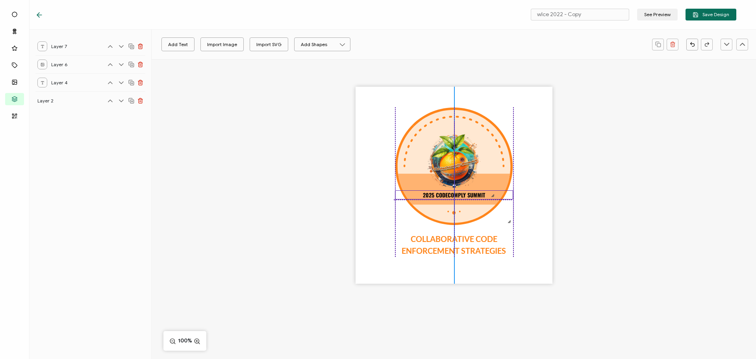
drag, startPoint x: 469, startPoint y: 187, endPoint x: 468, endPoint y: 192, distance: 4.9
click at [468, 192] on pre "2025 CODECOMPLY SUMMIT" at bounding box center [454, 195] width 62 height 8
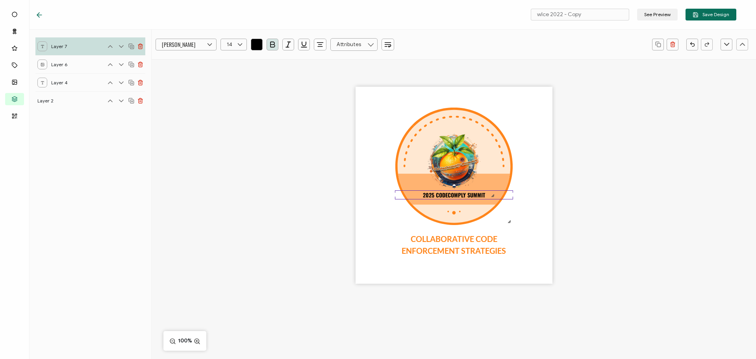
click at [603, 207] on div "COLLABORATIVE CODE ENFORCEMENT STRATEGIES 2025 CODECOMPLY SUMMIT" at bounding box center [454, 199] width 604 height 280
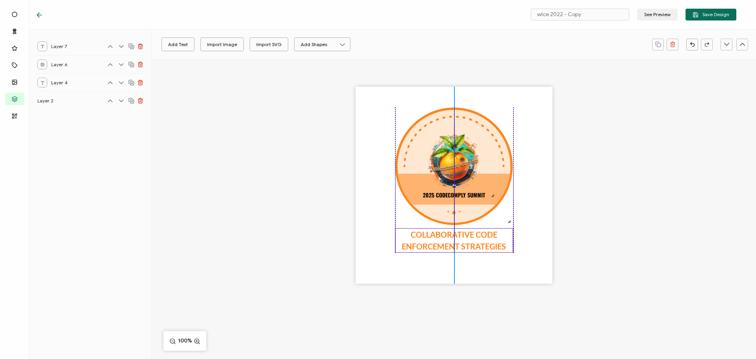
drag, startPoint x: 458, startPoint y: 237, endPoint x: 458, endPoint y: 233, distance: 4.3
click at [458, 233] on span "COLLABORATIVE CODE ENFORCEMENT STRATEGIES" at bounding box center [454, 240] width 104 height 21
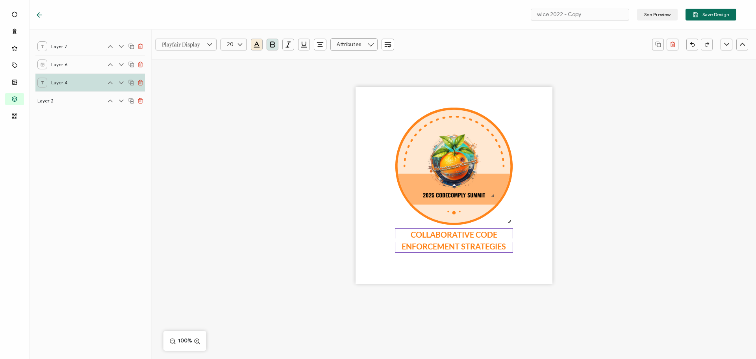
click at [618, 218] on div "COLLABORATIVE CODE ENFORCEMENT STRATEGIES 2025 CODECOMPLY SUMMIT" at bounding box center [454, 199] width 604 height 280
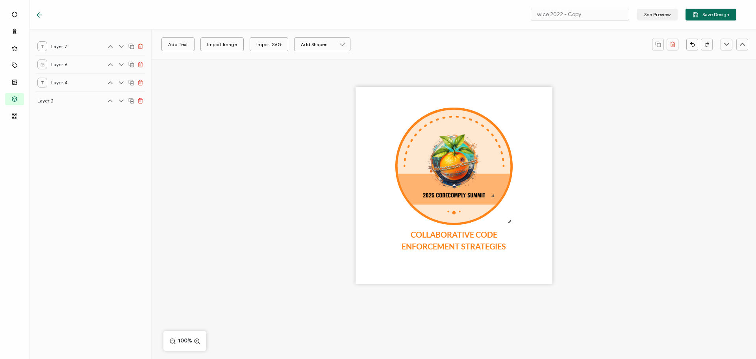
click at [211, 156] on div "COLLABORATIVE CODE ENFORCEMENT STRATEGIES 2025 CODECOMPLY SUMMIT" at bounding box center [454, 199] width 604 height 280
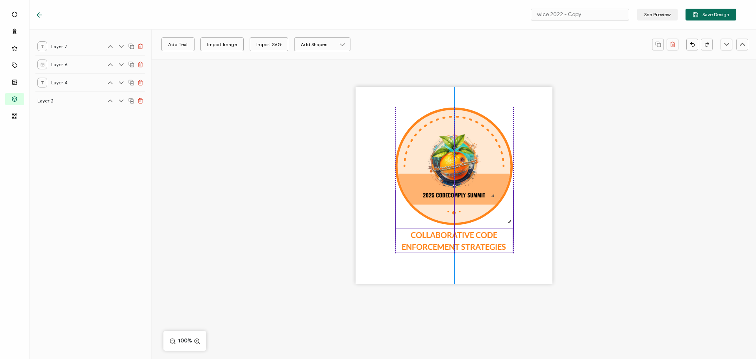
click at [439, 242] on pre "COLLABORATIVE CODE ENFORCEMENT STRATEGIES" at bounding box center [454, 240] width 104 height 22
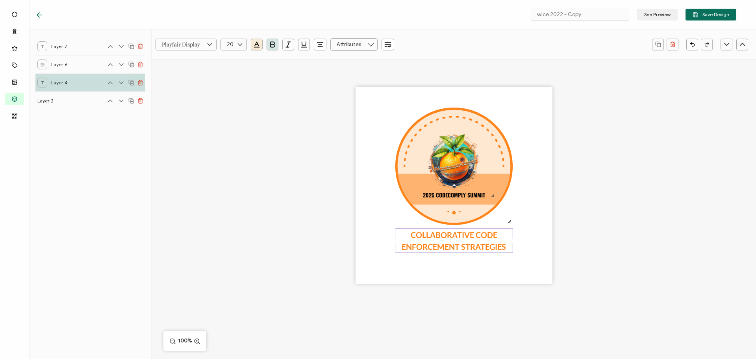
click at [455, 244] on span "COLLABORATIVE CODE ENFORCEMENT STRATEGIES" at bounding box center [454, 240] width 104 height 21
drag, startPoint x: 512, startPoint y: 242, endPoint x: 501, endPoint y: 242, distance: 10.6
click at [501, 242] on div at bounding box center [501, 241] width 4 height 4
drag, startPoint x: 627, startPoint y: 244, endPoint x: 509, endPoint y: 243, distance: 117.3
click at [626, 244] on div "COLLABORATIVE CODE ENFORCEMENT STRATEGIES 2025 CODECOMPLY SUMMIT" at bounding box center [454, 199] width 604 height 280
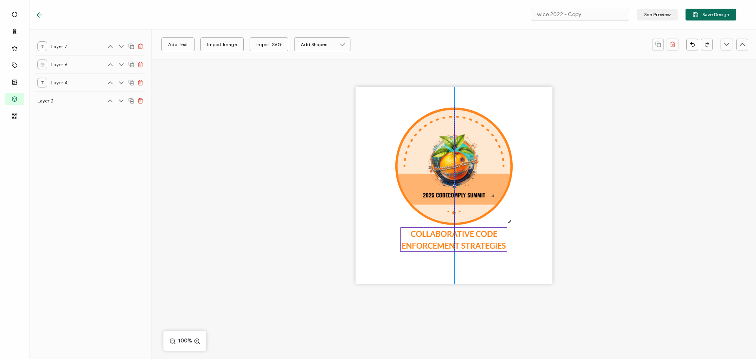
drag, startPoint x: 456, startPoint y: 242, endPoint x: 461, endPoint y: 241, distance: 5.3
click at [461, 241] on pre "COLLABORATIVE CODE ENFORCEMENT STRATEGIES" at bounding box center [454, 239] width 104 height 22
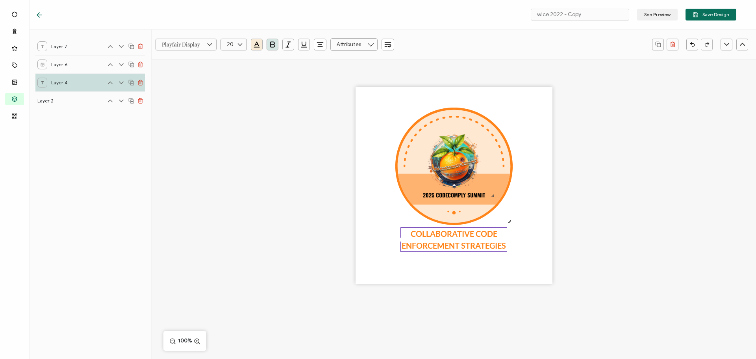
click at [259, 189] on div "COLLABORATIVE CODE ENFORCEMENT STRATEGIES 2025 CODECOMPLY SUMMIT" at bounding box center [454, 199] width 604 height 280
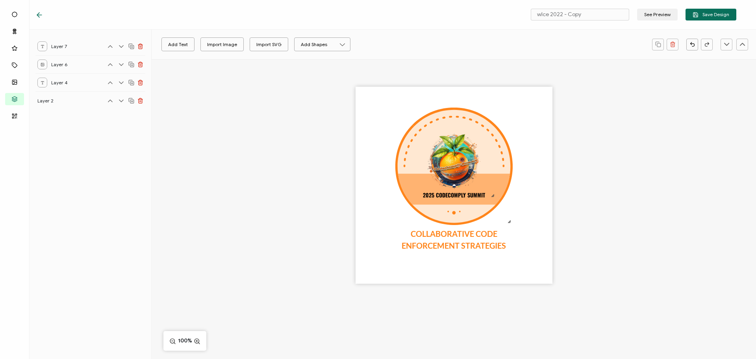
drag, startPoint x: 284, startPoint y: 151, endPoint x: 324, endPoint y: 157, distance: 40.5
click at [283, 152] on div "COLLABORATIVE CODE ENFORCEMENT STRATEGIES 2025 CODECOMPLY SUMMIT" at bounding box center [454, 199] width 604 height 280
click at [360, 194] on div "COLLABORATIVE CODE ENFORCEMENT STRATEGIES 2025 CODECOMPLY SUMMIT" at bounding box center [453, 185] width 197 height 197
drag, startPoint x: 262, startPoint y: 164, endPoint x: 255, endPoint y: 157, distance: 10.0
click at [262, 163] on div "COLLABORATIVE CODE ENFORCEMENT STRATEGIES 2025 CODECOMPLY SUMMIT" at bounding box center [454, 199] width 604 height 280
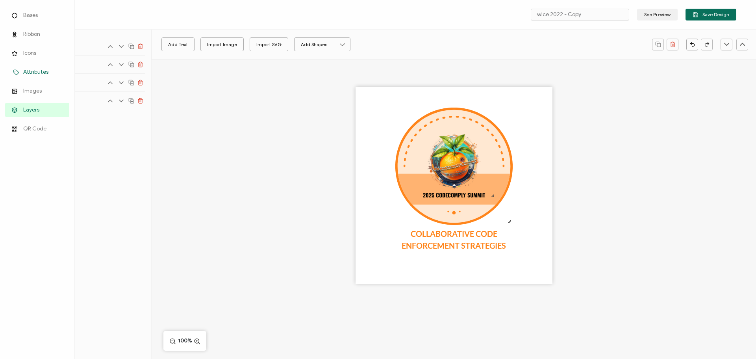
click at [17, 81] on li "Attributes" at bounding box center [37, 72] width 64 height 19
click at [26, 94] on span "Images" at bounding box center [32, 91] width 19 height 8
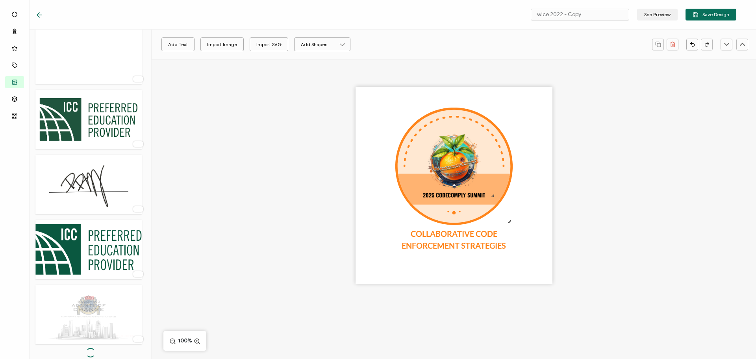
scroll to position [775, 0]
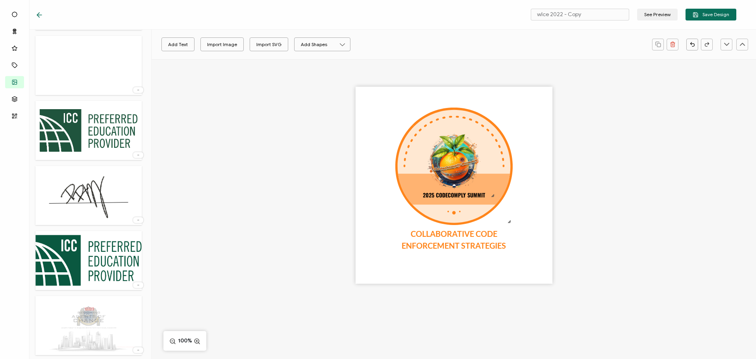
click at [134, 350] on icon at bounding box center [138, 350] width 8 height 2
click at [130, 345] on span "Delete Image" at bounding box center [123, 342] width 30 height 6
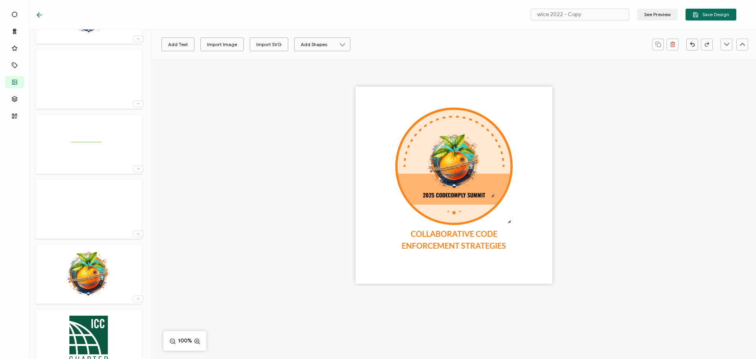
scroll to position [729, 0]
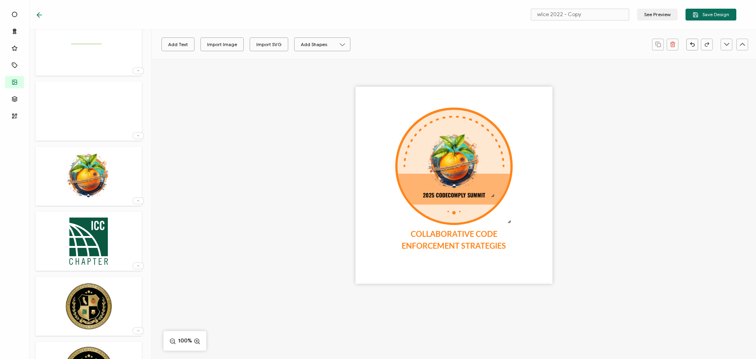
click at [82, 251] on img at bounding box center [88, 240] width 43 height 51
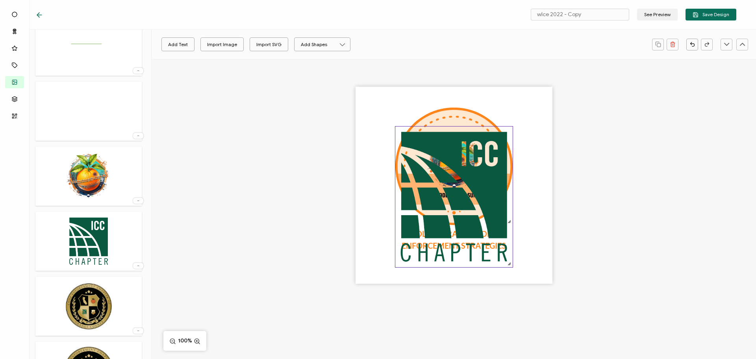
scroll to position [0, 0]
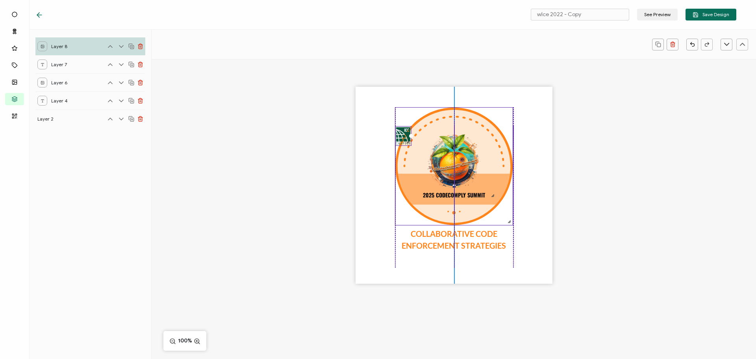
drag, startPoint x: 510, startPoint y: 265, endPoint x: 409, endPoint y: 154, distance: 149.4
click at [409, 154] on div "COLLABORATIVE CODE ENFORCEMENT STRATEGIES 2025 CODECOMPLY SUMMIT" at bounding box center [453, 185] width 197 height 197
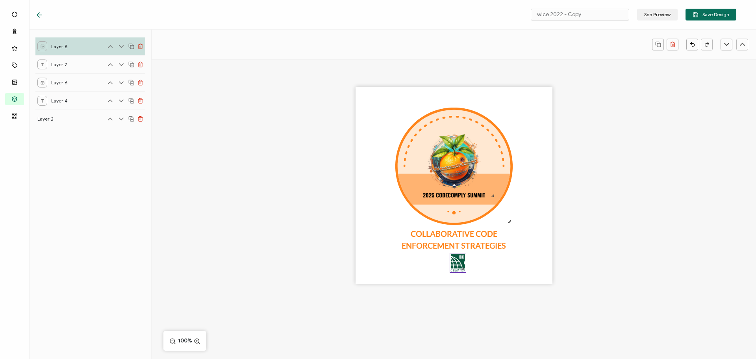
drag, startPoint x: 402, startPoint y: 134, endPoint x: 456, endPoint y: 261, distance: 138.1
click at [456, 261] on img at bounding box center [458, 262] width 16 height 19
drag, startPoint x: 616, startPoint y: 251, endPoint x: 595, endPoint y: 251, distance: 20.9
click at [616, 251] on div "COLLABORATIVE CODE ENFORCEMENT STRATEGIES 2025 CODECOMPLY SUMMIT" at bounding box center [454, 199] width 604 height 280
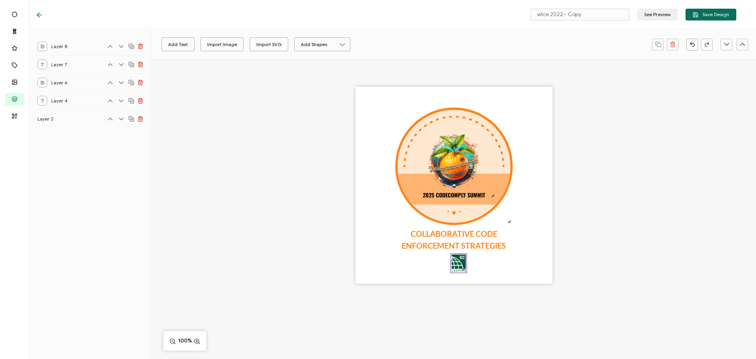
click at [459, 267] on img at bounding box center [459, 263] width 16 height 19
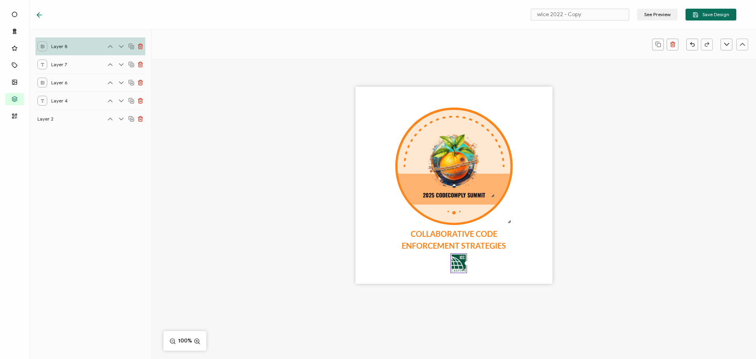
click at [602, 237] on div "COLLABORATIVE CODE ENFORCEMENT STRATEGIES 2025 CODECOMPLY SUMMIT" at bounding box center [454, 199] width 604 height 280
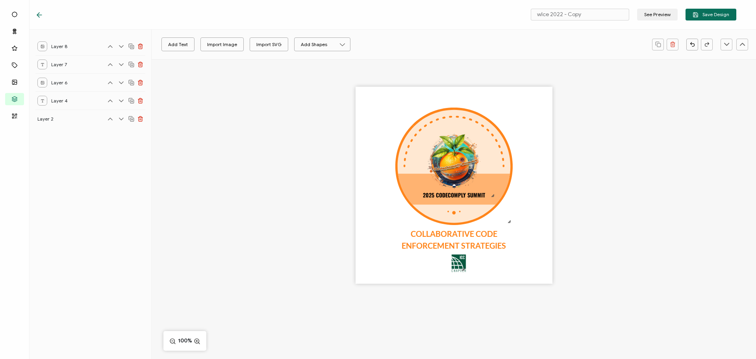
drag, startPoint x: 701, startPoint y: 10, endPoint x: 695, endPoint y: 13, distance: 6.9
click at [700, 10] on button "Save Design" at bounding box center [710, 15] width 51 height 12
drag, startPoint x: 602, startPoint y: 13, endPoint x: 501, endPoint y: 15, distance: 100.4
click at [501, 15] on div "wlce 2022 - Copy See Preview Save Design" at bounding box center [386, 15] width 740 height 30
drag, startPoint x: 594, startPoint y: 19, endPoint x: 529, endPoint y: 24, distance: 65.6
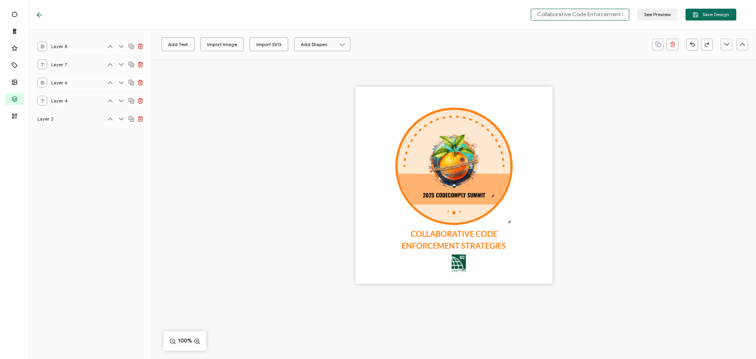
click at [529, 24] on div "Collaborative Code Enforcement Strategies See Preview Save Design" at bounding box center [386, 15] width 740 height 30
type input "Collaborative Code Enforcement Strategies"
click at [702, 17] on span "Save Design" at bounding box center [710, 15] width 37 height 6
click at [41, 14] on icon at bounding box center [39, 15] width 8 height 8
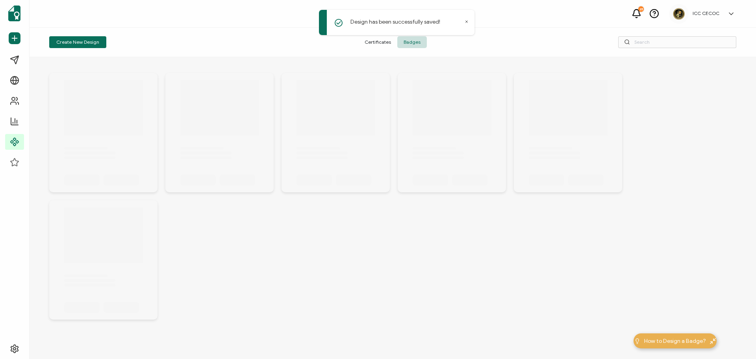
click at [381, 43] on span "Certificates" at bounding box center [377, 42] width 39 height 12
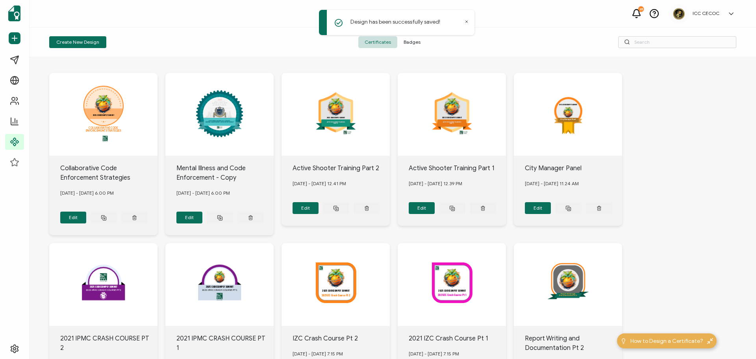
click at [372, 45] on span "Certificates" at bounding box center [377, 42] width 39 height 12
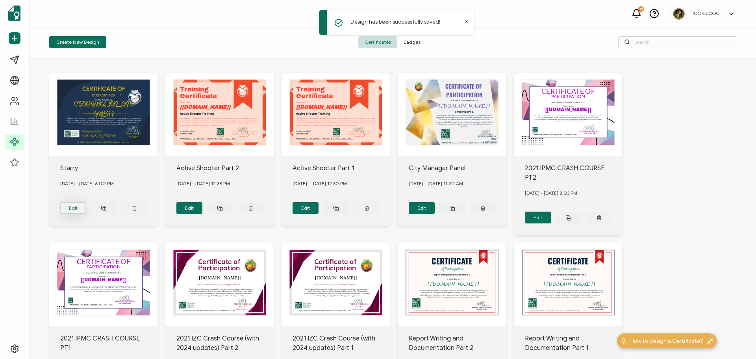
click at [76, 208] on button "Edit" at bounding box center [73, 208] width 26 height 12
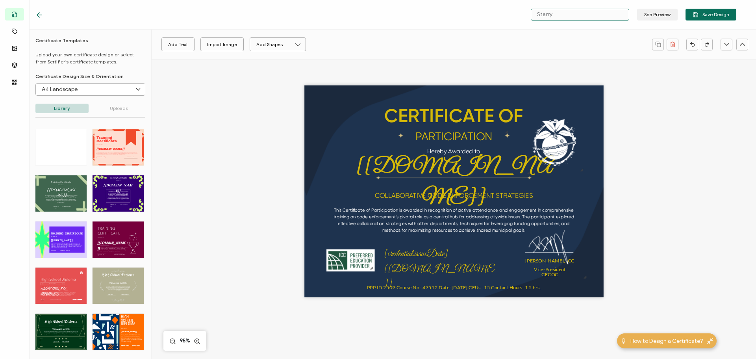
drag, startPoint x: 559, startPoint y: 16, endPoint x: 532, endPoint y: 15, distance: 27.2
click at [532, 15] on input "Starry" at bounding box center [580, 15] width 98 height 12
paste input "Collaborative Code Enforcement Strategies"
type input "Collaborative Code Enforcement Strategies"
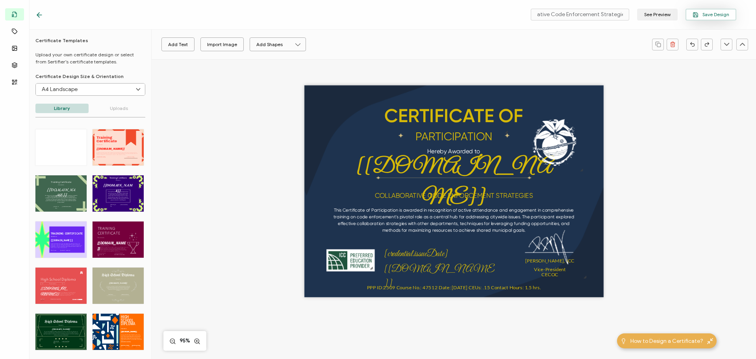
scroll to position [0, 0]
click at [708, 13] on span "Save Design" at bounding box center [710, 15] width 37 height 6
drag, startPoint x: 755, startPoint y: 135, endPoint x: 591, endPoint y: 277, distance: 217.7
click at [632, 280] on div "CERTIFICATE OF This Certificate of Participation is awarded in recognition of a…" at bounding box center [454, 204] width 574 height 290
click at [41, 13] on icon at bounding box center [39, 15] width 8 height 8
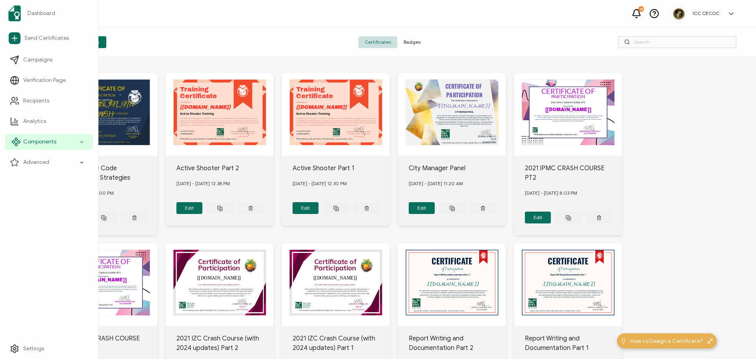
click at [52, 142] on span "Components" at bounding box center [39, 142] width 33 height 8
click at [39, 143] on span "Components" at bounding box center [39, 142] width 33 height 8
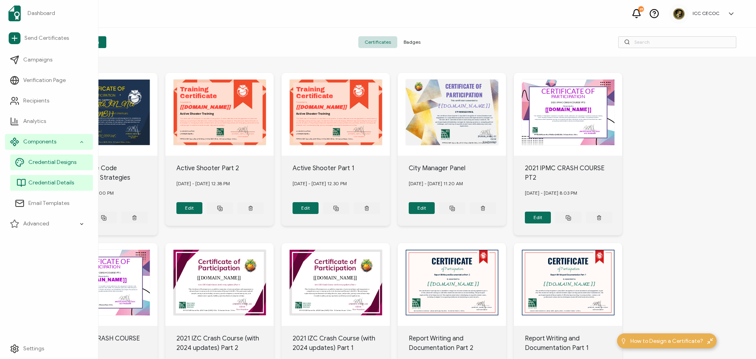
click at [46, 181] on span "Credential Details" at bounding box center [51, 183] width 46 height 8
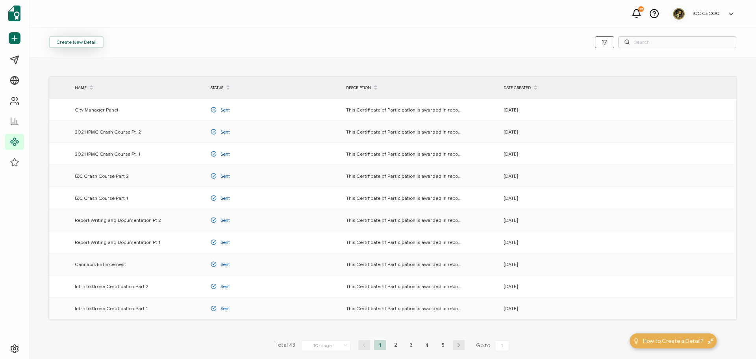
click at [87, 42] on button "Create New Detail" at bounding box center [76, 42] width 54 height 12
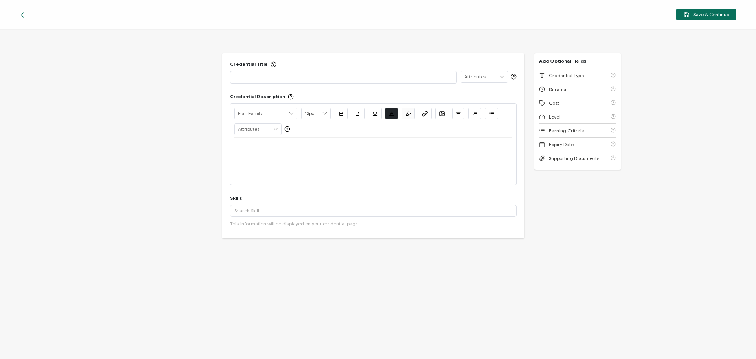
drag, startPoint x: 243, startPoint y: 70, endPoint x: 237, endPoint y: 76, distance: 8.4
click at [290, 151] on div at bounding box center [373, 146] width 278 height 19
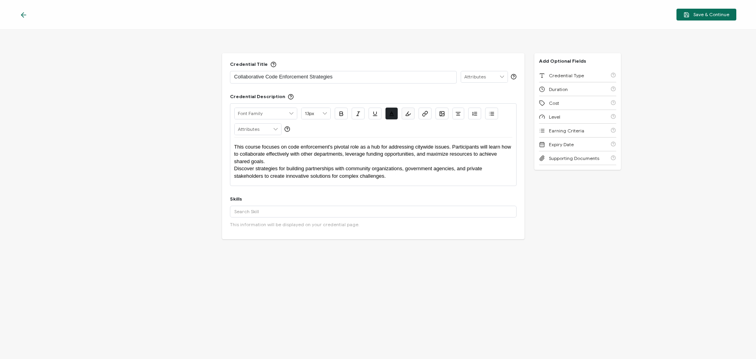
click at [268, 159] on p "This course focuses on code enforcement's pivotal role as a hub for addressing …" at bounding box center [373, 154] width 278 height 22
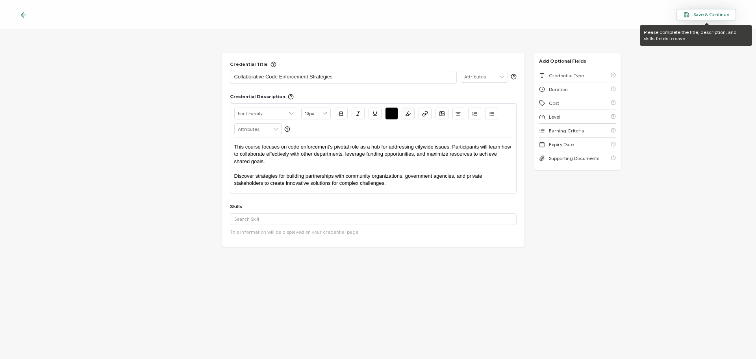
click at [702, 17] on span "Save & Continue" at bounding box center [706, 15] width 46 height 6
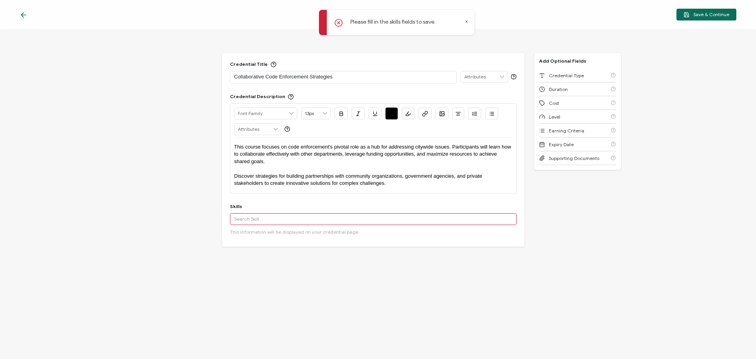
click at [274, 221] on input "text" at bounding box center [373, 219] width 287 height 12
click at [278, 220] on input "Code Enforcement" at bounding box center [373, 219] width 287 height 12
click at [263, 233] on div "Code Enforcement" at bounding box center [373, 232] width 287 height 13
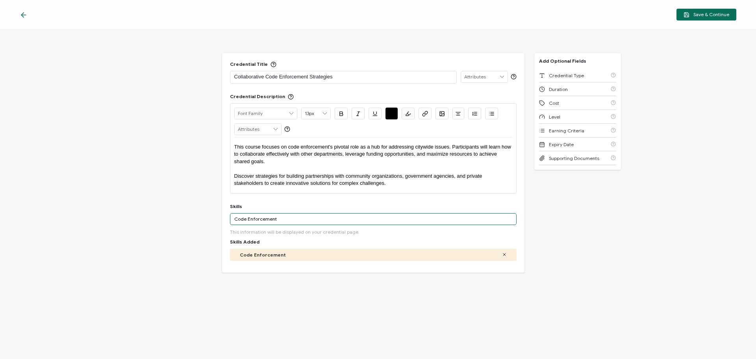
drag, startPoint x: 276, startPoint y: 218, endPoint x: 207, endPoint y: 216, distance: 68.9
click at [207, 216] on div "Credential Title Collaborative Code Enforcement Strategies ISSUER Issuer Name C…" at bounding box center [378, 194] width 756 height 329
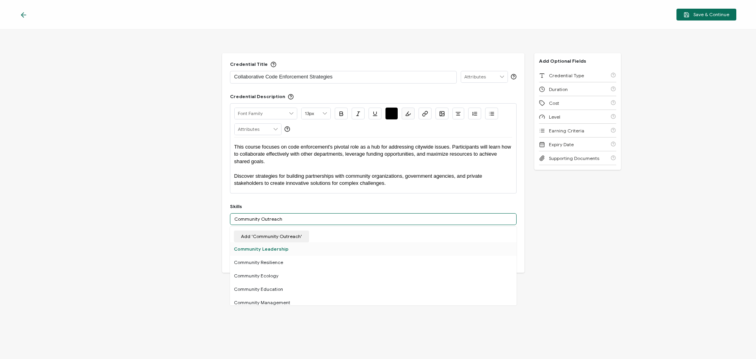
type input "Community Outreach"
click at [261, 248] on div "Community Leadership" at bounding box center [373, 248] width 287 height 13
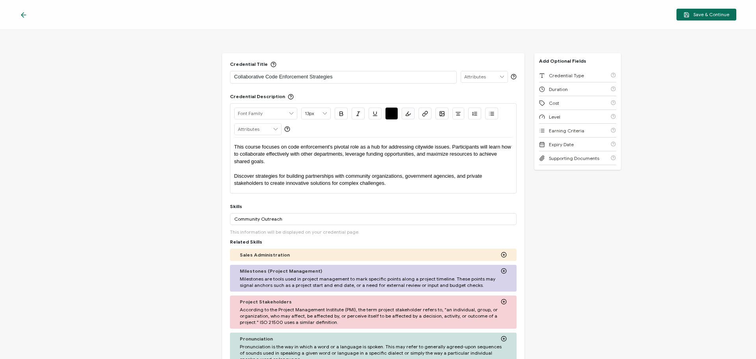
click at [569, 268] on div "Credential Title Collaborative Code Enforcement Strategies ISSUER Issuer Name C…" at bounding box center [378, 194] width 756 height 329
click at [549, 77] on span "Credential Type" at bounding box center [566, 75] width 35 height 6
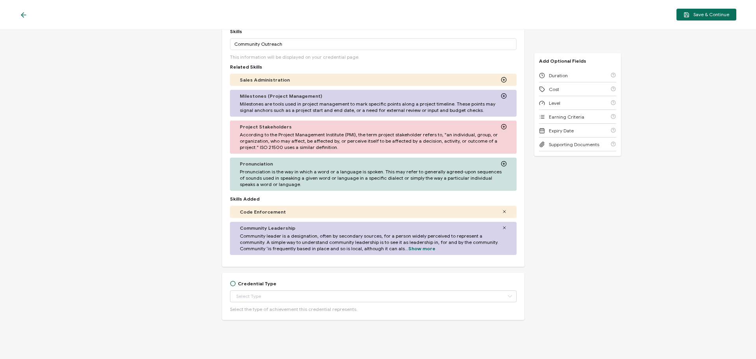
scroll to position [183, 0]
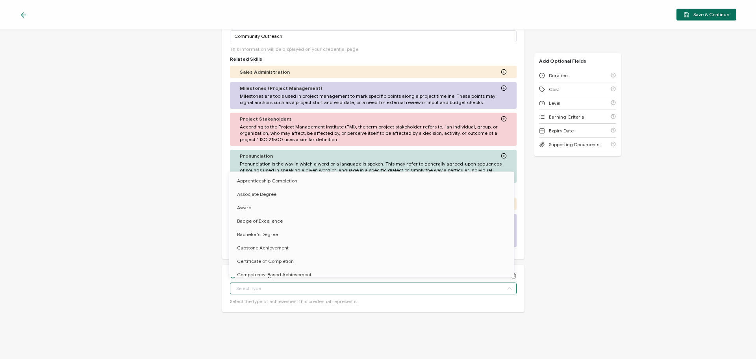
click at [289, 289] on input "text" at bounding box center [373, 288] width 287 height 12
click at [270, 252] on li "Workshop" at bounding box center [372, 256] width 287 height 13
type input "Workshop"
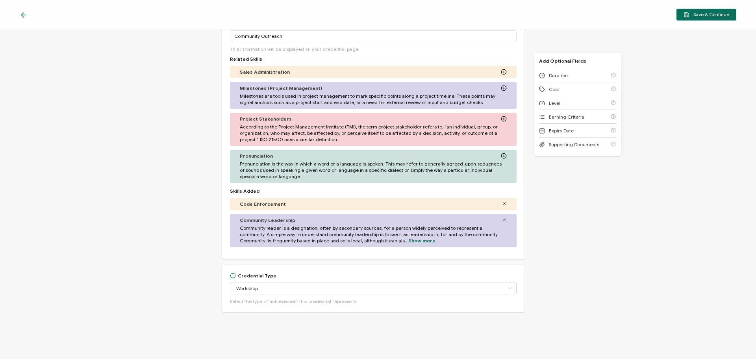
click at [574, 206] on div "Credential Title Collaborative Code Enforcement Strategies ISSUER Issuer Name C…" at bounding box center [378, 194] width 756 height 329
click at [563, 78] on div "Duration" at bounding box center [577, 75] width 77 height 14
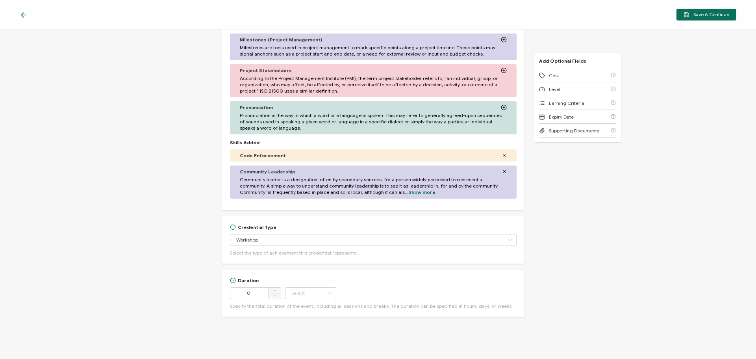
scroll to position [236, 0]
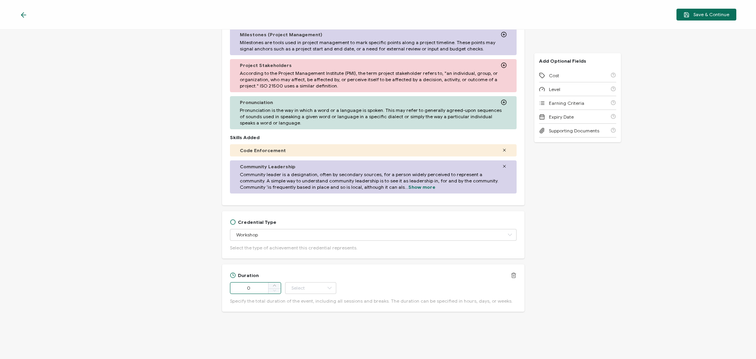
drag, startPoint x: 248, startPoint y: 287, endPoint x: 243, endPoint y: 285, distance: 5.1
click at [243, 286] on input "0" at bounding box center [255, 288] width 51 height 12
type input "90"
click at [317, 290] on input "text" at bounding box center [310, 288] width 51 height 12
click at [304, 270] on li "Minute" at bounding box center [310, 266] width 53 height 13
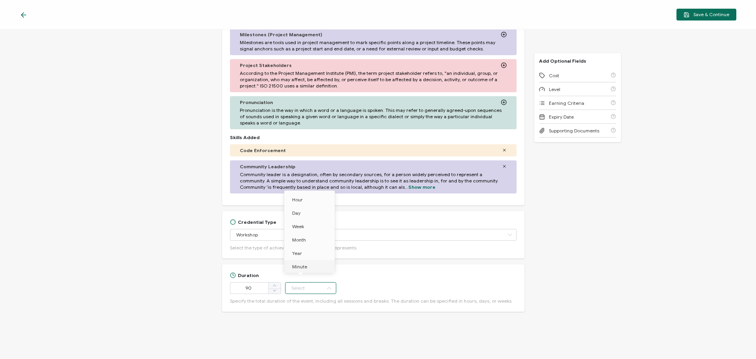
type input "Minute"
click at [522, 280] on div "Duration 90 Minute Specify the total duration of the event, including all sessi…" at bounding box center [373, 287] width 302 height 47
click at [554, 78] on span "Cost" at bounding box center [554, 75] width 10 height 6
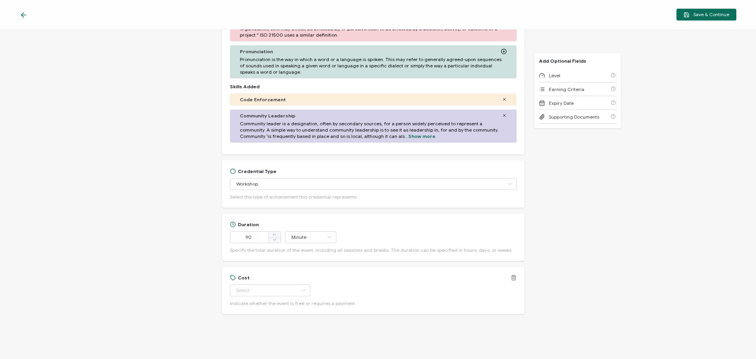
scroll to position [289, 0]
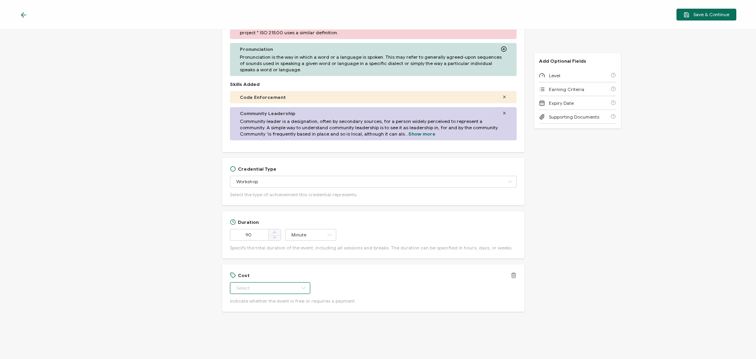
click at [261, 286] on input "text" at bounding box center [270, 288] width 80 height 12
click at [243, 320] on span "Paid" at bounding box center [242, 321] width 10 height 6
type input "Paid"
click at [573, 272] on div "Credential Title Collaborative Code Enforcement Strategies ISSUER Issuer Name C…" at bounding box center [378, 194] width 756 height 329
click at [557, 76] on span "Level" at bounding box center [554, 75] width 11 height 6
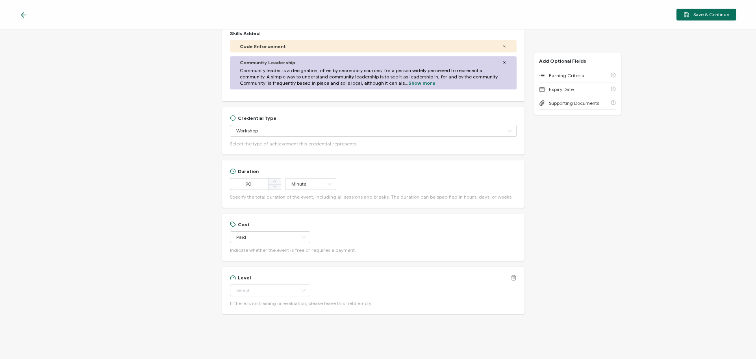
scroll to position [342, 0]
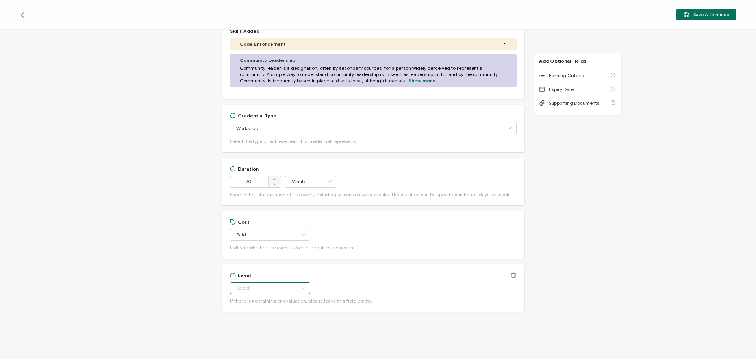
click at [246, 291] on input "text" at bounding box center [270, 288] width 80 height 12
click at [251, 269] on span "Professional" at bounding box center [251, 266] width 28 height 6
type input "Professional"
drag, startPoint x: 566, startPoint y: 241, endPoint x: 560, endPoint y: 233, distance: 9.5
click at [565, 237] on div "Credential Title Collaborative Code Enforcement Strategies ISSUER Issuer Name C…" at bounding box center [378, 194] width 756 height 329
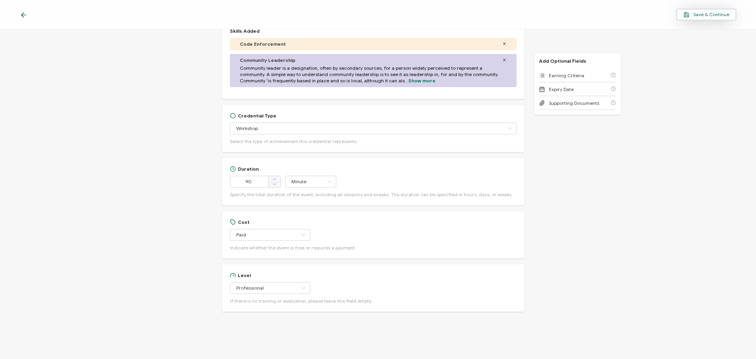
click at [702, 11] on button "Save & Continue" at bounding box center [706, 15] width 60 height 12
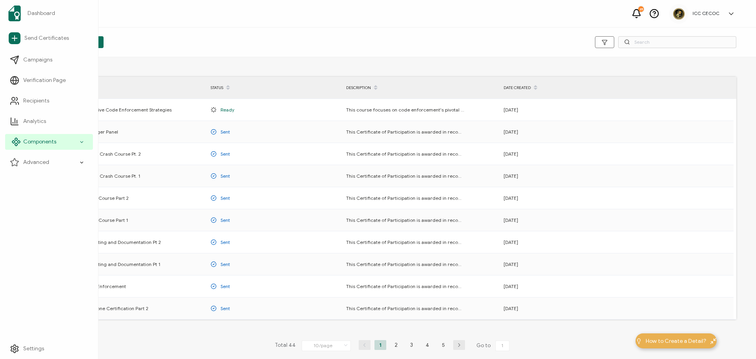
click at [23, 138] on div "Components" at bounding box center [49, 142] width 88 height 16
click at [37, 199] on link "Email Templates" at bounding box center [51, 203] width 83 height 16
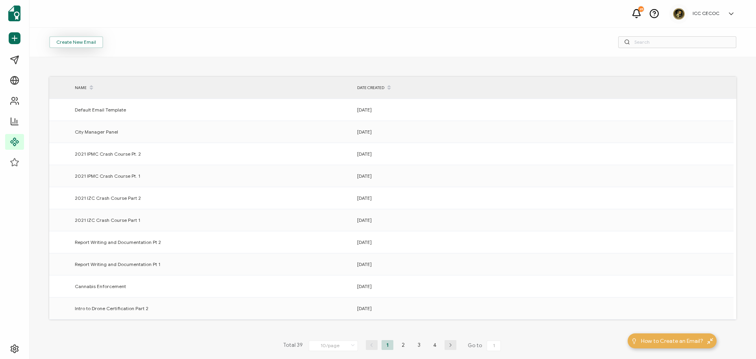
click at [67, 38] on button "Create New Email" at bounding box center [76, 42] width 54 height 12
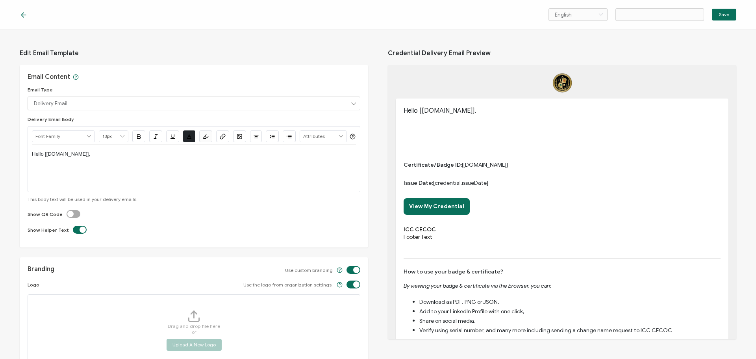
click at [97, 157] on p "Hello [[DOMAIN_NAME]]," at bounding box center [194, 153] width 324 height 7
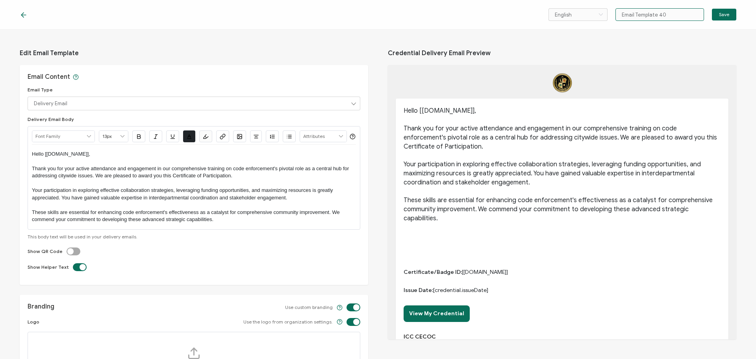
click at [641, 15] on input "Email Template 40" at bounding box center [659, 14] width 89 height 13
drag, startPoint x: 669, startPoint y: 14, endPoint x: 545, endPoint y: 19, distance: 124.5
click at [545, 19] on div "English Bahasa indonesia Deutsch English Español Français Italiano Magyar Portu…" at bounding box center [616, 14] width 239 height 13
type input "Collaborative Code Enforcement Strategies"
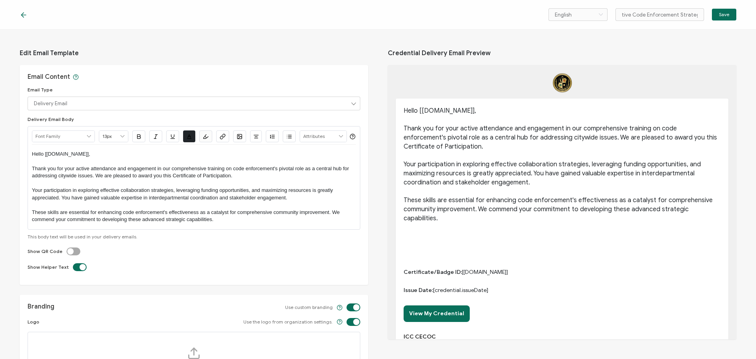
click at [67, 247] on label at bounding box center [67, 247] width 0 height 0
click at [72, 254] on input "checkbox" at bounding box center [74, 251] width 5 height 5
checkbox input "true"
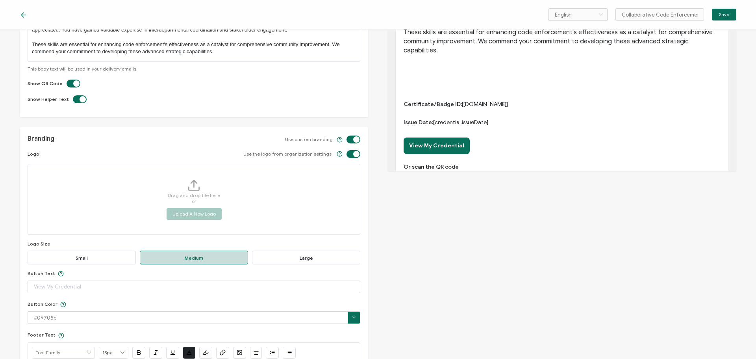
scroll to position [236, 0]
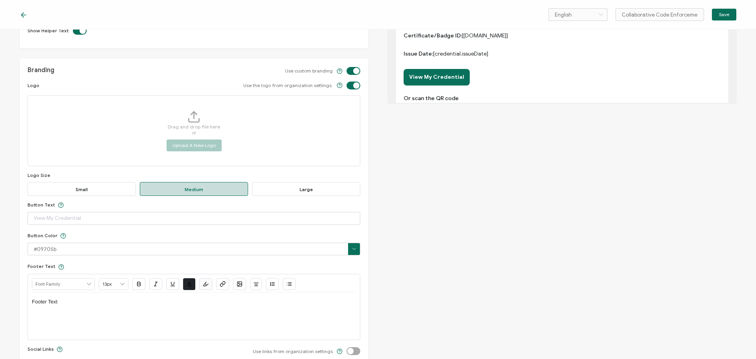
click at [298, 196] on span "Large" at bounding box center [306, 189] width 108 height 14
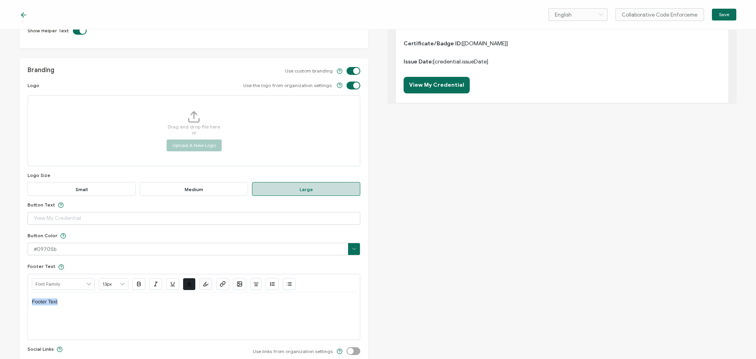
drag, startPoint x: 115, startPoint y: 313, endPoint x: -6, endPoint y: 279, distance: 126.0
click at [0, 279] on html "English Bahasa indonesia Deutsch English Español Français Italiano Magyar Portu…" at bounding box center [378, 179] width 756 height 359
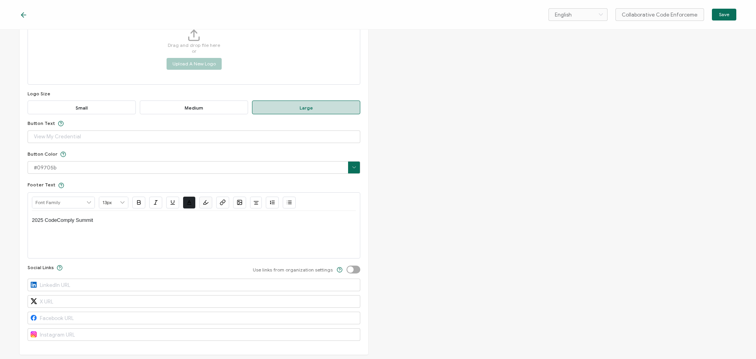
scroll to position [336, 0]
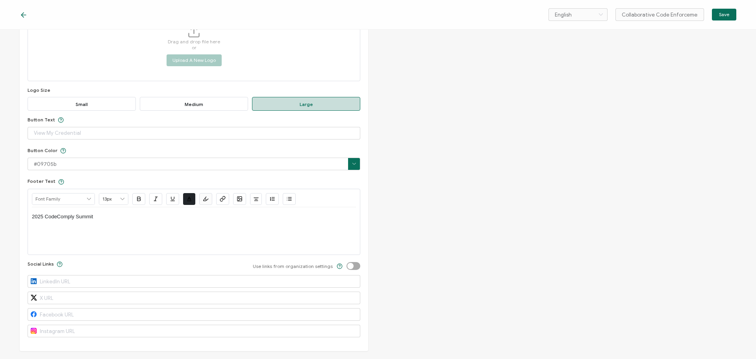
click at [346, 262] on label at bounding box center [346, 262] width 0 height 0
click at [352, 263] on input "checkbox" at bounding box center [354, 265] width 5 height 5
checkbox input "true"
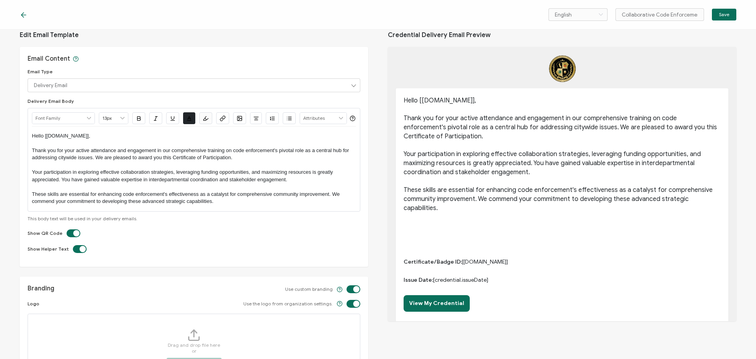
scroll to position [0, 0]
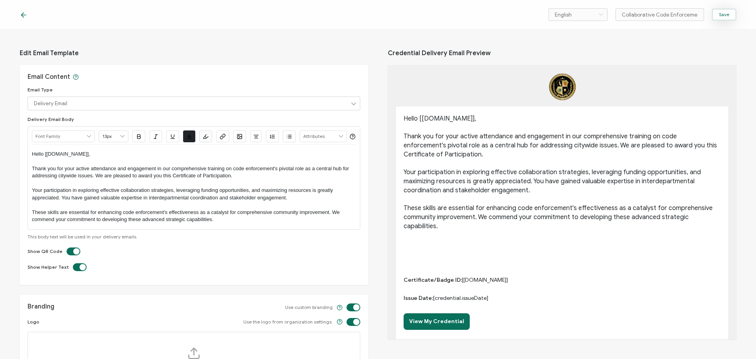
click at [727, 13] on span "Save" at bounding box center [724, 14] width 10 height 5
